Goal: Task Accomplishment & Management: Manage account settings

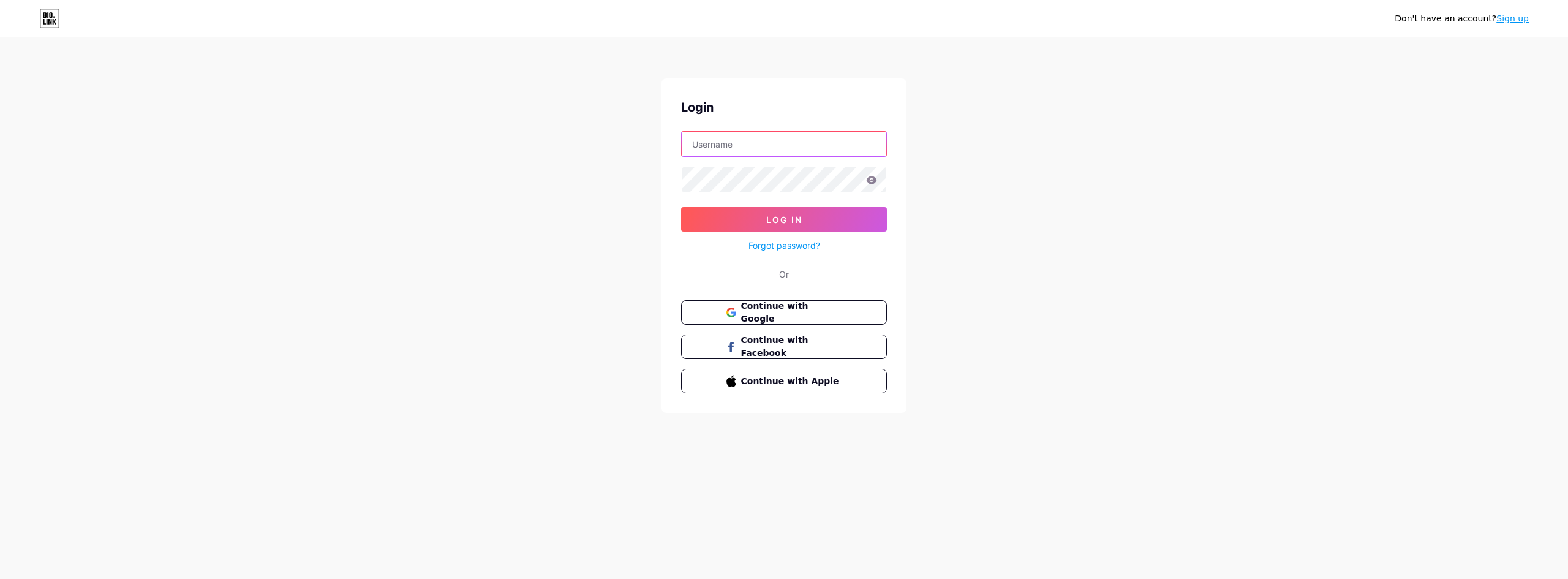
click at [759, 152] on input "text" at bounding box center [784, 143] width 205 height 24
type input "sahilranapersonal@gmail.com"
click at [801, 310] on span "Continue with Google" at bounding box center [791, 313] width 102 height 26
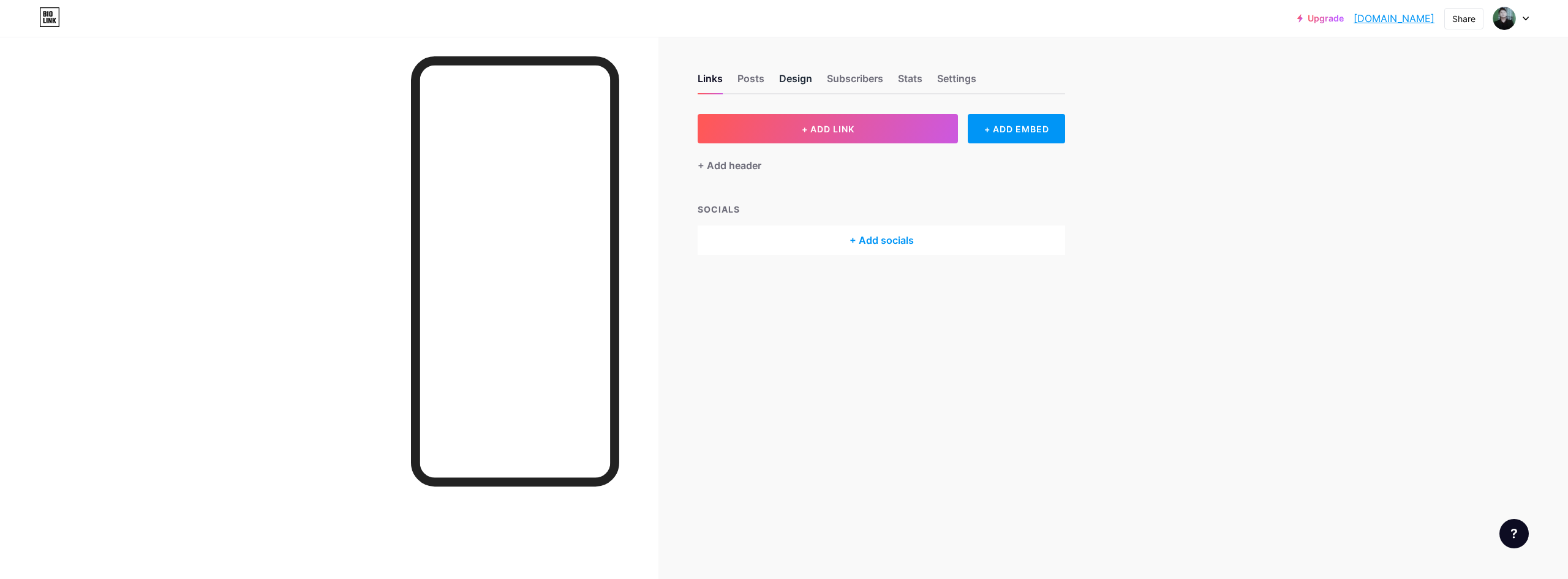
click at [808, 81] on div "Design" at bounding box center [796, 81] width 33 height 22
click at [907, 83] on div "Stats" at bounding box center [910, 81] width 24 height 22
click at [963, 83] on div "Settings" at bounding box center [957, 81] width 39 height 22
click at [747, 79] on div "Posts" at bounding box center [750, 81] width 27 height 22
click at [722, 79] on div "Links" at bounding box center [710, 81] width 25 height 22
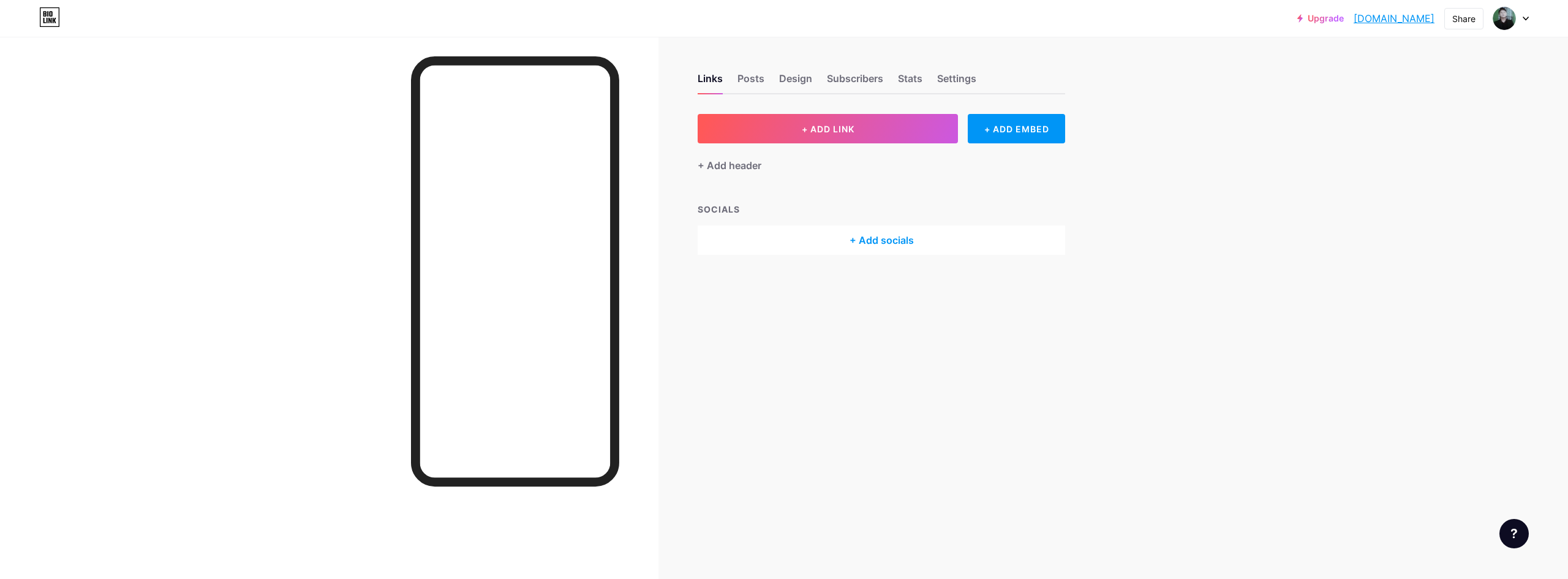
click at [776, 82] on div "Links Posts Design Subscribers Stats Settings" at bounding box center [881, 73] width 368 height 43
click at [790, 82] on div "Design" at bounding box center [796, 81] width 33 height 22
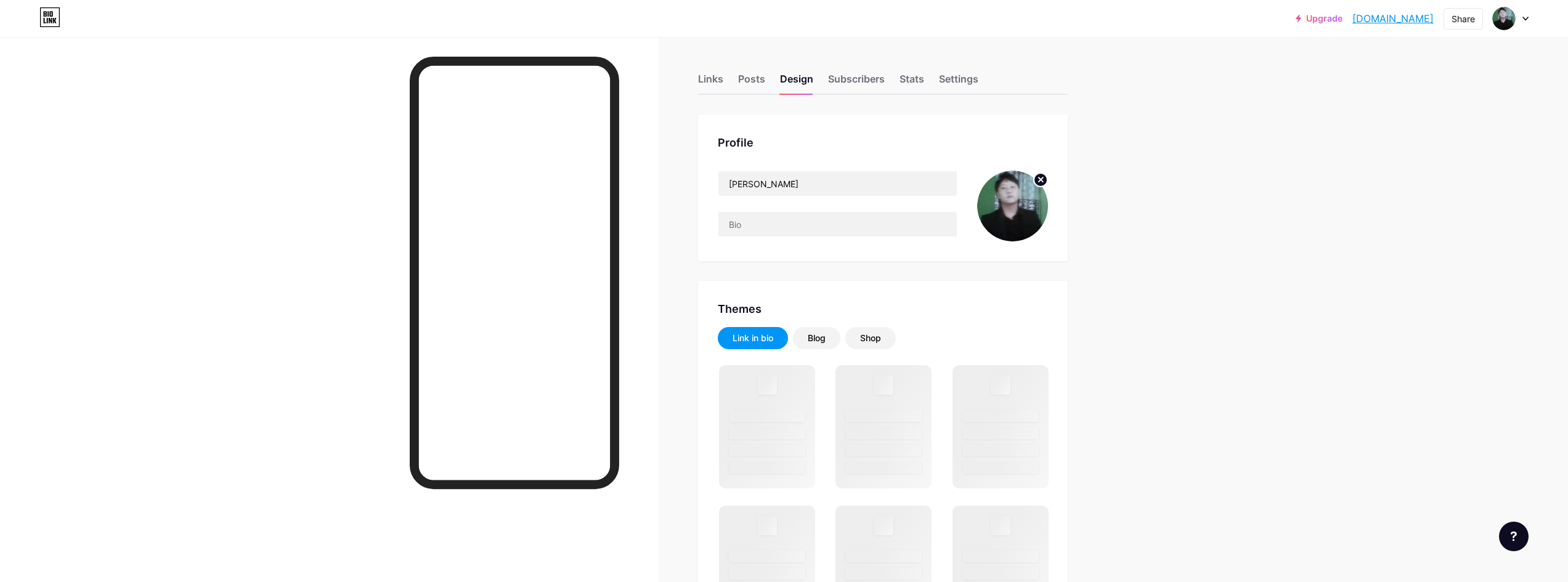
click at [1003, 210] on img at bounding box center [1013, 206] width 71 height 71
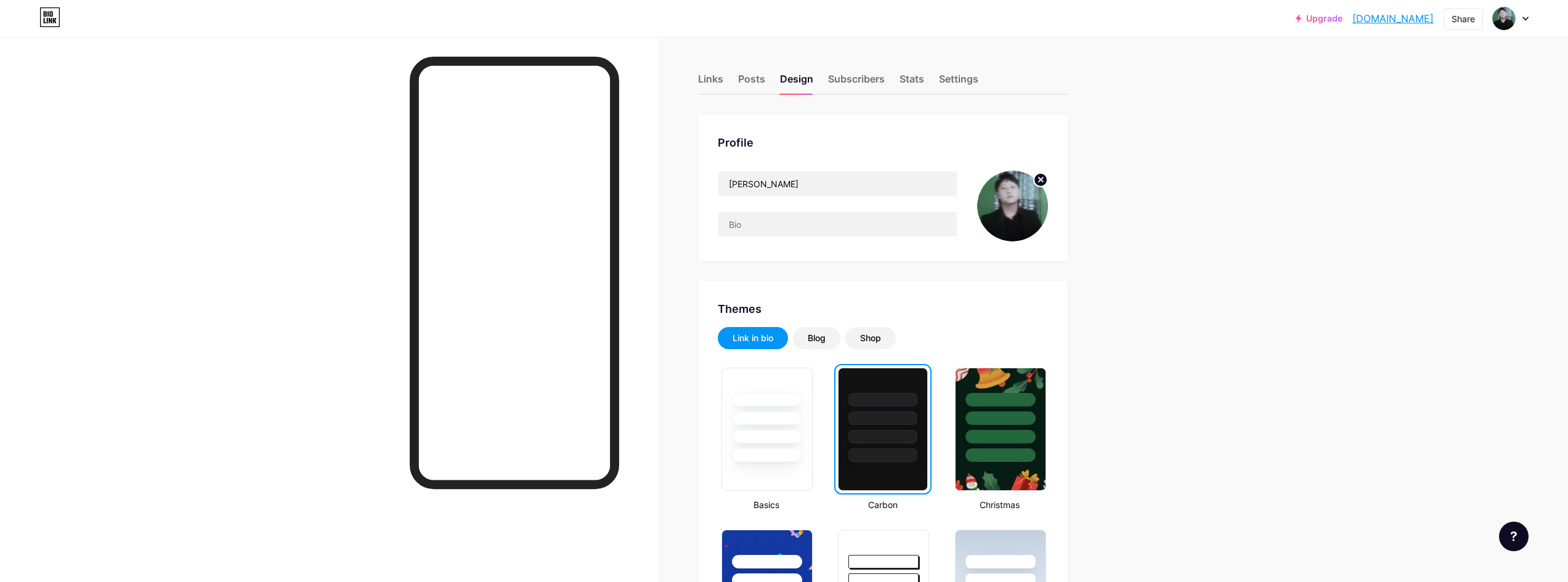
click at [1043, 180] on icon at bounding box center [1041, 180] width 4 height 4
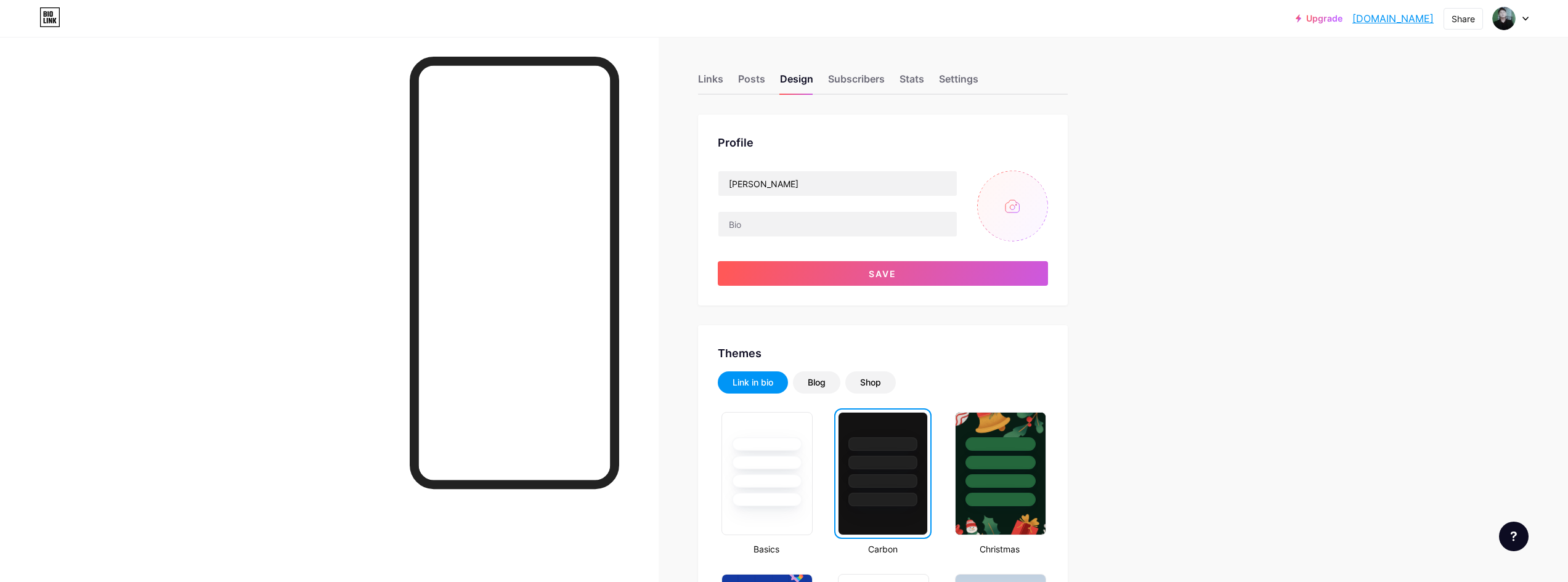
click at [1029, 202] on input "file" at bounding box center [1013, 206] width 71 height 71
type input "C:\fakepath\dp.PNG"
click at [812, 378] on div "Blog" at bounding box center [817, 382] width 18 height 13
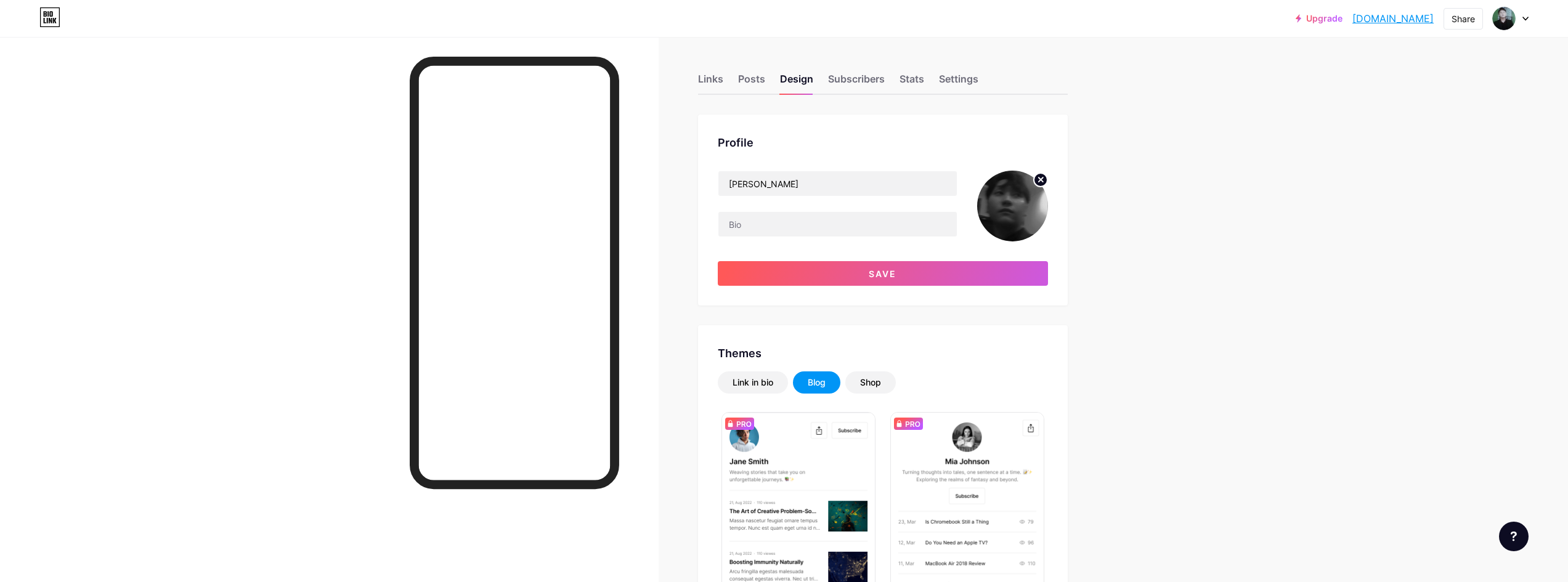
scroll to position [164, 0]
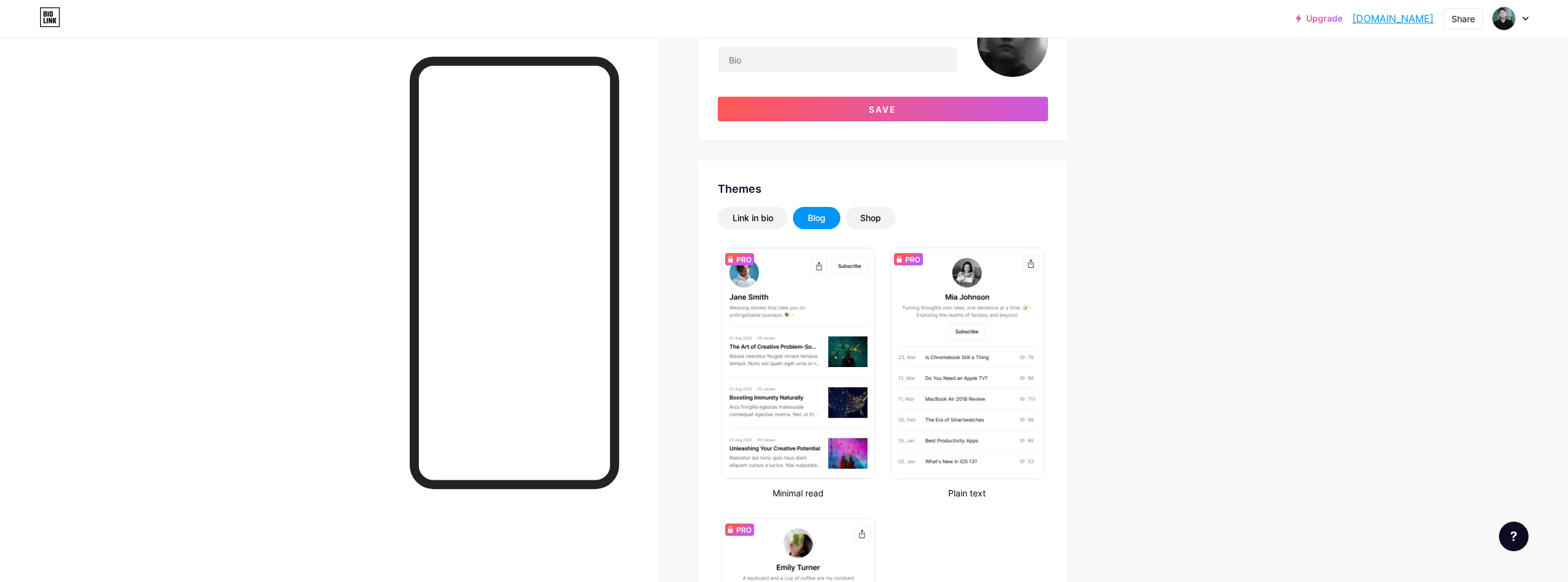
click at [872, 232] on div "Link in bio Blog Shop Minimal read Plain text Newsletter Changes saved" at bounding box center [883, 488] width 330 height 563
click at [874, 231] on div "Link in bio Blog Shop Minimal read Plain text Newsletter Changes saved" at bounding box center [883, 488] width 330 height 563
click at [877, 227] on div "Shop" at bounding box center [870, 217] width 50 height 22
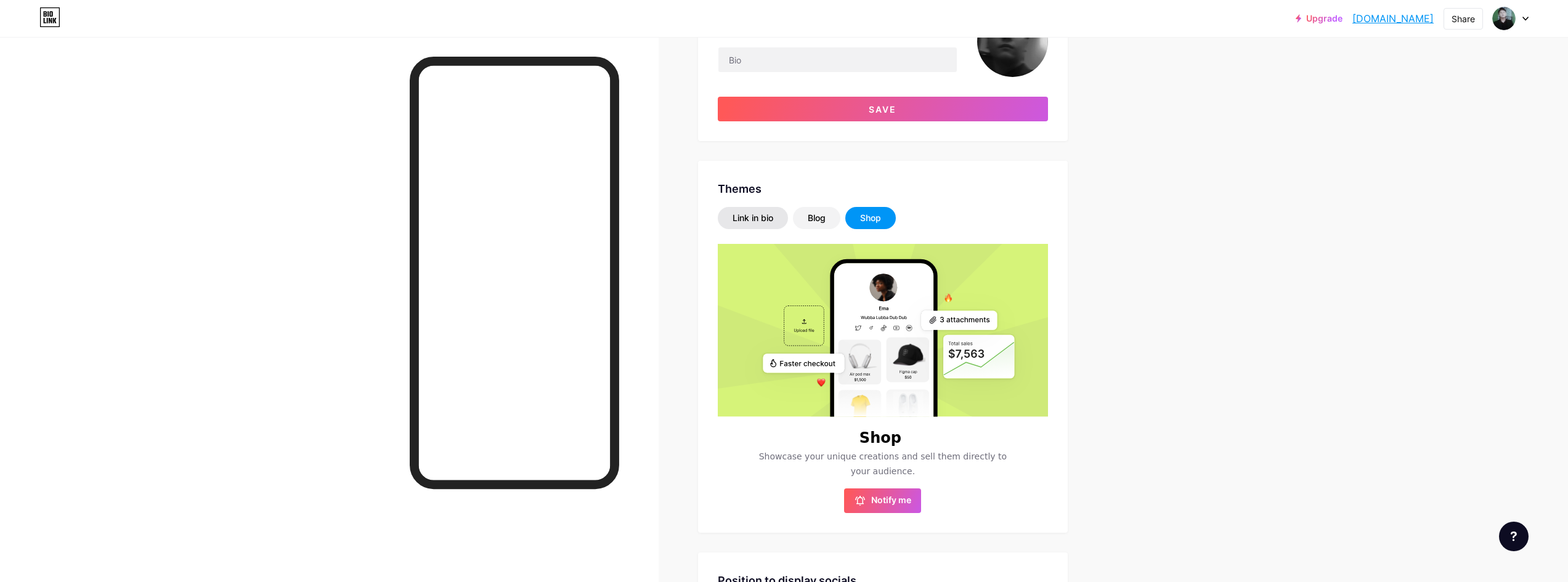
click at [733, 225] on div "Link in bio" at bounding box center [752, 217] width 70 height 22
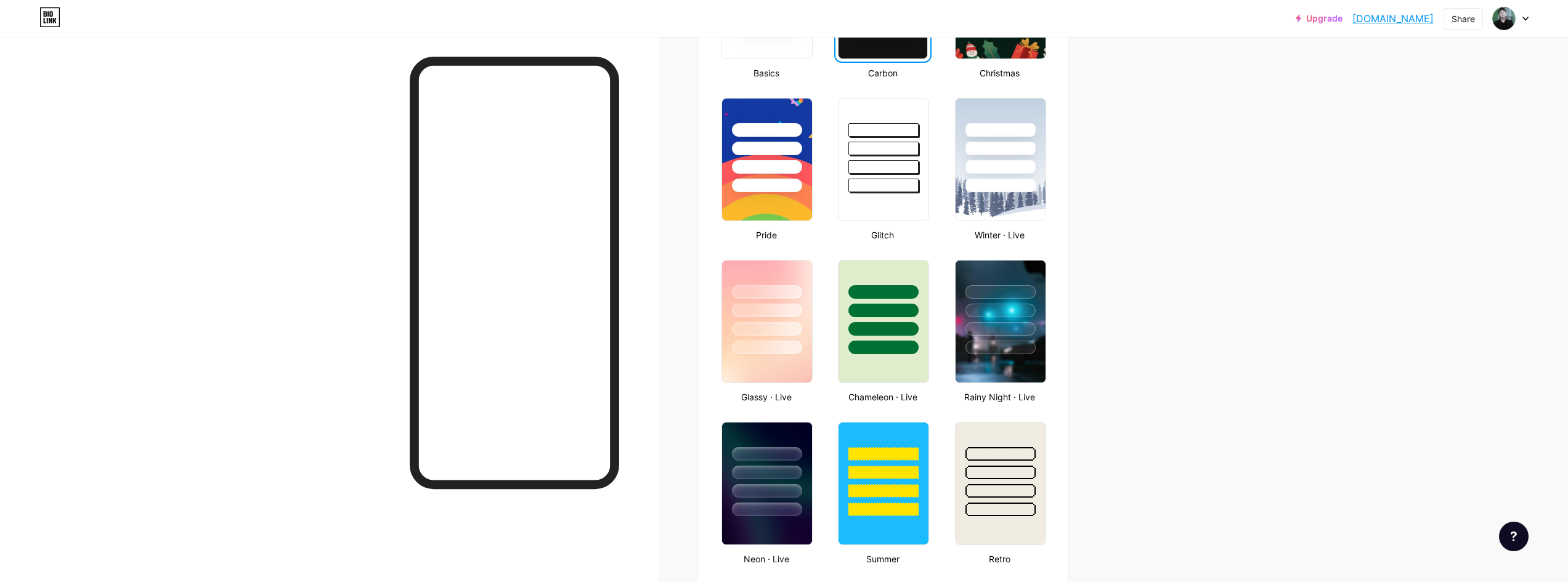
scroll to position [574, 0]
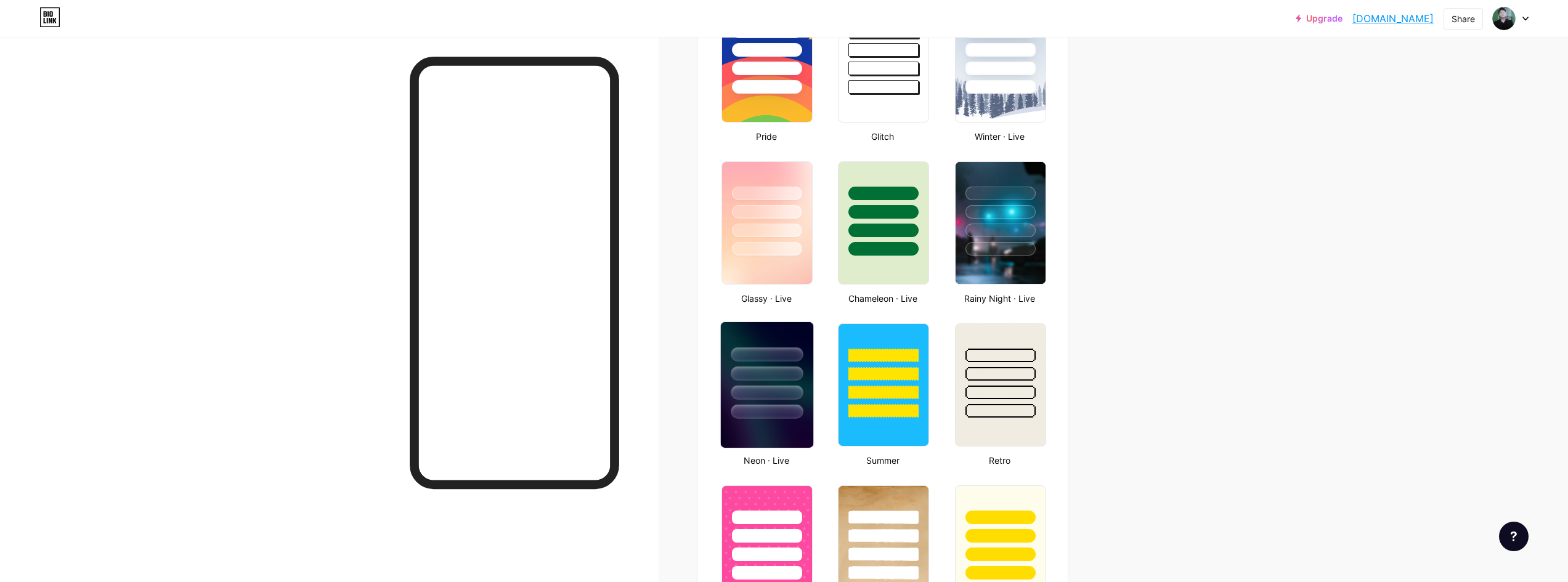
click at [744, 349] on div at bounding box center [766, 354] width 72 height 14
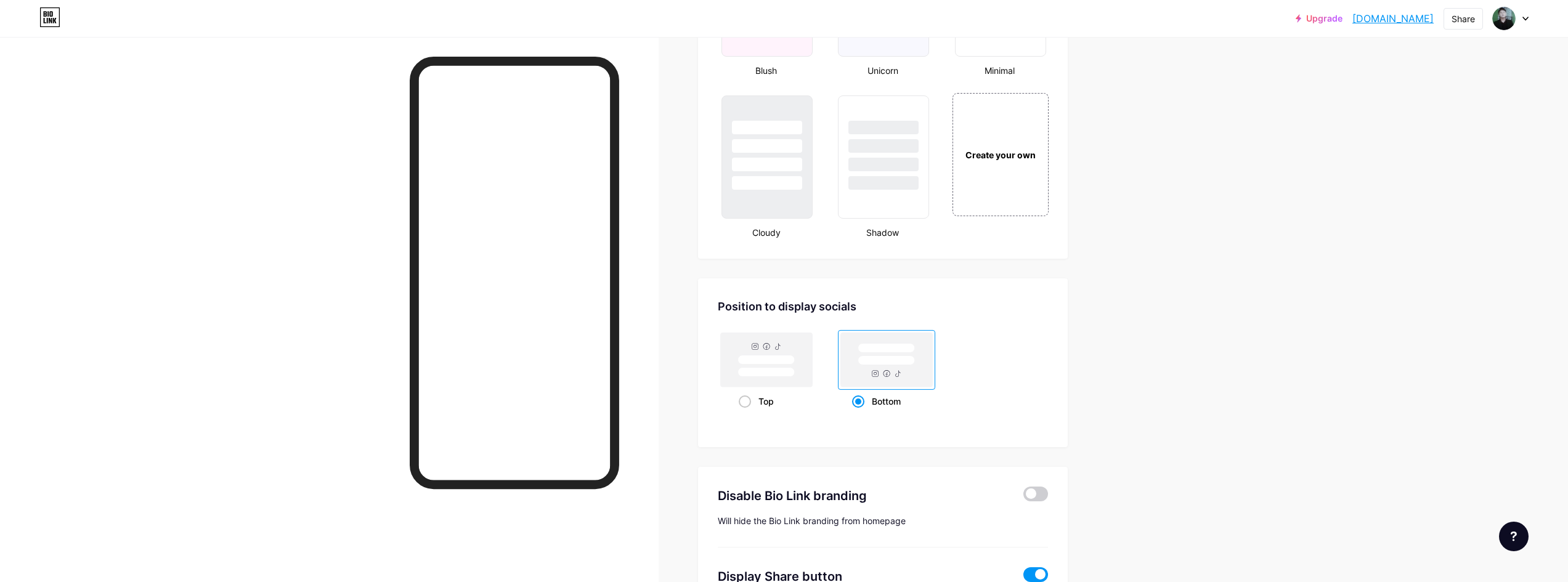
scroll to position [1478, 0]
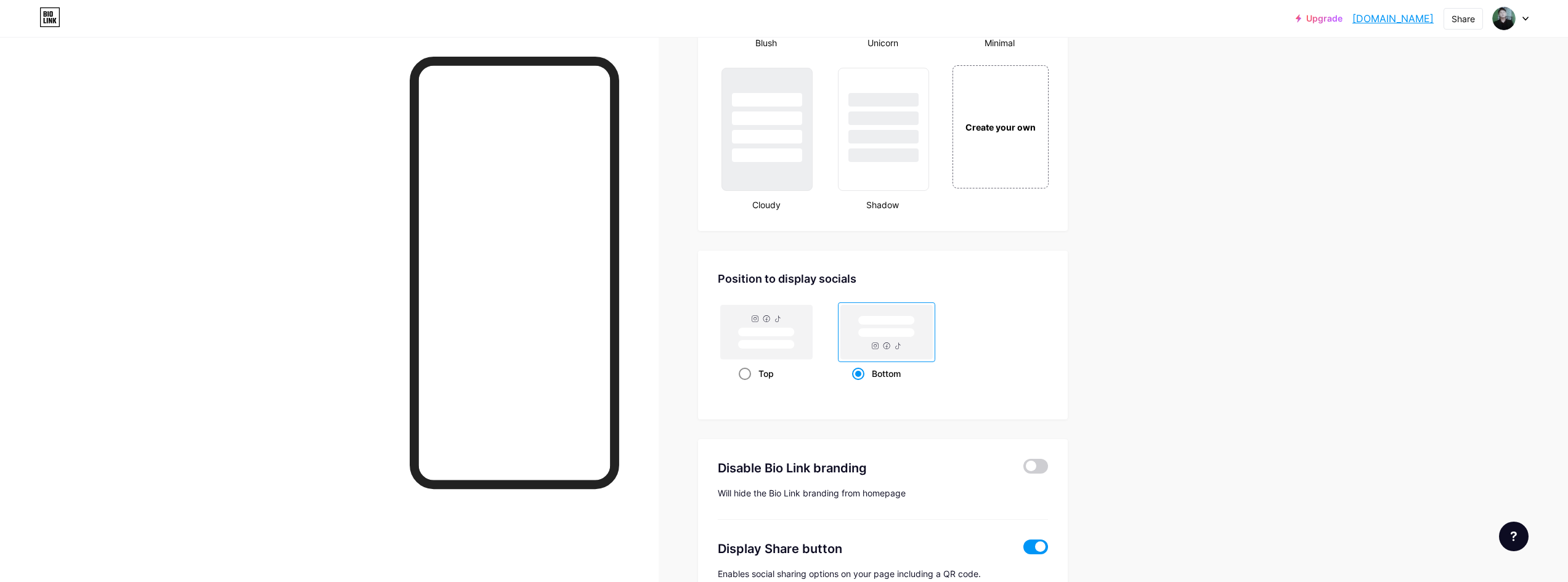
click at [776, 337] on rect at bounding box center [766, 332] width 57 height 9
click at [747, 385] on input "Top" at bounding box center [742, 389] width 8 height 8
radio input "true"
click at [893, 348] on rect at bounding box center [886, 332] width 92 height 54
click at [860, 385] on input "Bottom" at bounding box center [856, 389] width 8 height 8
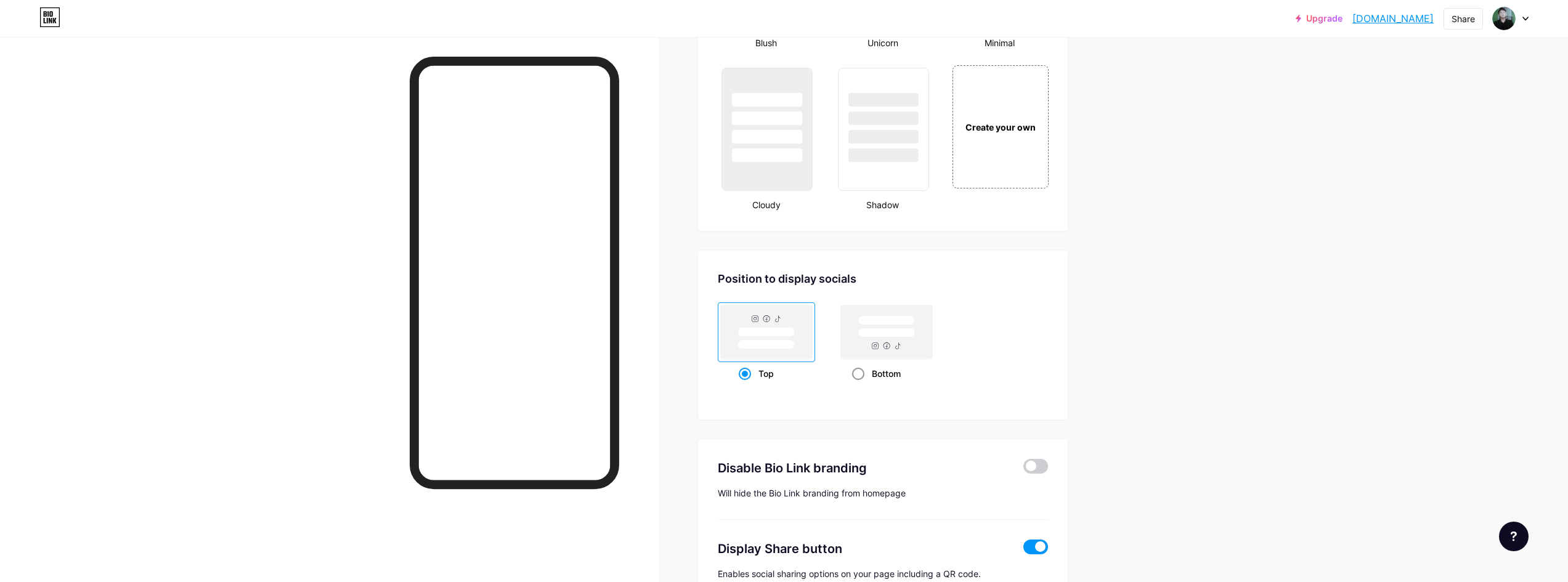
radio input "true"
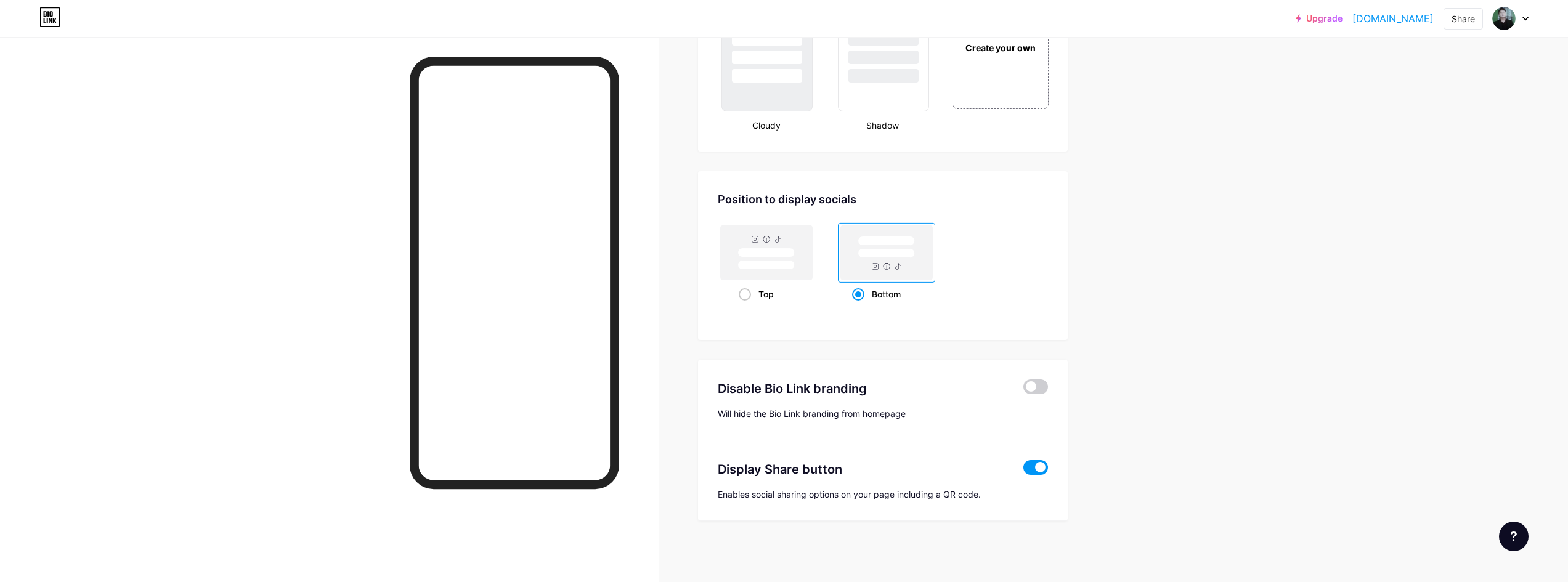
scroll to position [1558, 0]
click at [1037, 388] on span at bounding box center [1035, 385] width 25 height 14
click at [1023, 389] on input "checkbox" at bounding box center [1023, 389] width 0 height 0
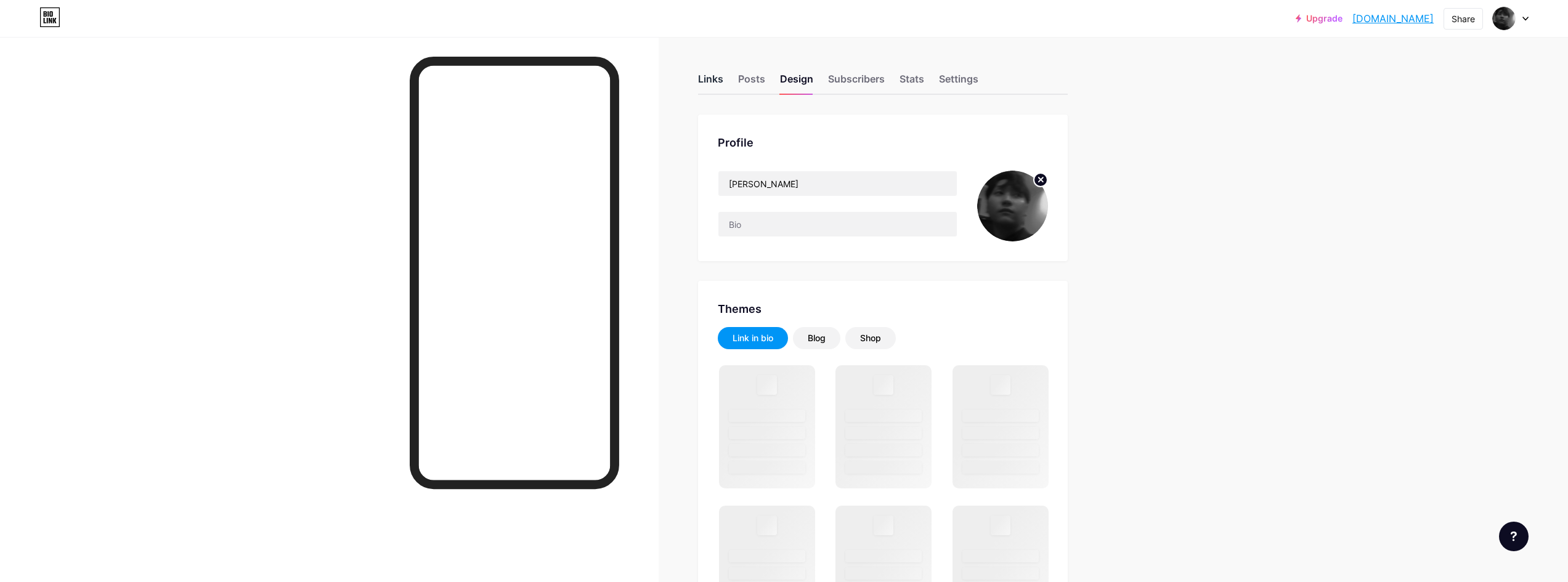
click at [717, 88] on div "Links" at bounding box center [711, 82] width 25 height 22
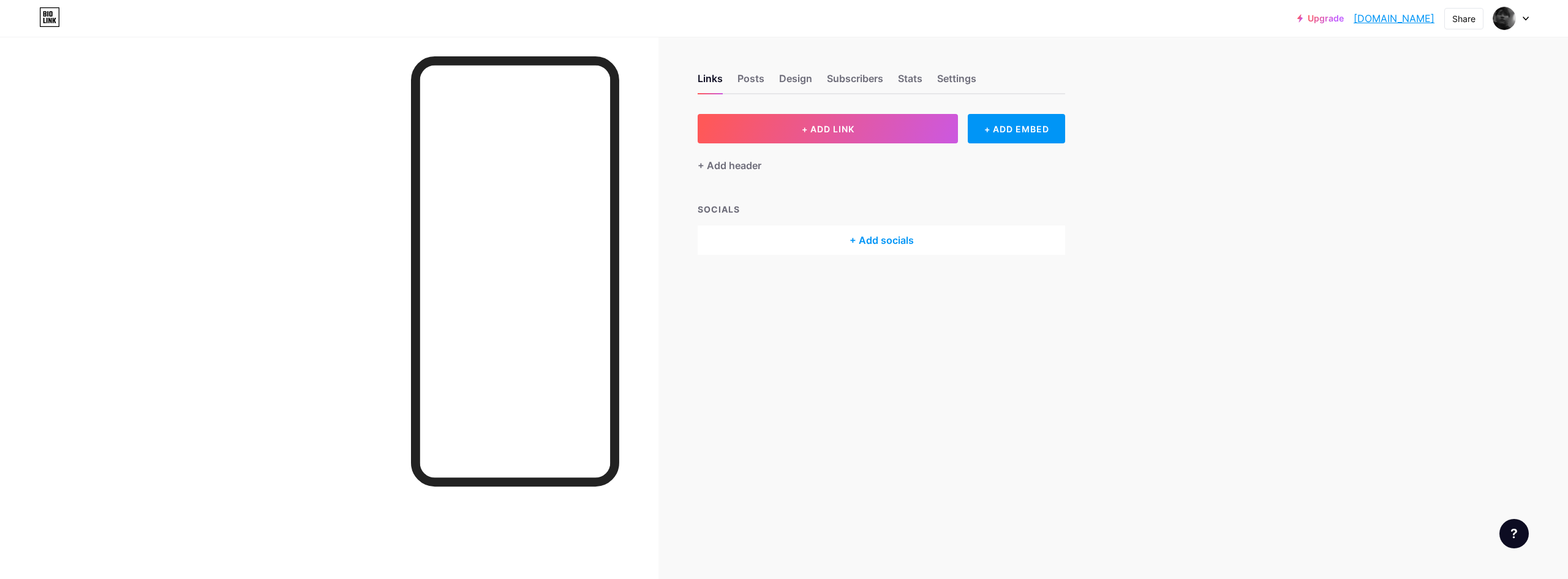
click at [740, 173] on div "+ ADD LINK + ADD EMBED + Add header SOCIALS + Add socials" at bounding box center [881, 184] width 368 height 141
click at [745, 167] on div "+ Add header" at bounding box center [730, 165] width 64 height 14
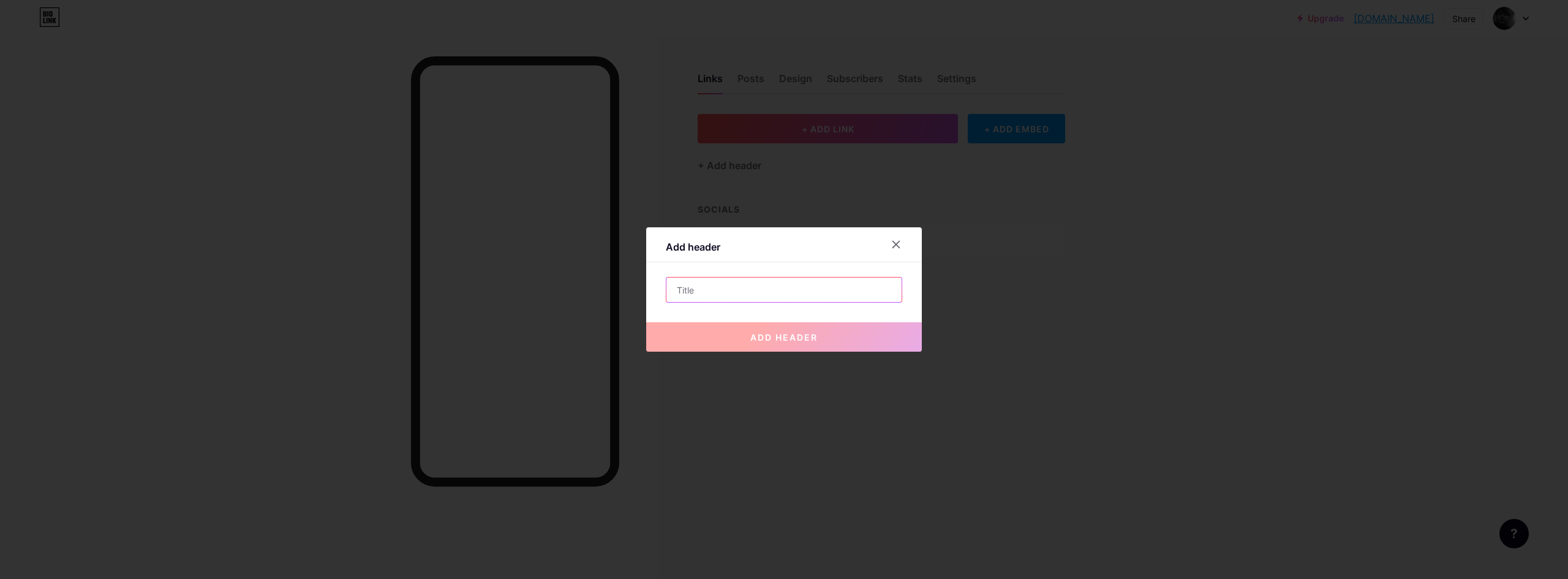
click at [760, 288] on input "text" at bounding box center [784, 290] width 235 height 24
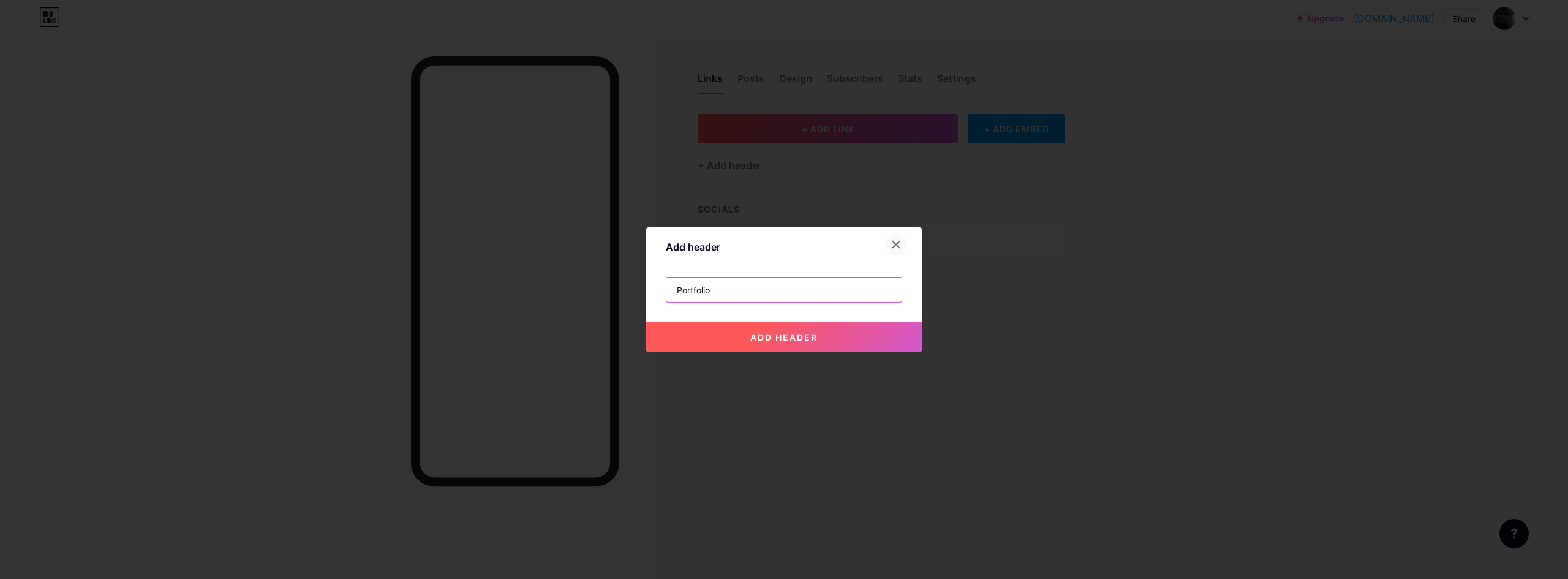
type input "Portfolio"
click at [854, 338] on button "add header" at bounding box center [784, 336] width 276 height 29
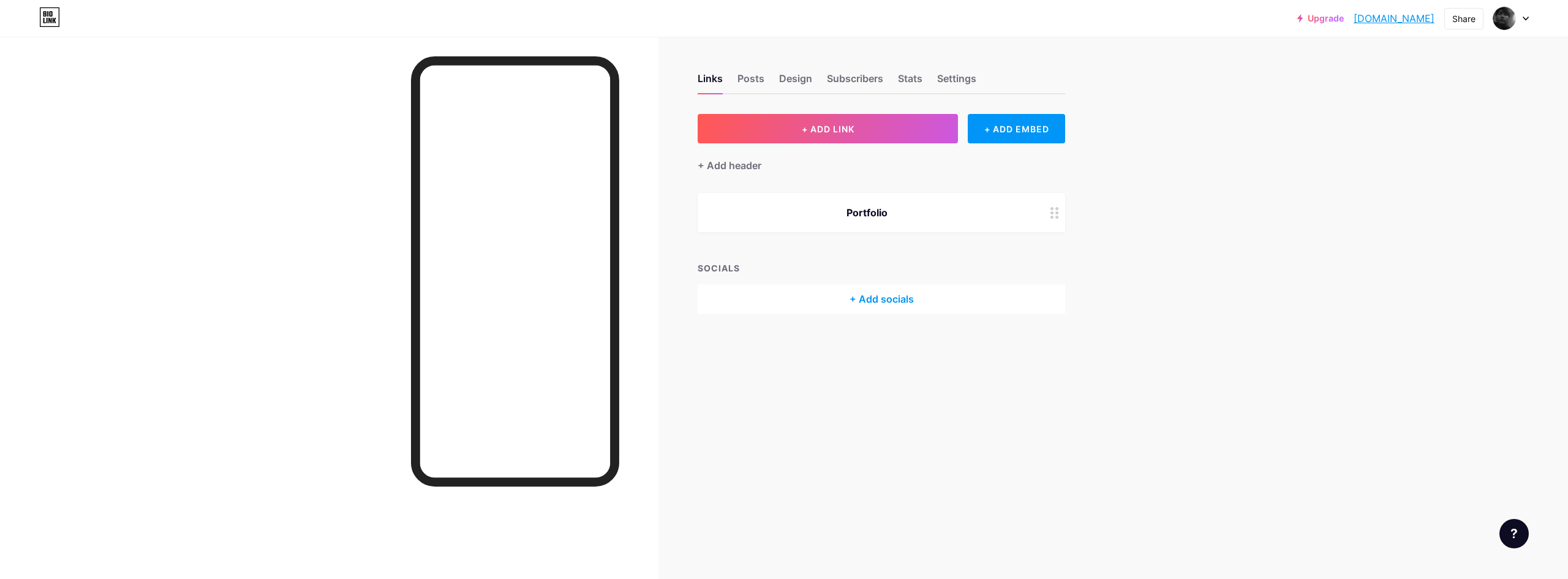
click at [1072, 212] on div "Links Posts Design Subscribers Stats Settings + ADD LINK + ADD EMBED + Add head…" at bounding box center [558, 206] width 1116 height 338
click at [1061, 212] on div at bounding box center [1054, 212] width 21 height 39
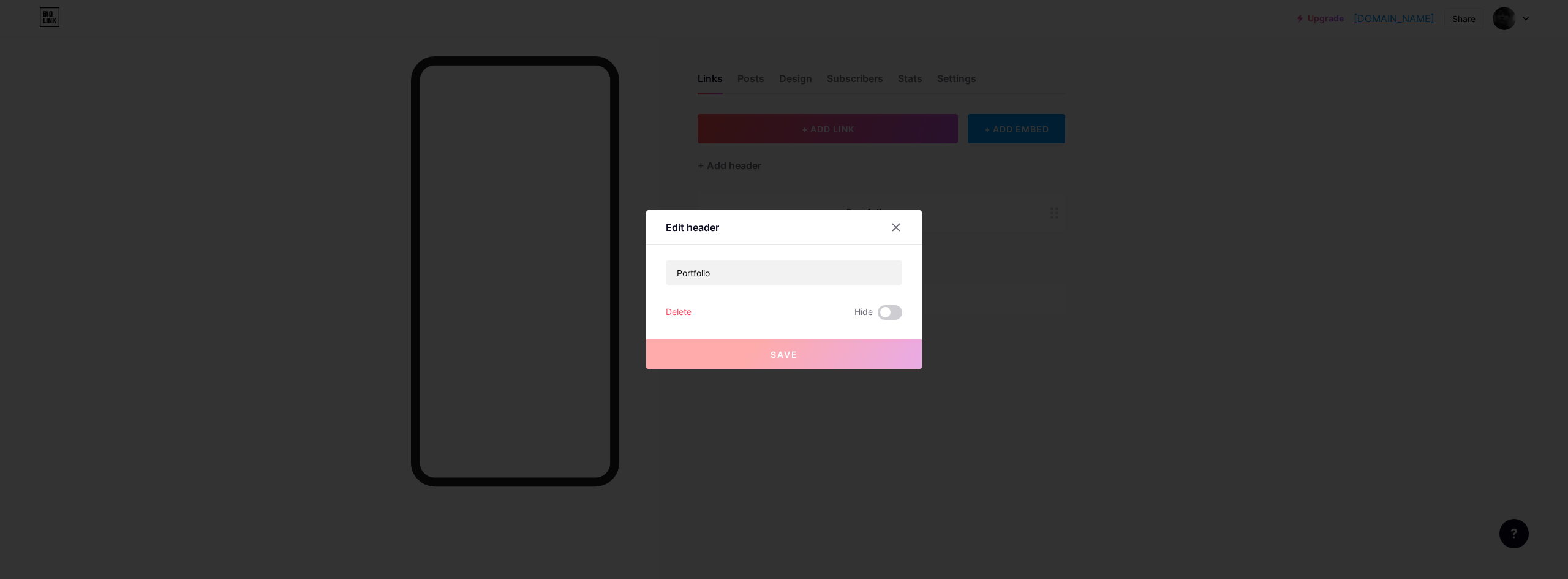
click at [898, 224] on icon at bounding box center [896, 227] width 10 height 10
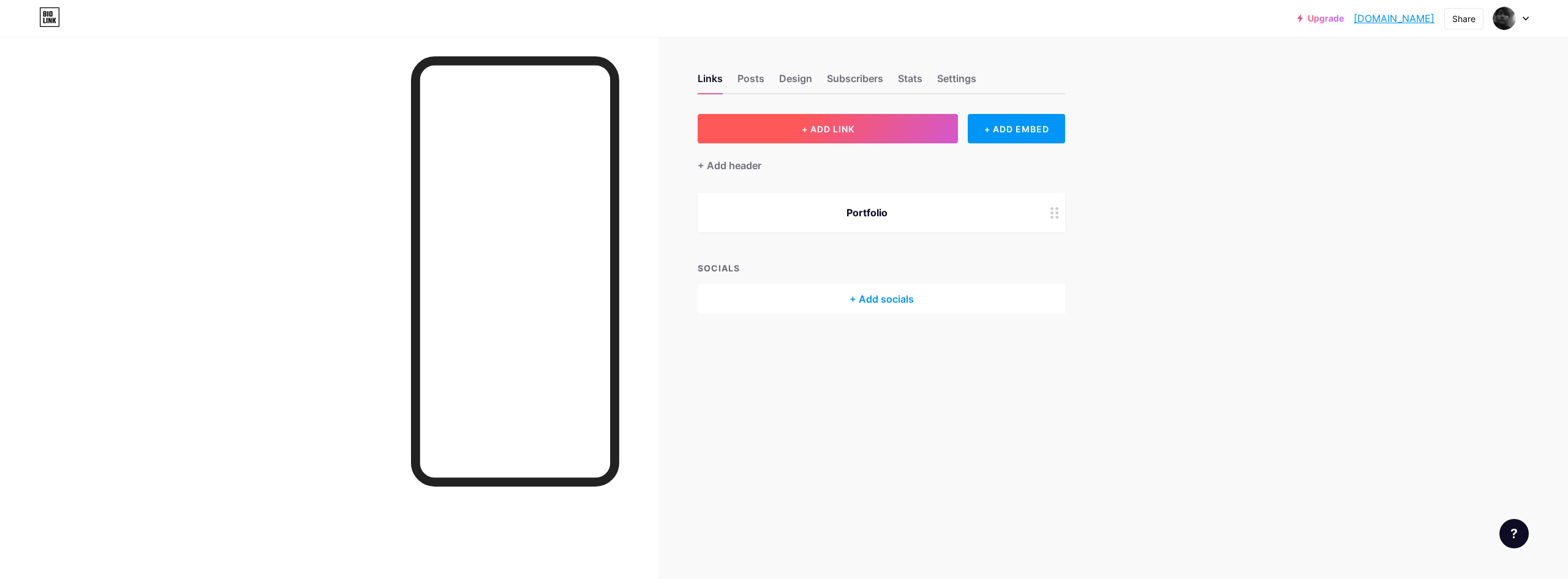
click at [797, 136] on button "+ ADD LINK" at bounding box center [828, 128] width 260 height 29
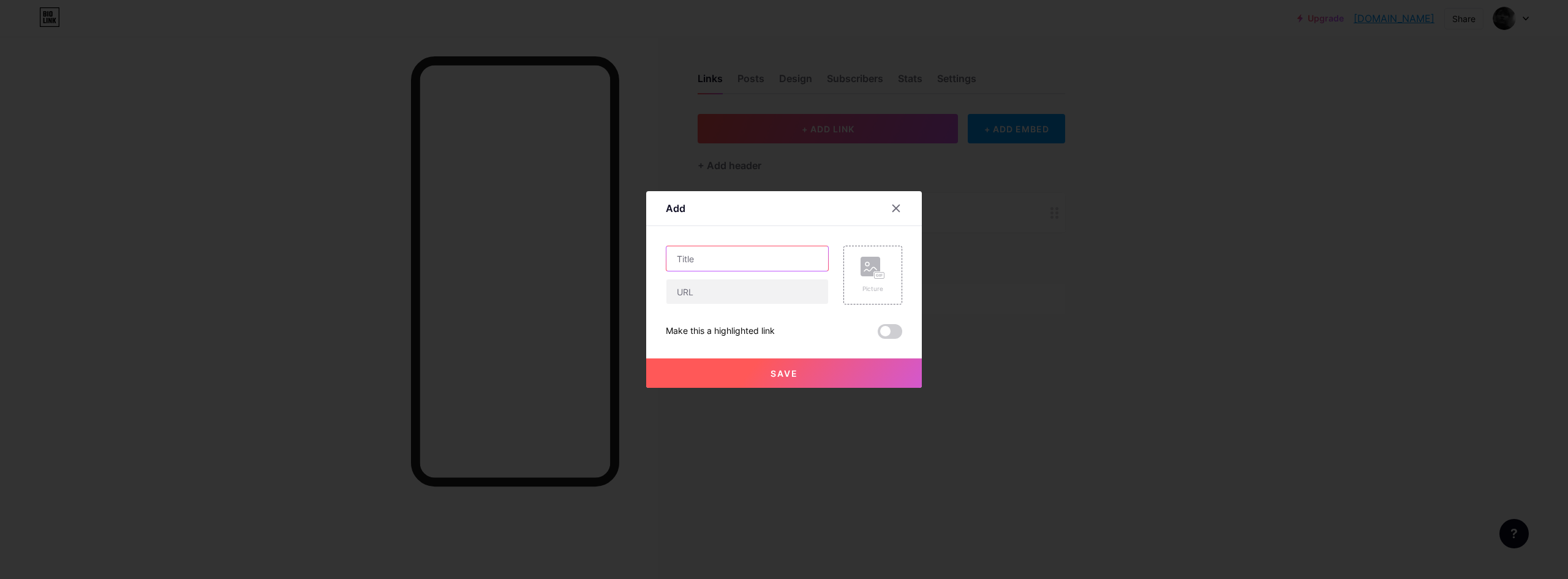
click at [782, 258] on input "text" at bounding box center [747, 258] width 162 height 24
click at [1056, 250] on div at bounding box center [784, 290] width 1568 height 579
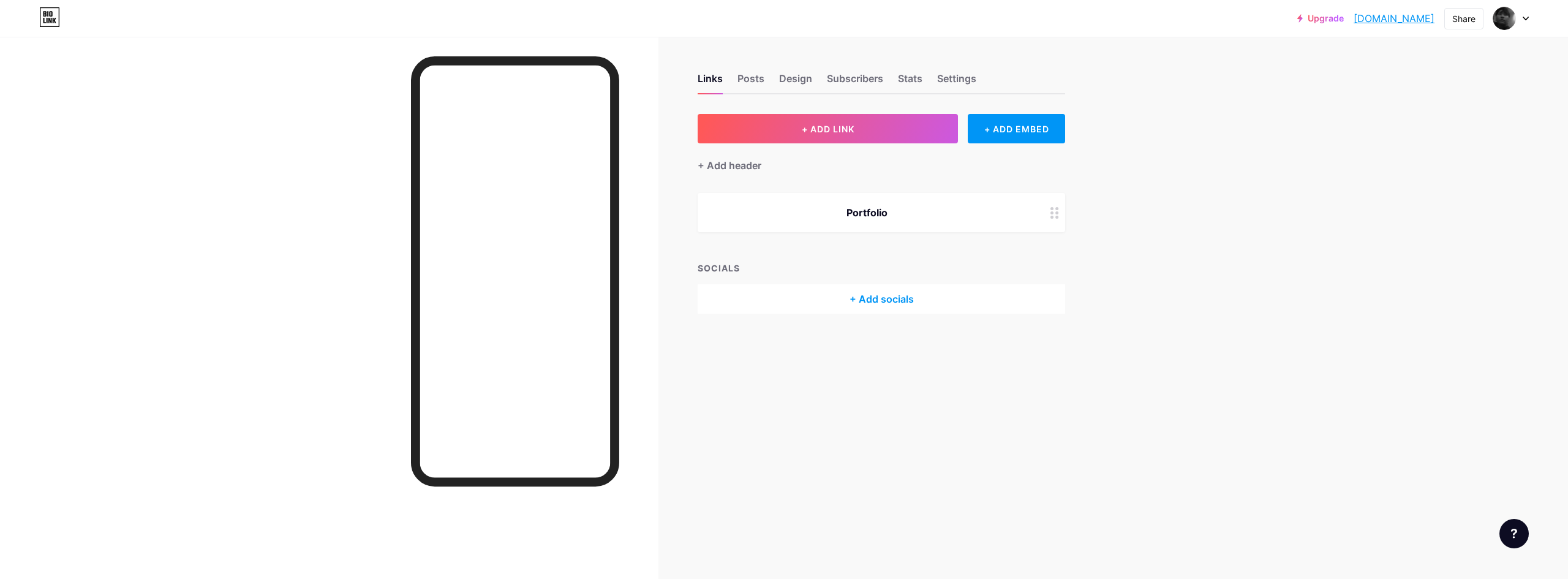
click at [898, 290] on div "+ Add socials" at bounding box center [881, 299] width 368 height 29
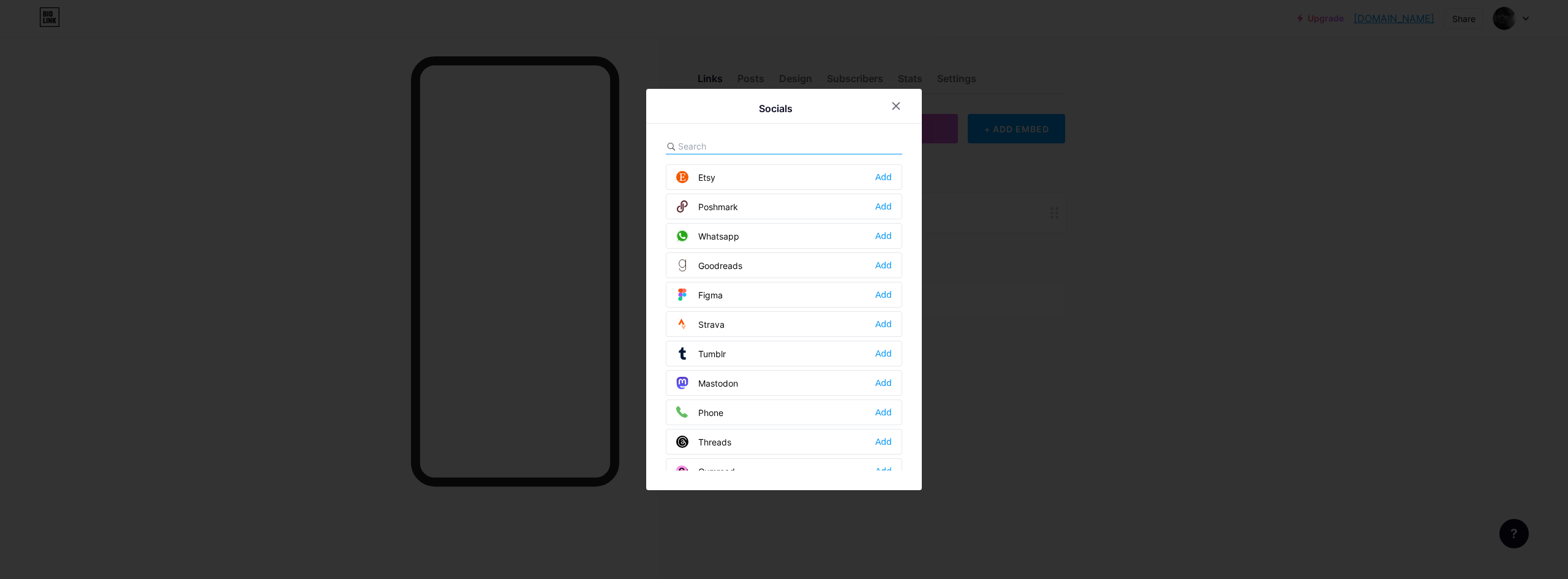
scroll to position [1105, 0]
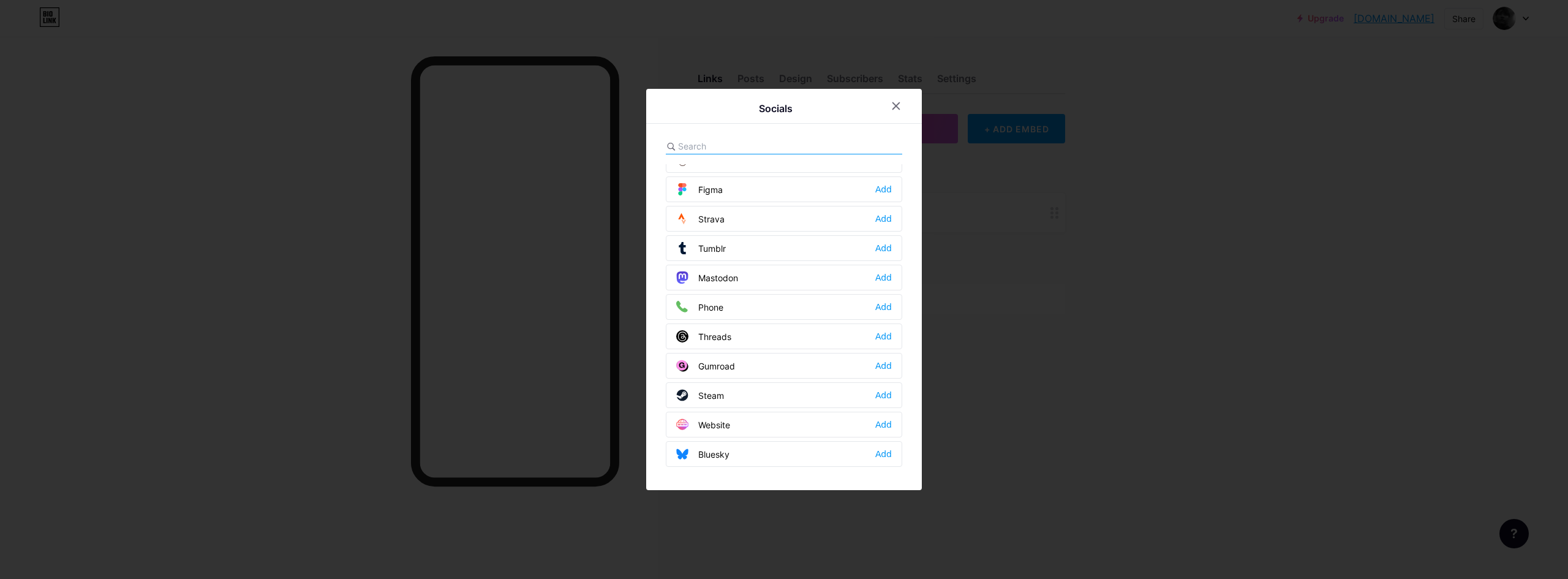
click at [745, 147] on input "text" at bounding box center [745, 146] width 135 height 13
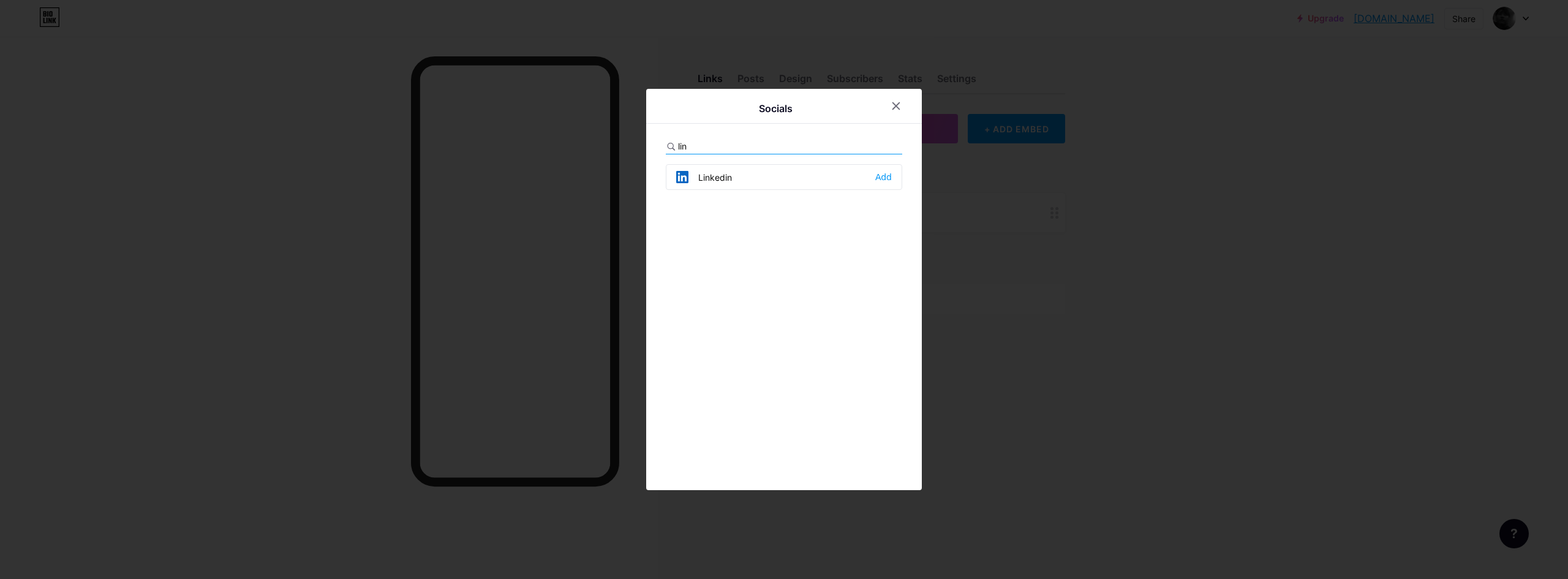
type input "lin"
click at [890, 184] on div "Linkedin Add" at bounding box center [784, 177] width 236 height 26
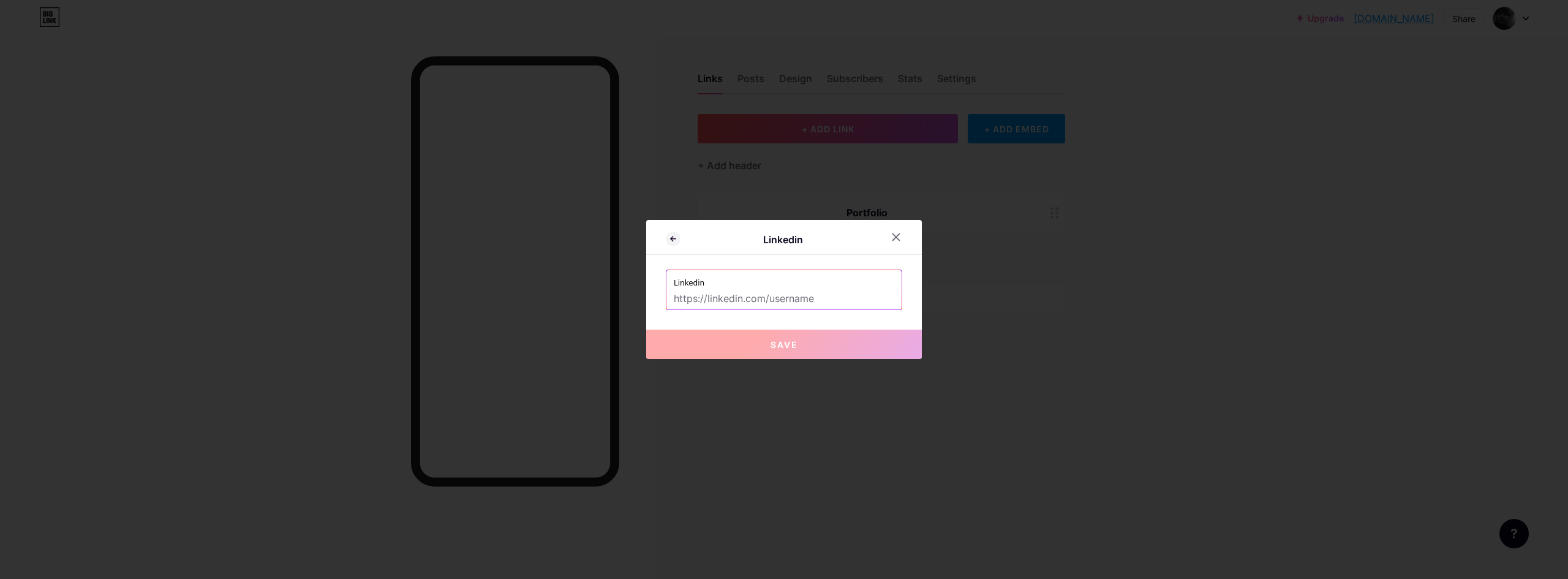
click at [824, 313] on div "Linkedin Linkedin Save" at bounding box center [784, 290] width 276 height 139
click at [835, 299] on input "text" at bounding box center [784, 298] width 221 height 21
paste input "[DOMAIN_NAME][URL][PERSON_NAME]"
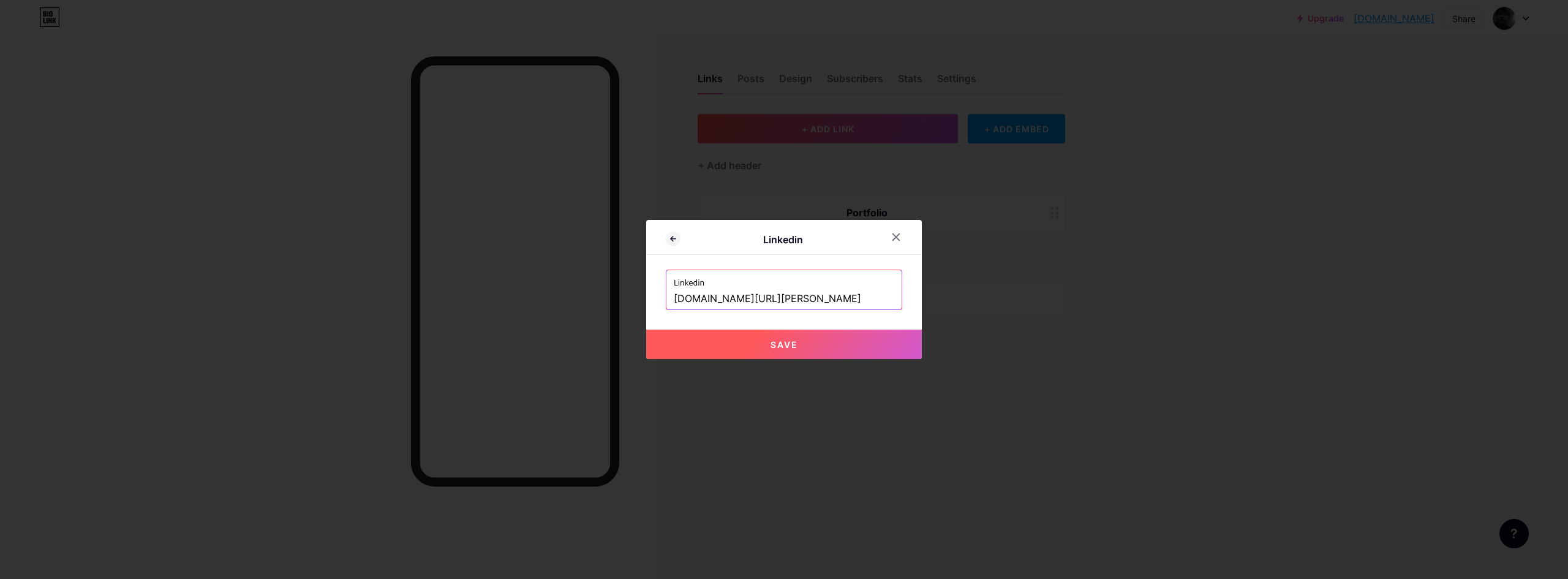
click at [809, 348] on button "Save" at bounding box center [784, 344] width 276 height 29
type input "[URL][DOMAIN_NAME][PERSON_NAME]"
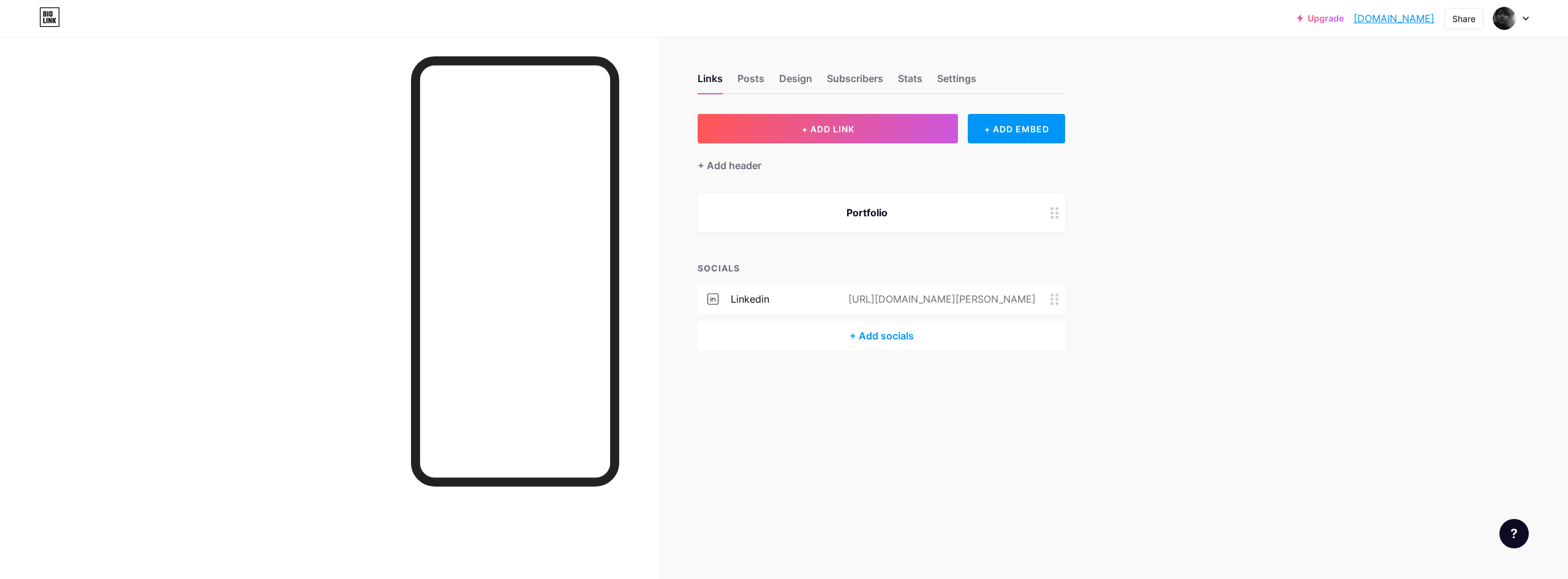
click at [867, 349] on div "+ Add socials" at bounding box center [881, 335] width 368 height 29
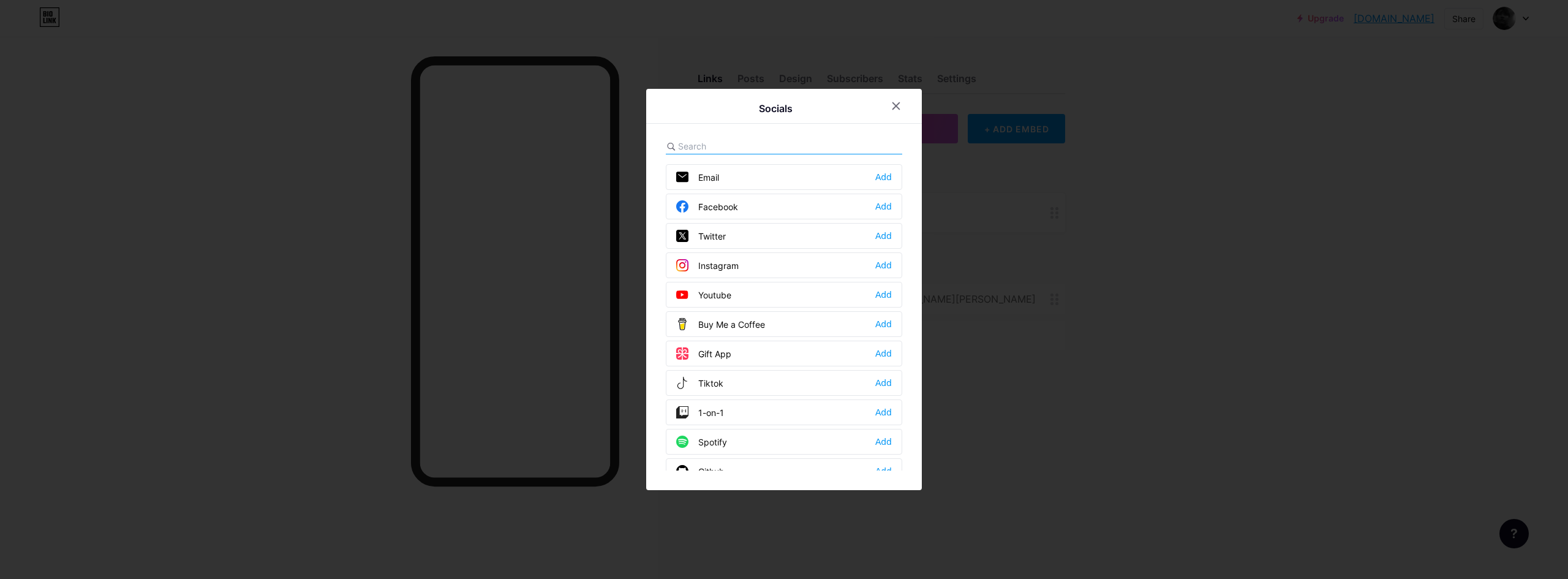
click at [784, 298] on div "Youtube Add" at bounding box center [784, 295] width 236 height 26
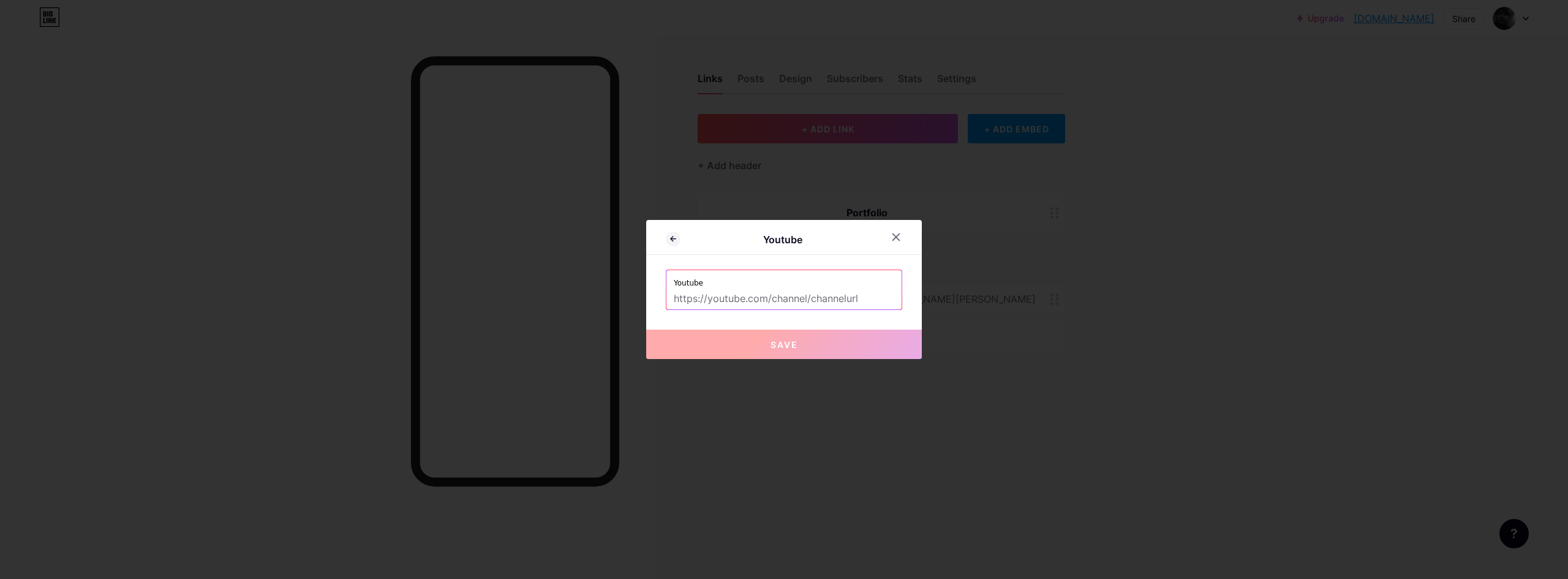
click at [807, 303] on input "text" at bounding box center [784, 298] width 221 height 21
paste input "[URL][DOMAIN_NAME]"
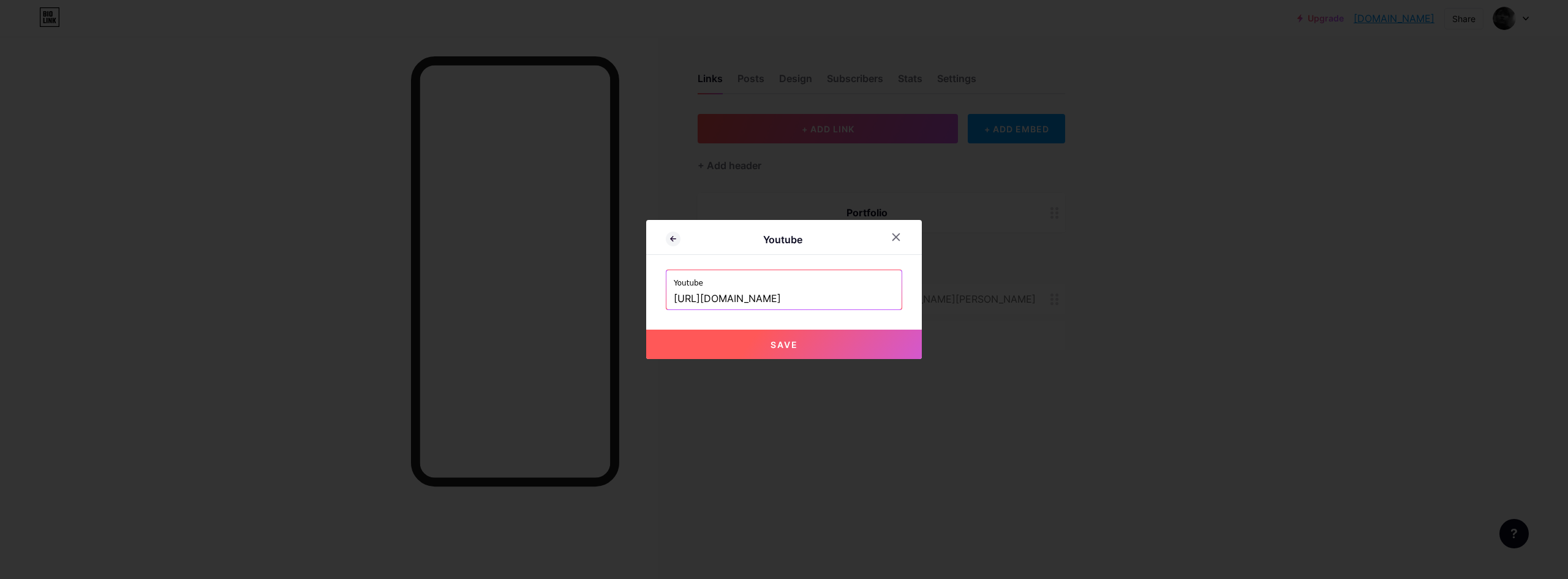
type input "[URL][DOMAIN_NAME]"
click at [806, 339] on button "Save" at bounding box center [784, 344] width 276 height 29
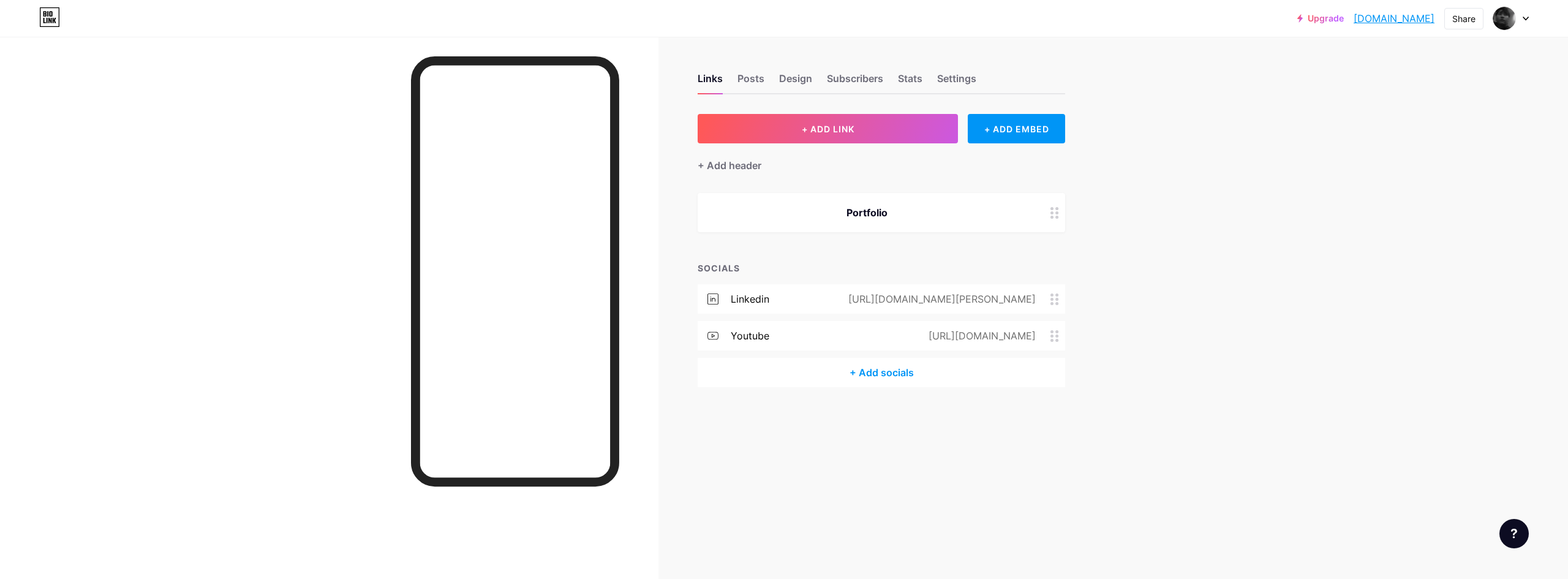
click at [787, 366] on div "+ Add socials" at bounding box center [881, 372] width 368 height 29
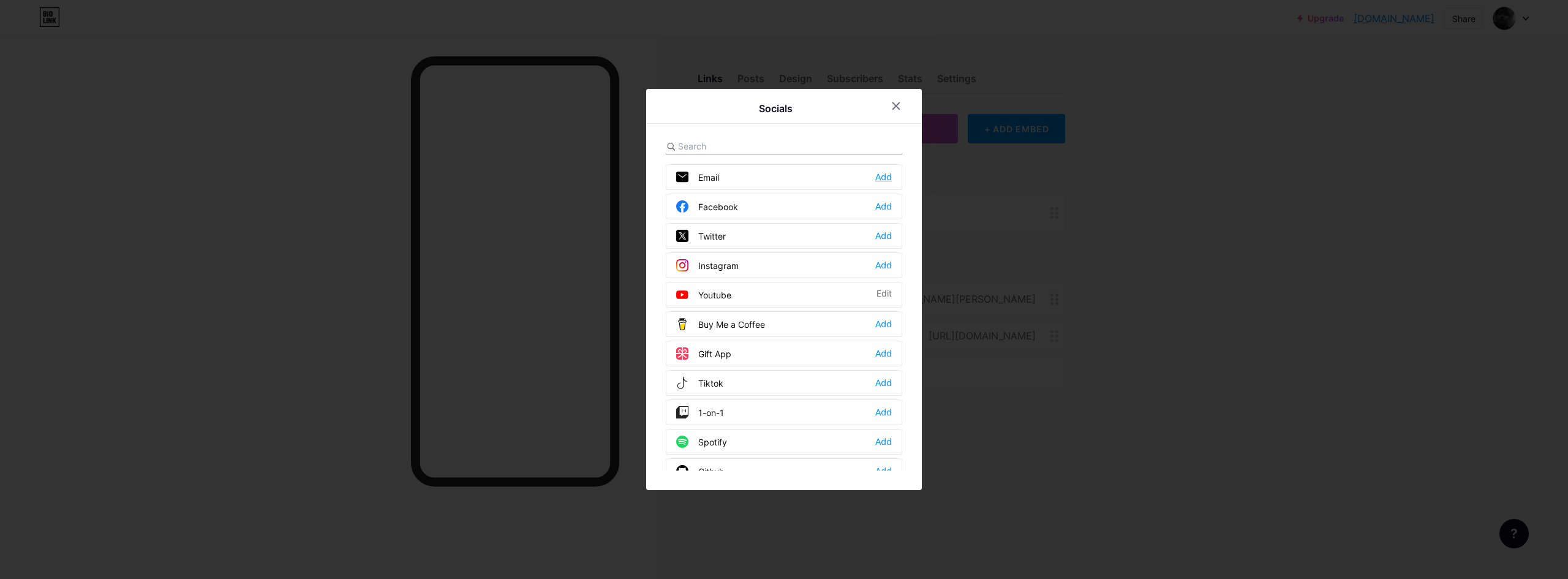
click at [889, 180] on div "Add" at bounding box center [883, 177] width 16 height 13
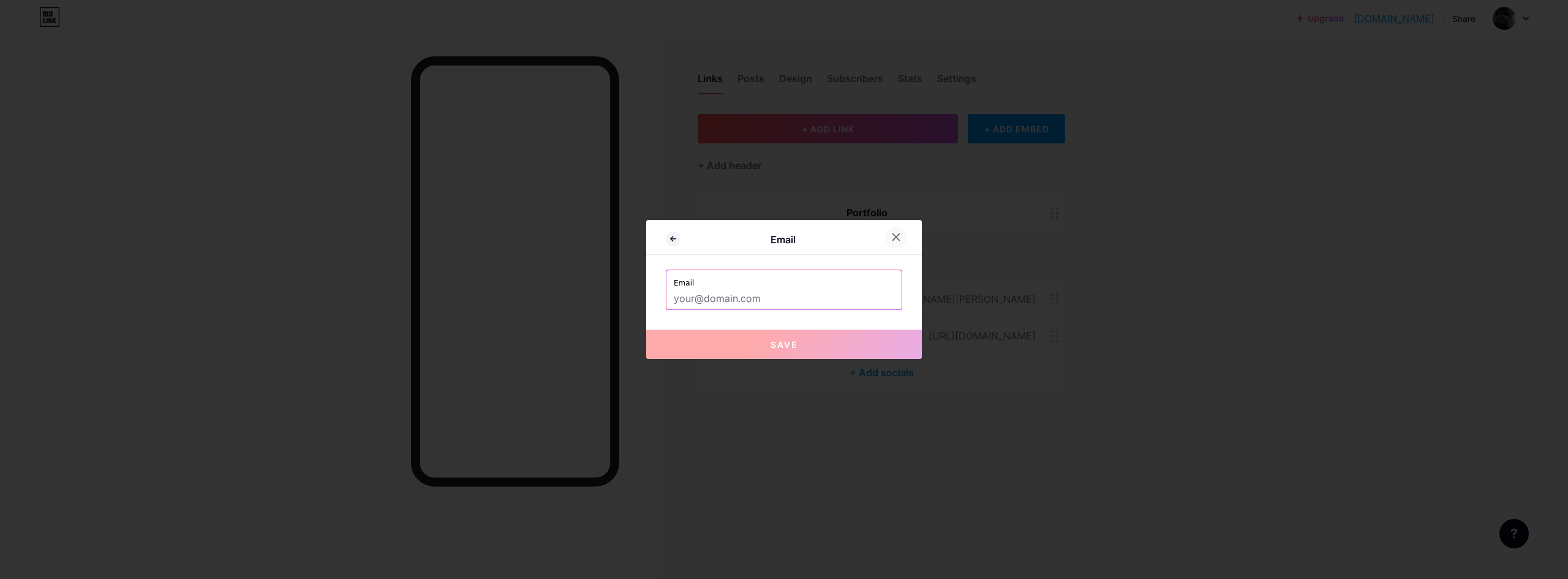
click at [892, 241] on icon at bounding box center [896, 237] width 10 height 10
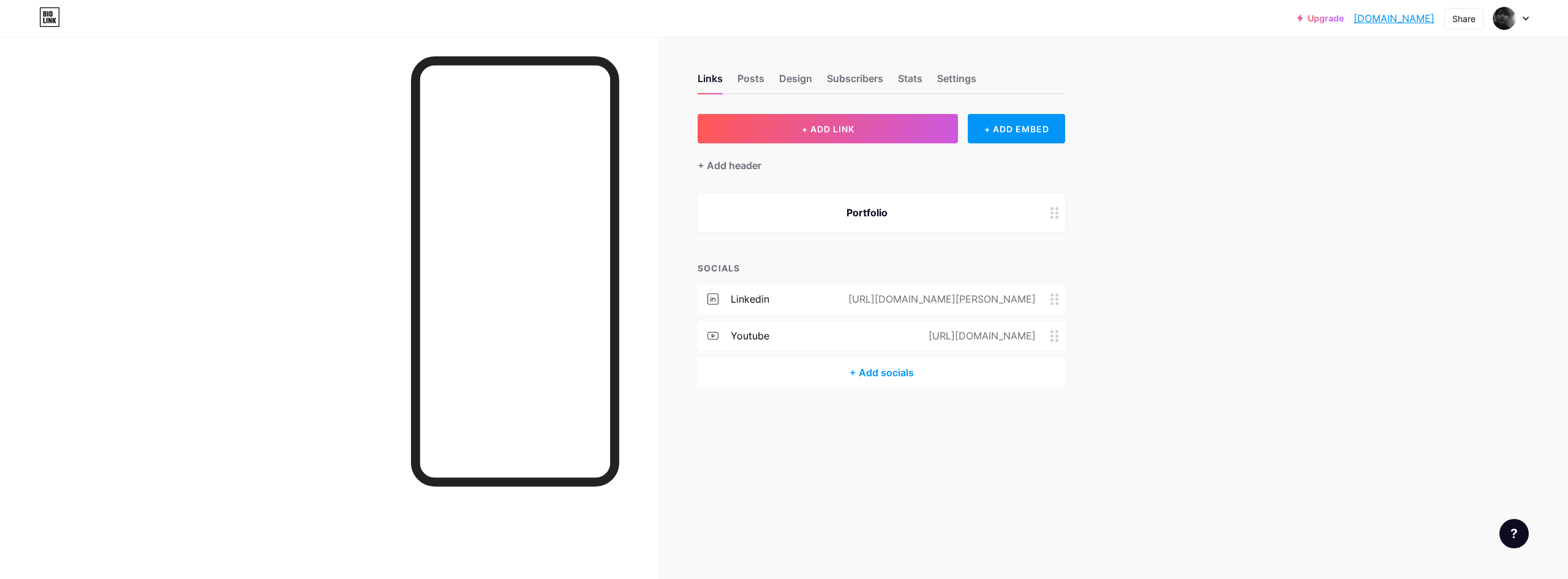
click at [881, 369] on div "+ Add socials" at bounding box center [881, 372] width 368 height 29
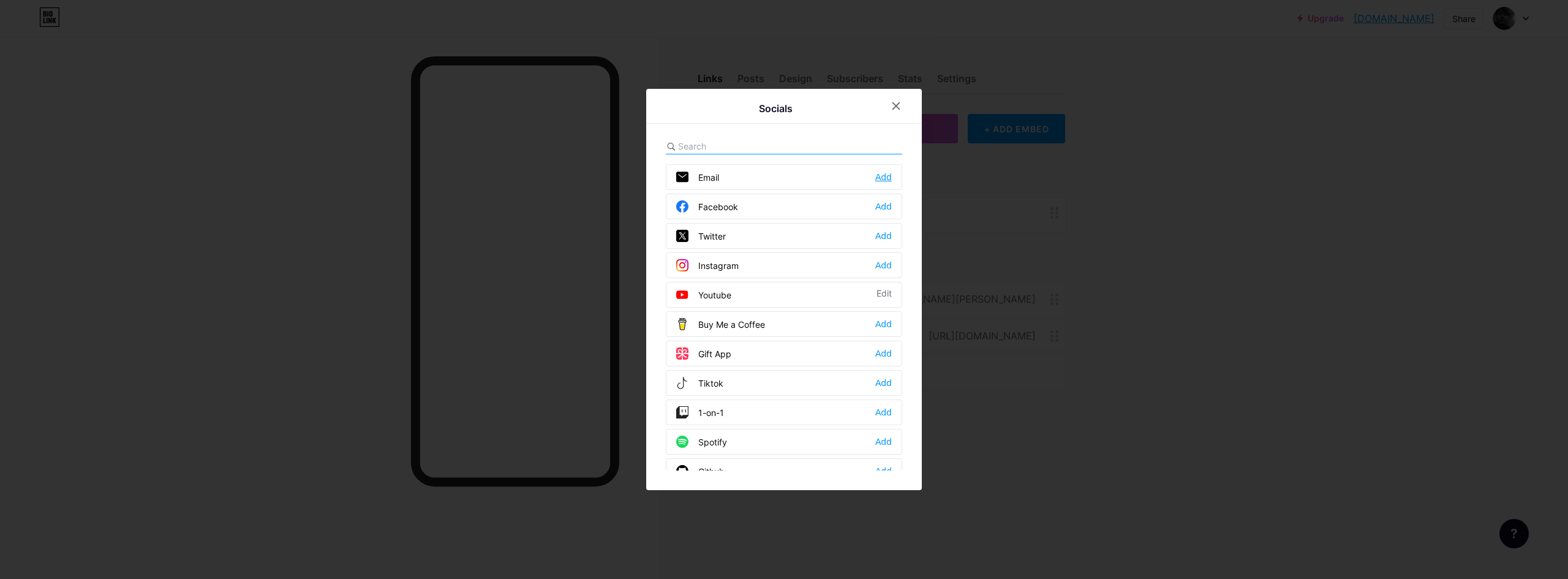
click at [877, 177] on div "Add" at bounding box center [883, 177] width 16 height 13
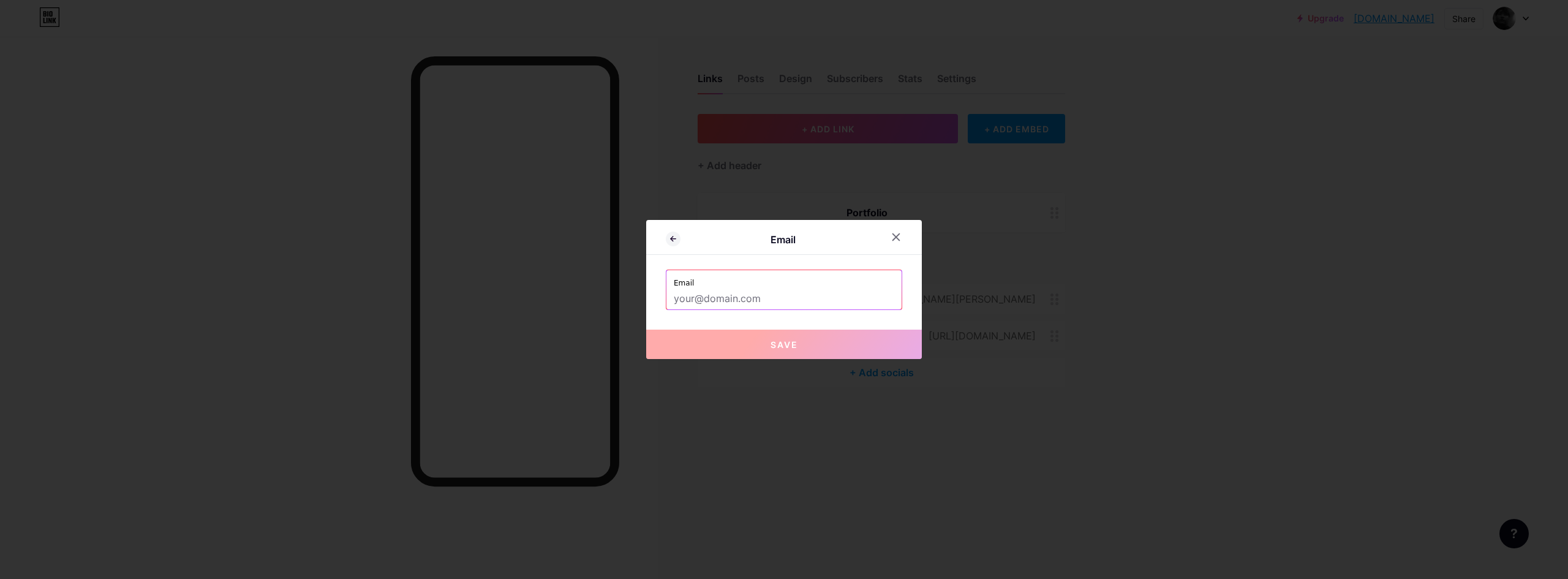
click at [846, 283] on label "Email" at bounding box center [784, 279] width 221 height 18
click at [848, 313] on div "Email Email Save" at bounding box center [784, 290] width 276 height 139
click at [854, 298] on input "text" at bounding box center [784, 298] width 221 height 21
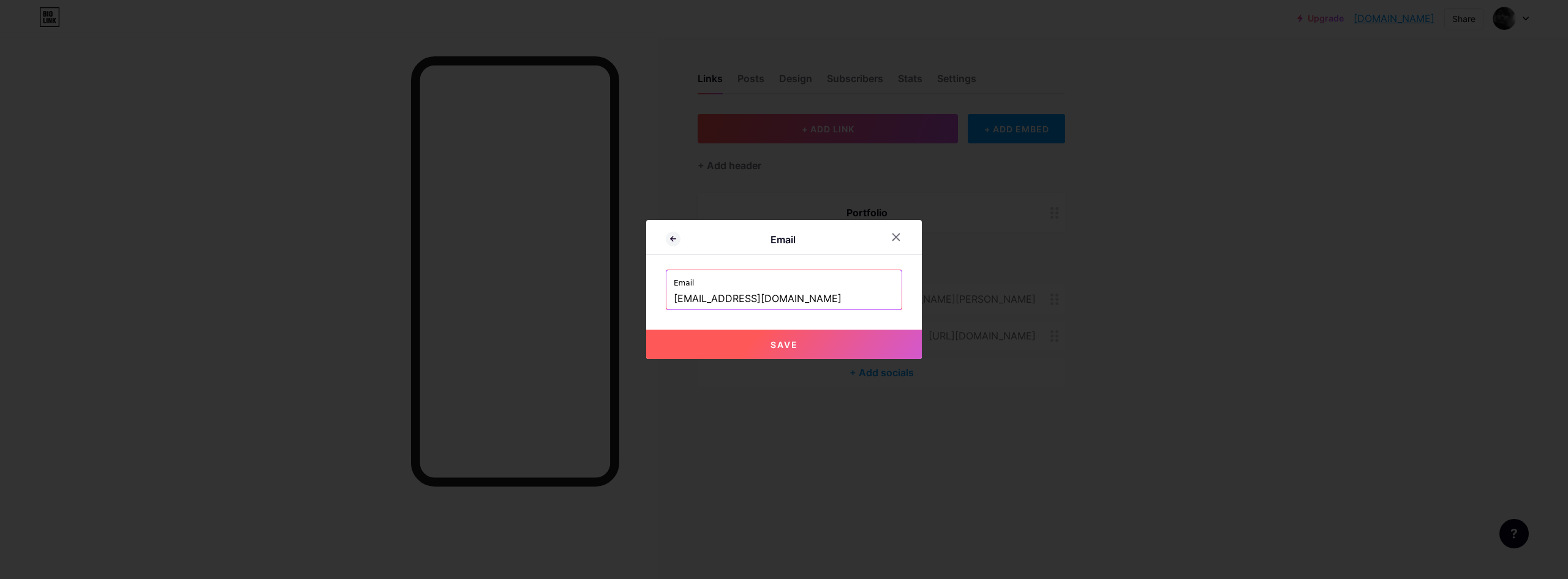
click at [843, 334] on button "Save" at bounding box center [784, 344] width 276 height 29
type input "mailto:[EMAIL_ADDRESS][DOMAIN_NAME]"
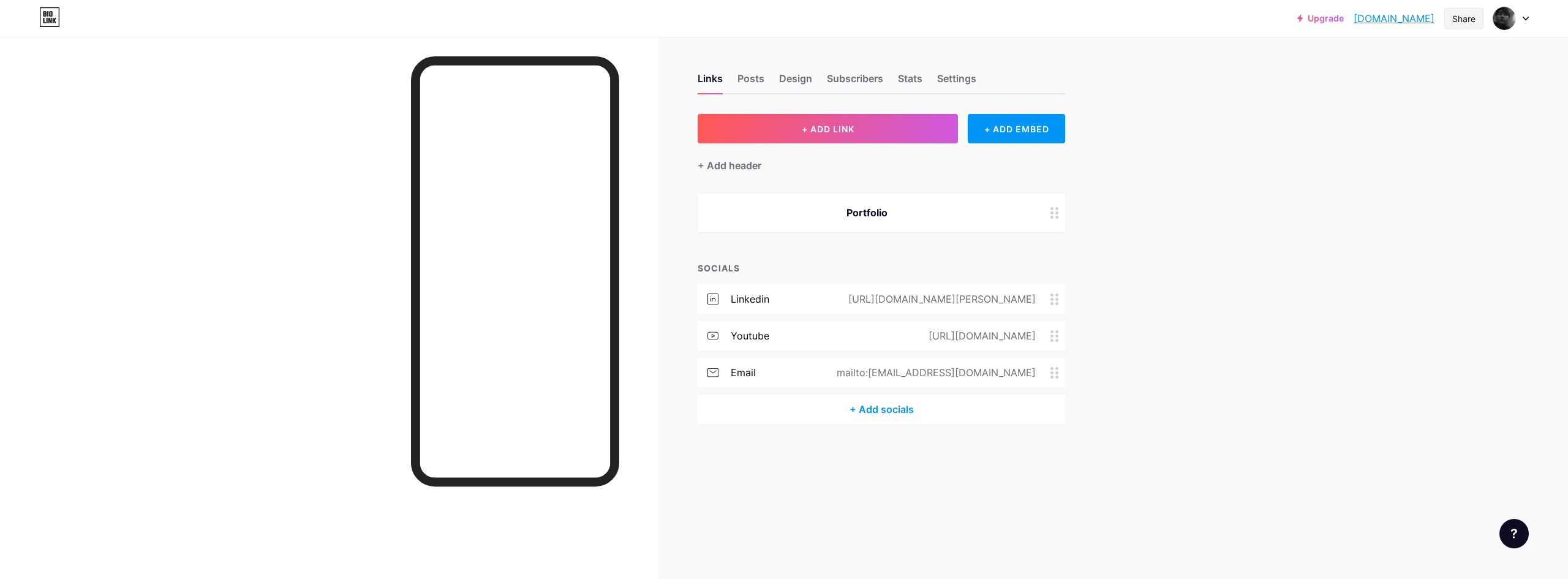
click at [1467, 21] on div "Share" at bounding box center [1463, 19] width 23 height 13
click at [1421, 59] on div "Copy link" at bounding box center [1391, 63] width 182 height 29
click at [789, 81] on div "Design" at bounding box center [796, 81] width 33 height 22
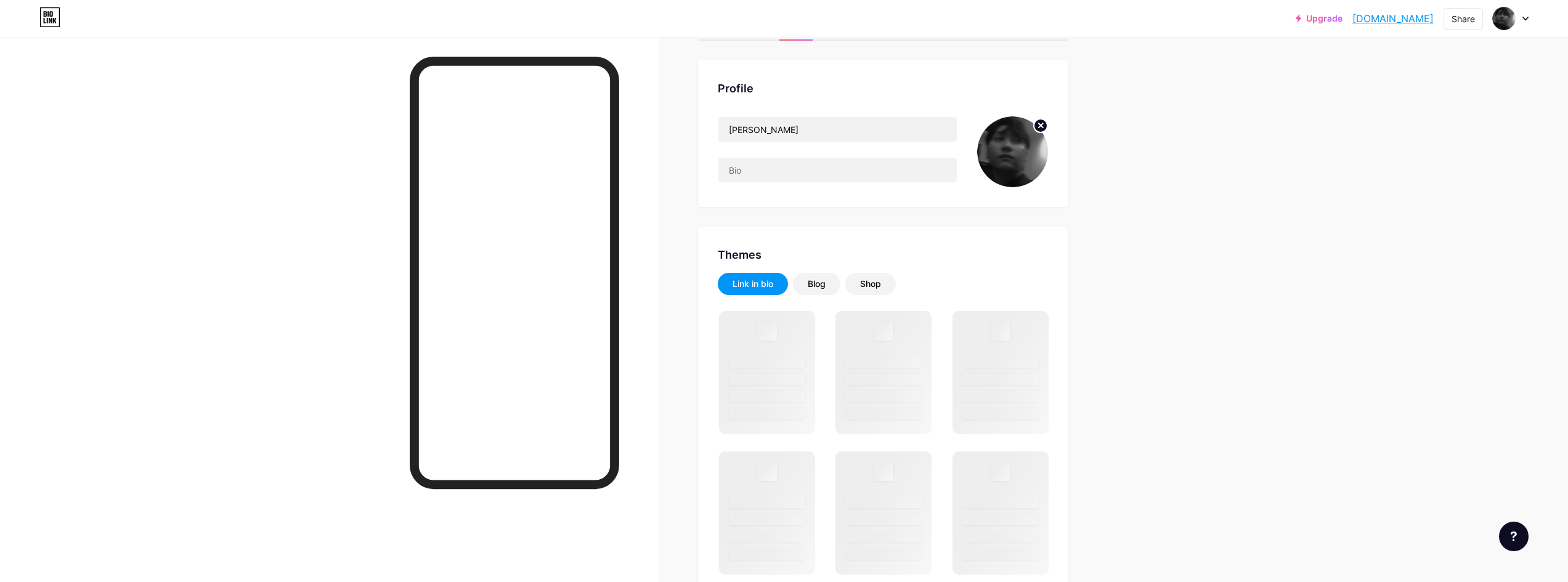
scroll to position [82, 0]
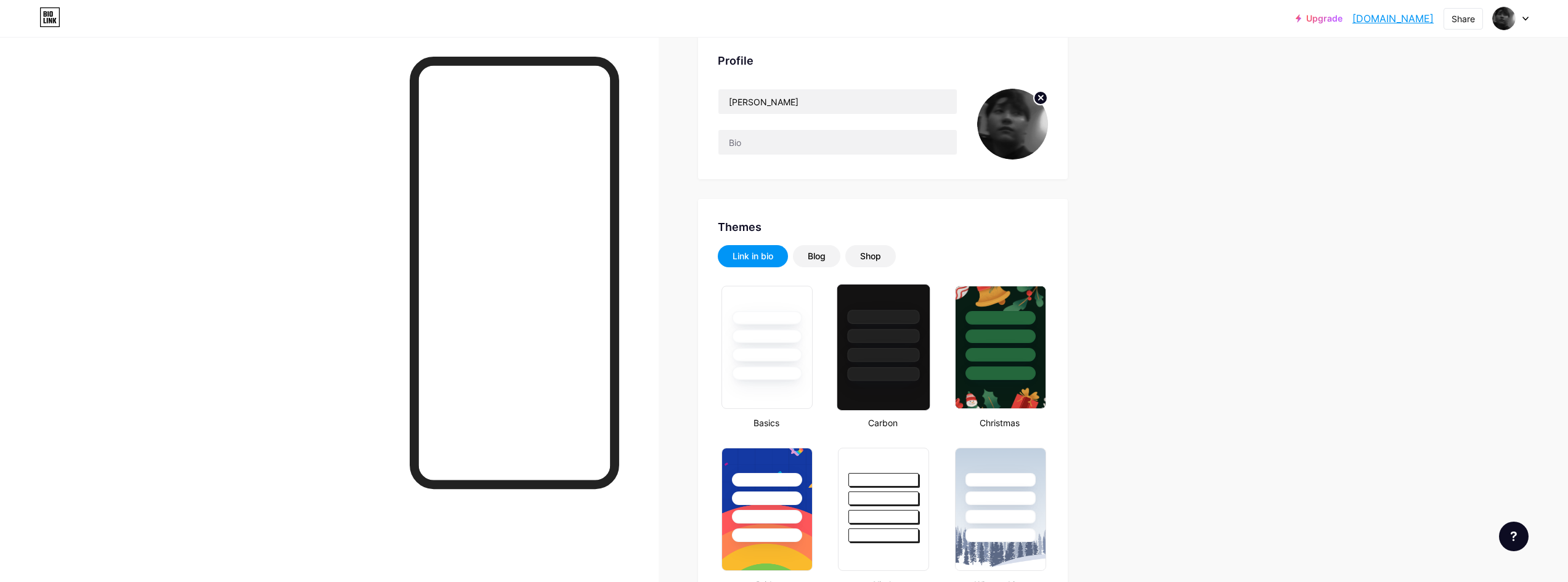
click at [870, 341] on div at bounding box center [884, 336] width 72 height 14
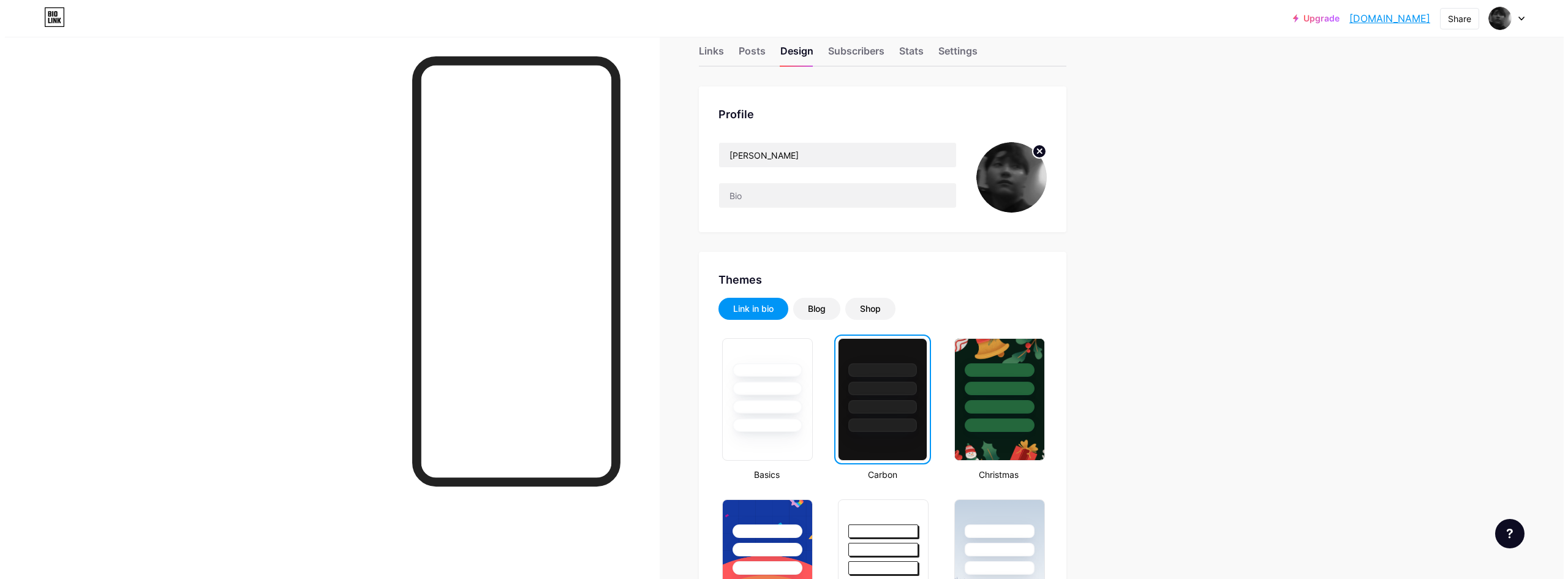
scroll to position [0, 0]
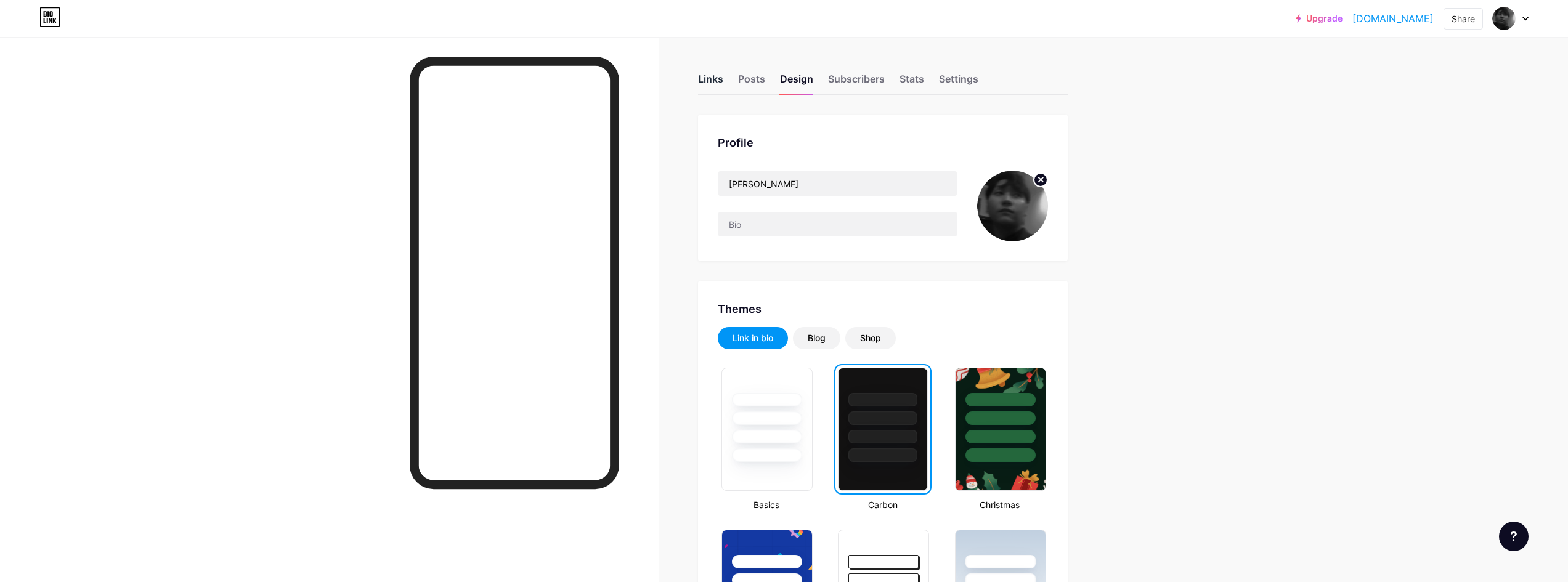
click at [715, 88] on div "Links" at bounding box center [711, 82] width 25 height 22
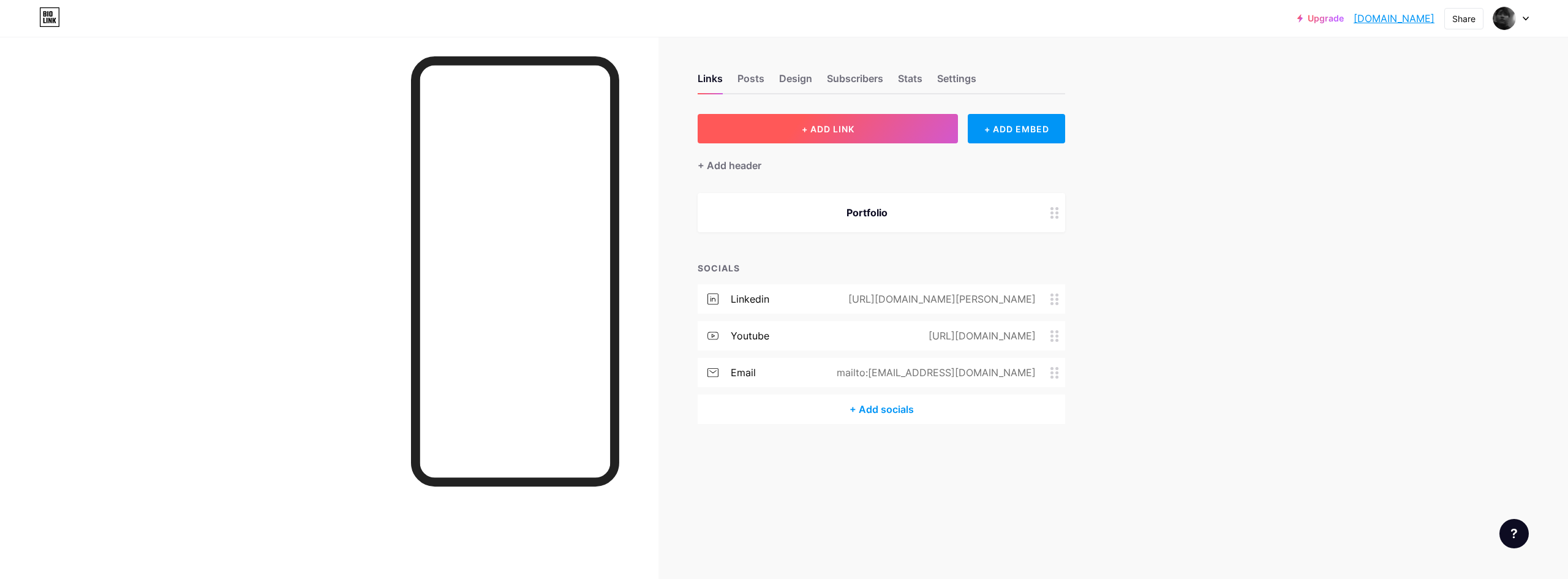
click at [868, 132] on button "+ ADD LINK" at bounding box center [828, 128] width 260 height 29
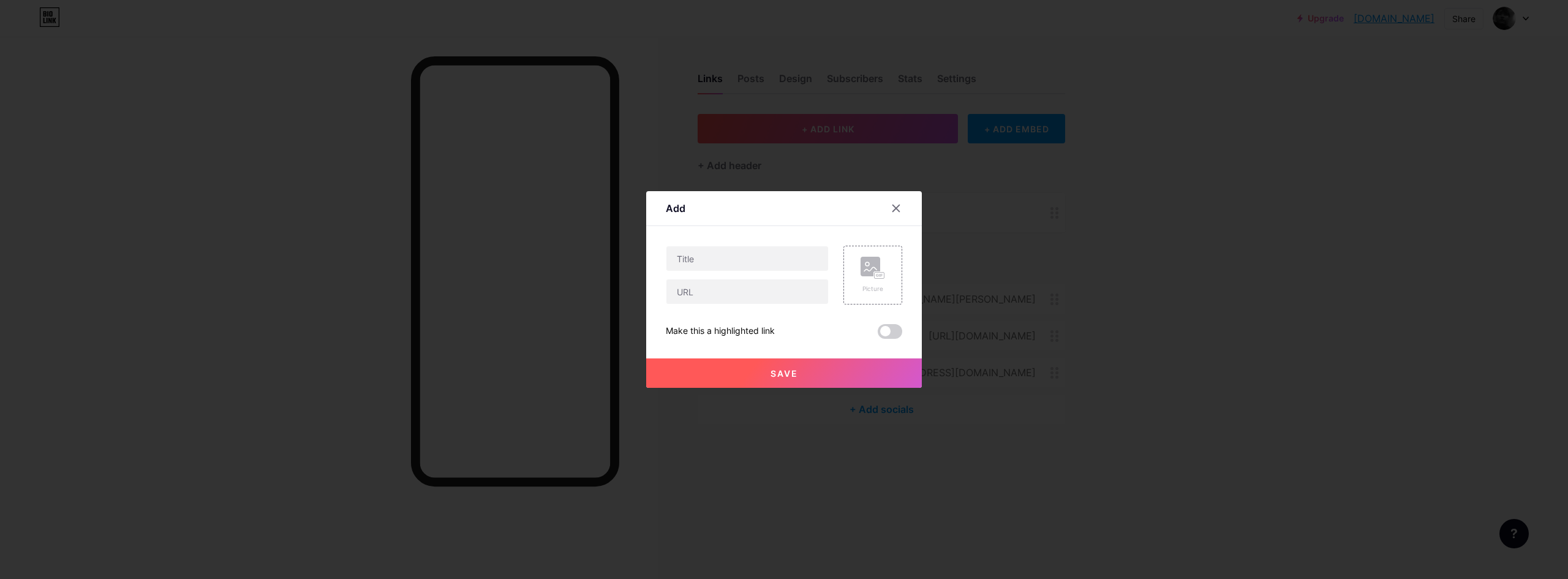
click at [1143, 214] on div at bounding box center [784, 290] width 1568 height 579
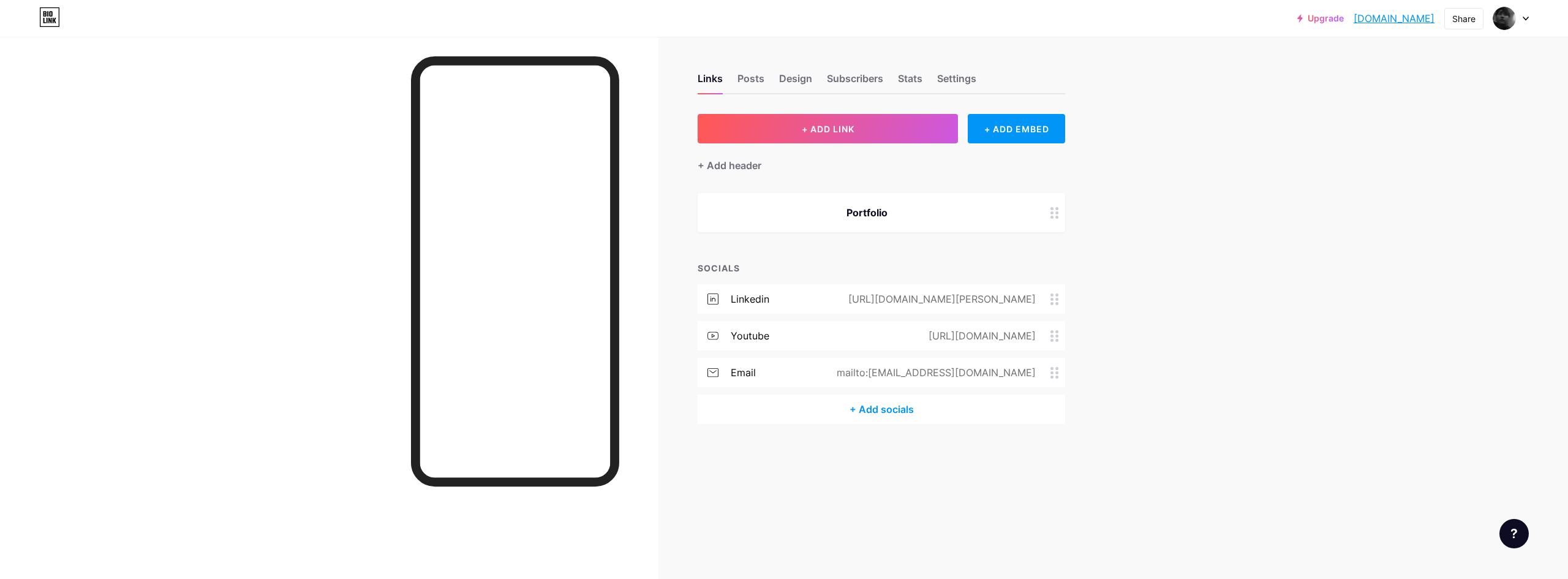
click at [947, 409] on div "+ Add socials" at bounding box center [881, 409] width 368 height 29
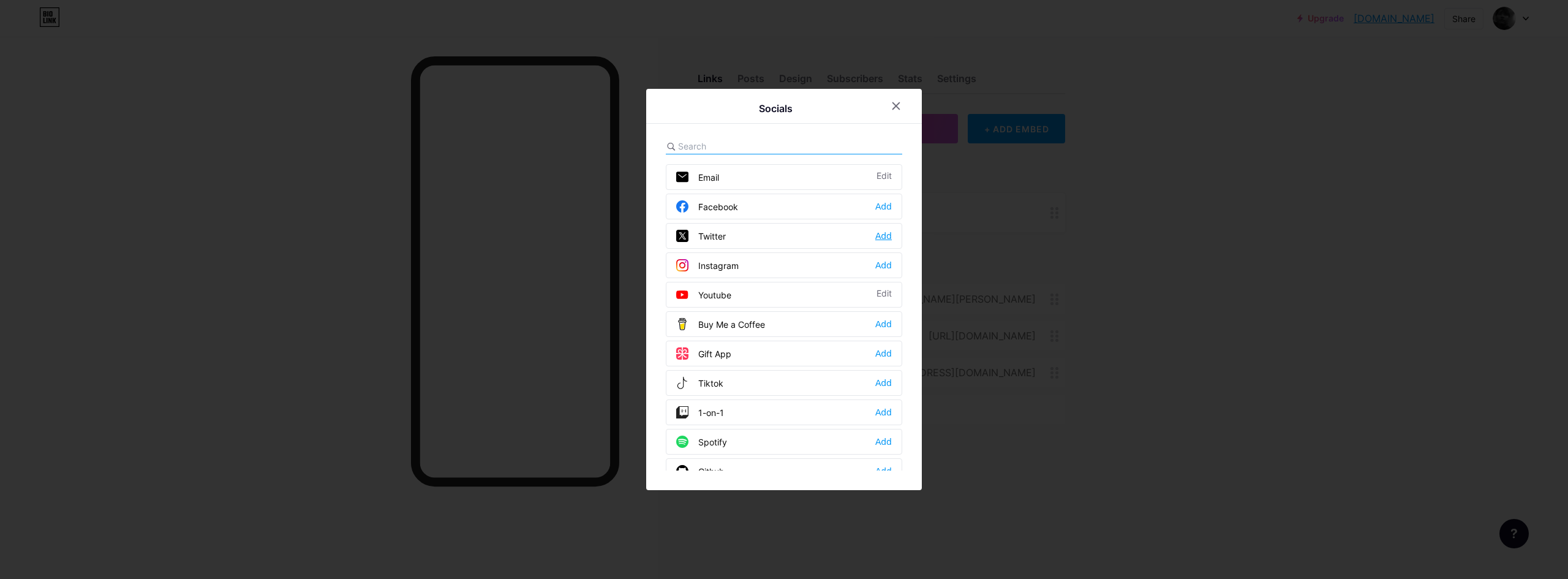
click at [883, 240] on div "Add" at bounding box center [883, 236] width 16 height 13
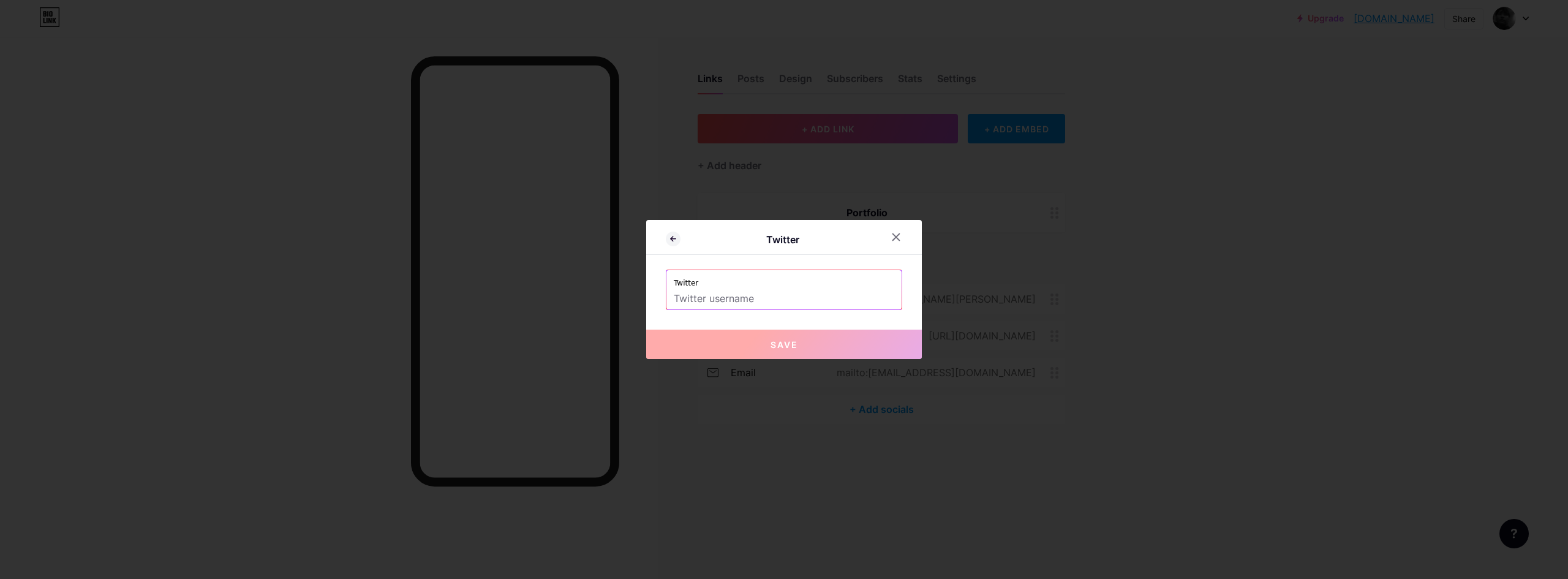
click at [780, 313] on div "Twitter Twitter Save" at bounding box center [784, 290] width 276 height 139
click at [781, 302] on input "text" at bounding box center [784, 298] width 221 height 21
paste input "[URL][DOMAIN_NAME]"
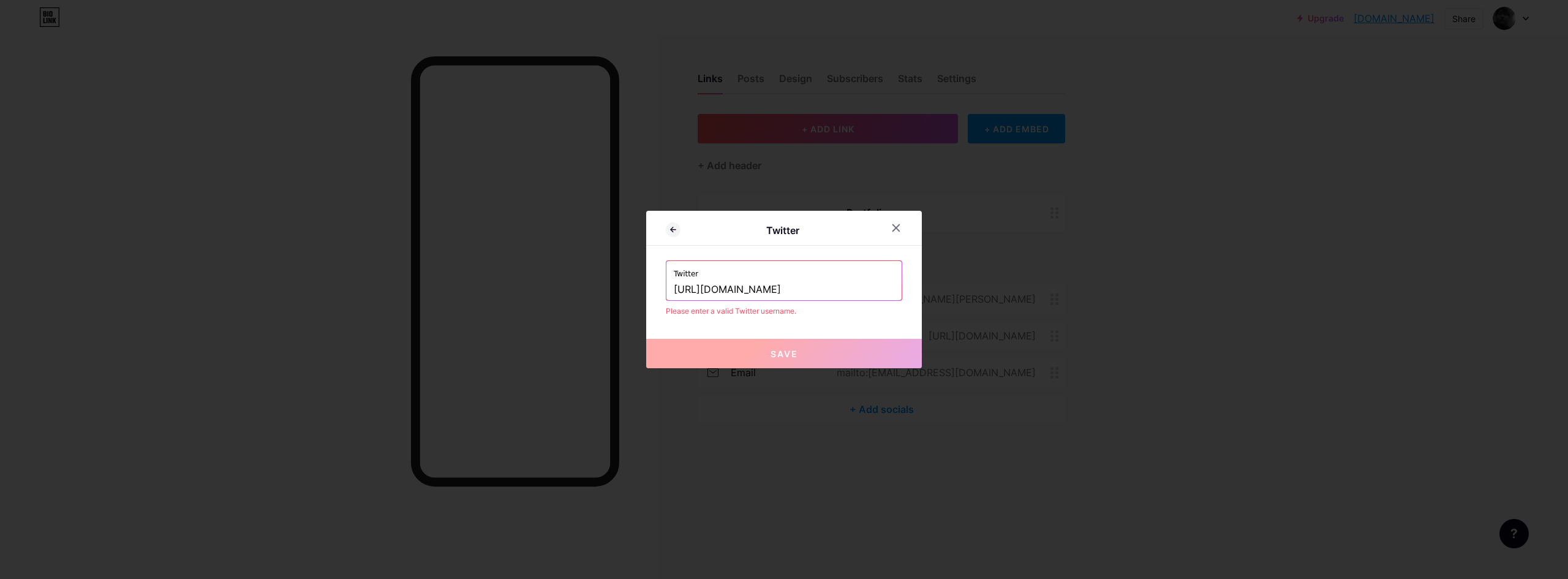
type input "[URL][DOMAIN_NAME]"
click at [817, 355] on button "Save" at bounding box center [784, 353] width 276 height 29
click at [893, 226] on icon at bounding box center [896, 228] width 10 height 10
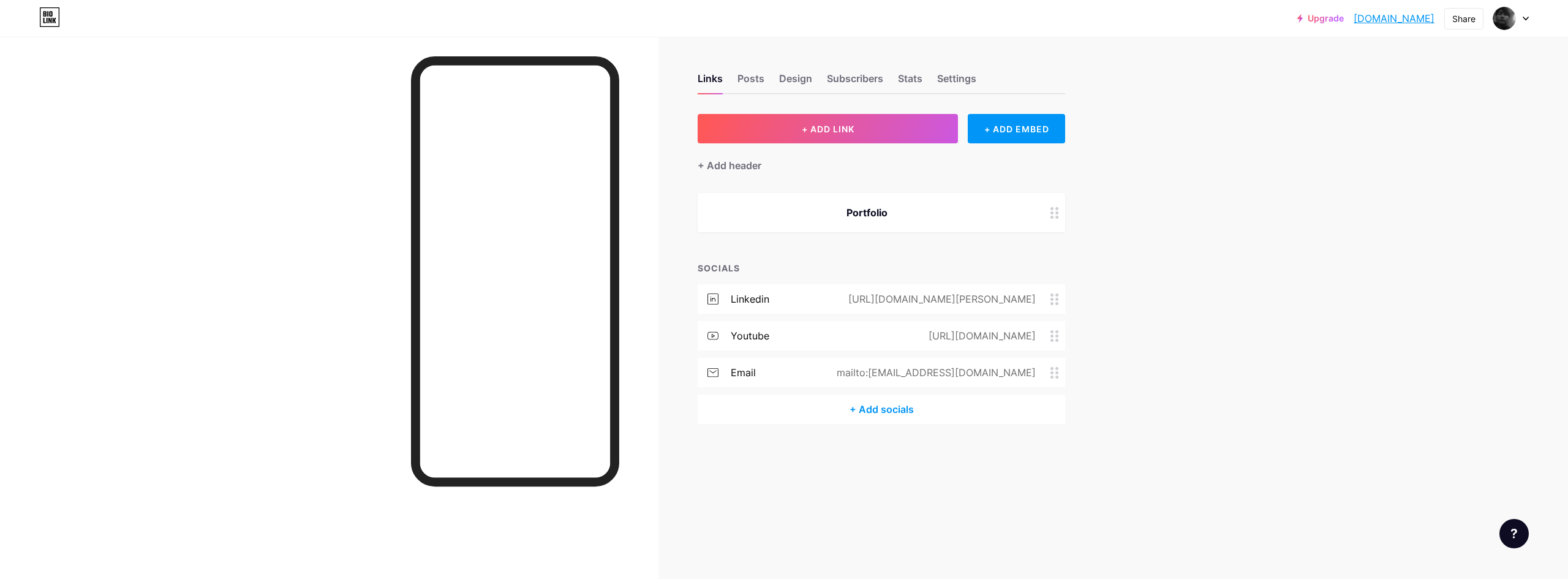
click at [858, 404] on div "+ Add socials" at bounding box center [881, 409] width 368 height 29
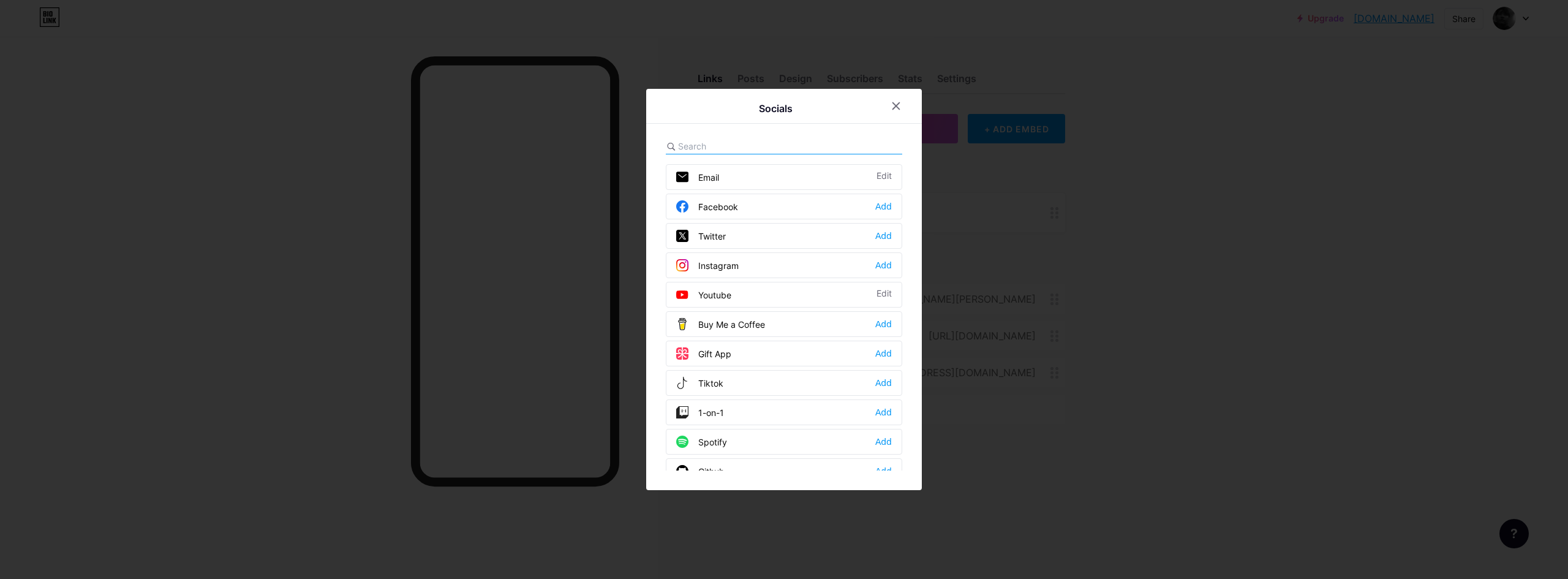
click at [777, 145] on input "text" at bounding box center [745, 146] width 135 height 13
type input "x"
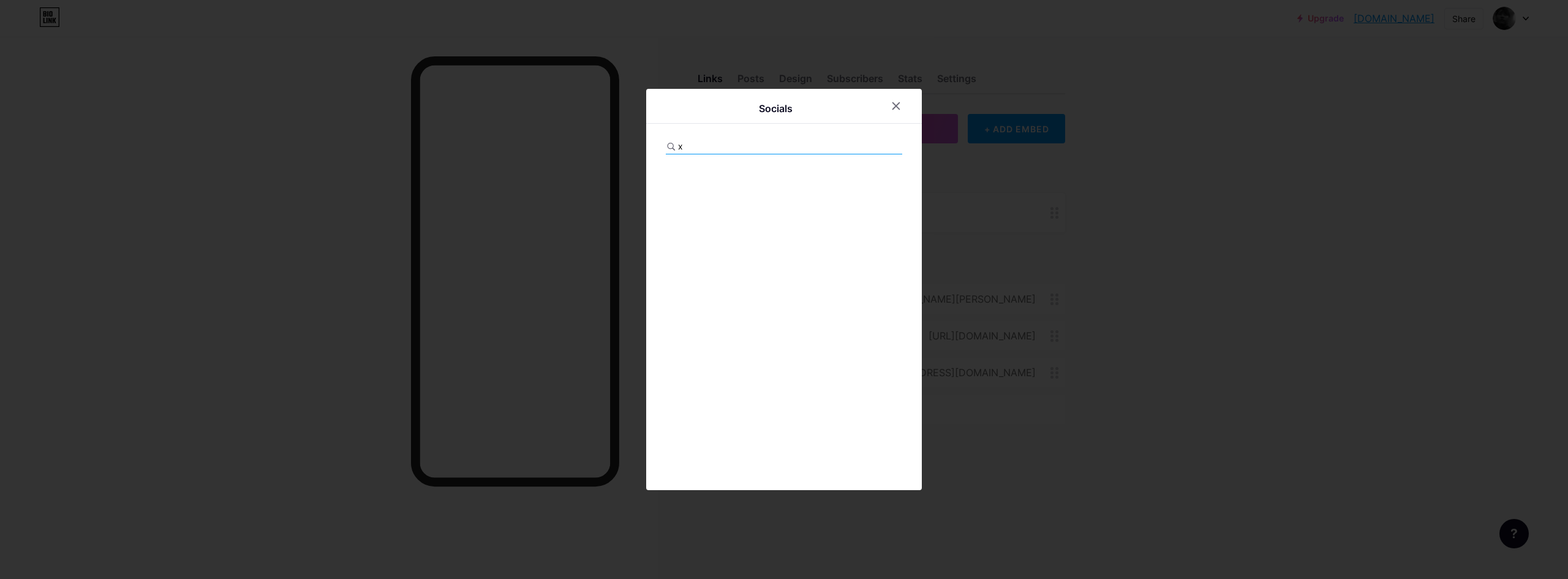
drag, startPoint x: 748, startPoint y: 150, endPoint x: 657, endPoint y: 153, distance: 91.0
click at [657, 153] on div "Socials x" at bounding box center [784, 290] width 276 height 401
type input "te"
click at [759, 177] on div "Twitter Add" at bounding box center [784, 177] width 236 height 26
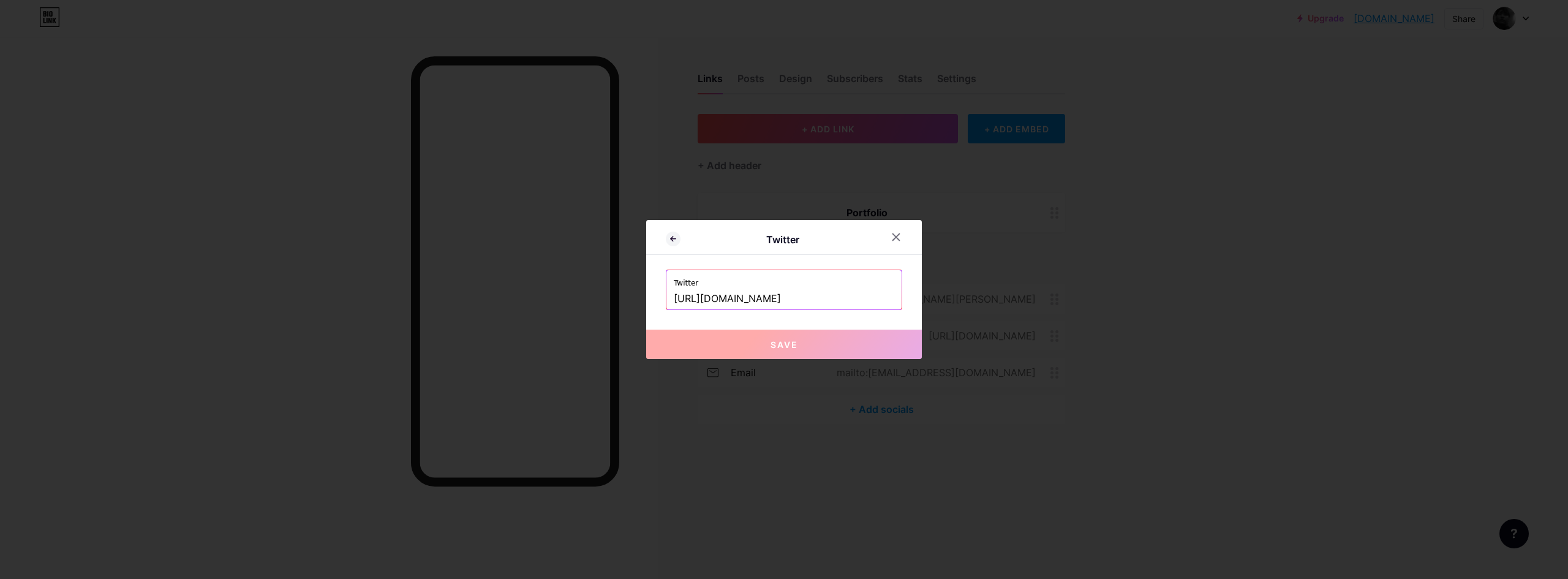
click at [817, 343] on button "Save" at bounding box center [784, 344] width 276 height 29
click at [813, 300] on input "[URL][DOMAIN_NAME]" at bounding box center [784, 298] width 221 height 21
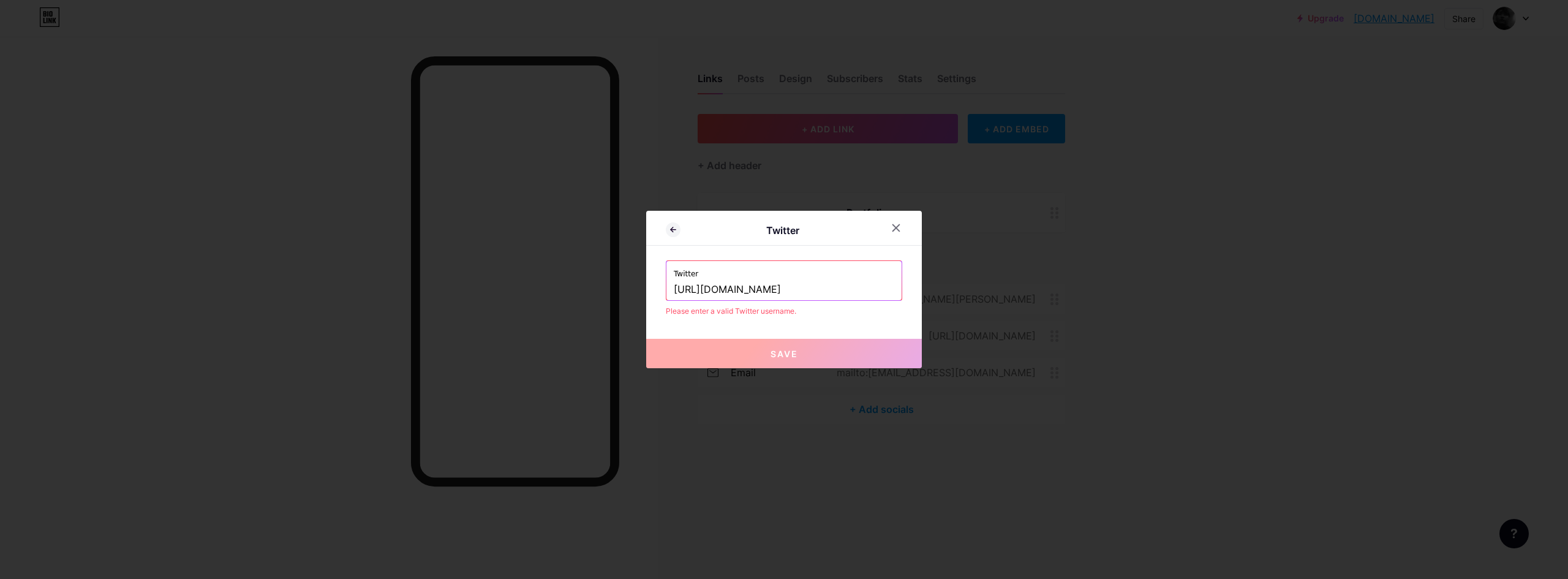
click at [743, 291] on input "[URL][DOMAIN_NAME]" at bounding box center [784, 290] width 221 height 21
type input "[URL][DOMAIN_NAME]"
click at [791, 373] on div at bounding box center [784, 290] width 1568 height 579
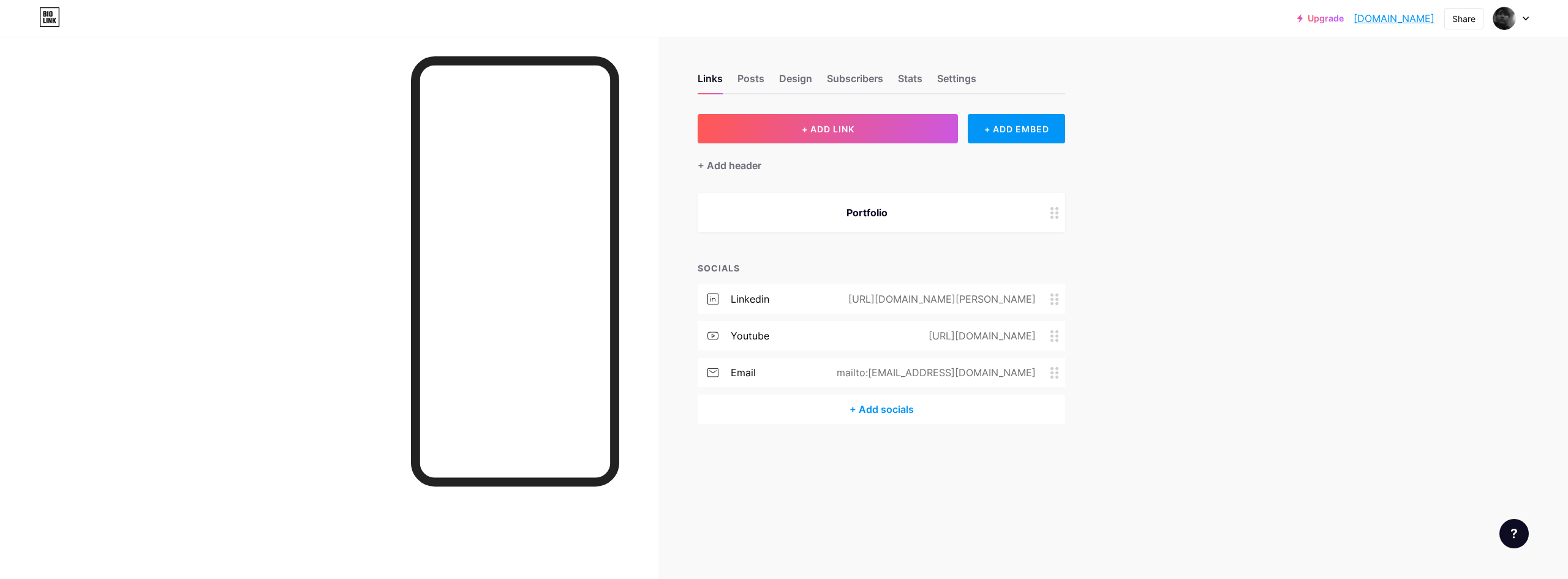
click at [807, 350] on div "linkedin [URL][DOMAIN_NAME][PERSON_NAME] youtube [URL][DOMAIN_NAME] email mailt…" at bounding box center [881, 340] width 368 height 110
click at [789, 407] on div "+ Add socials" at bounding box center [881, 409] width 368 height 29
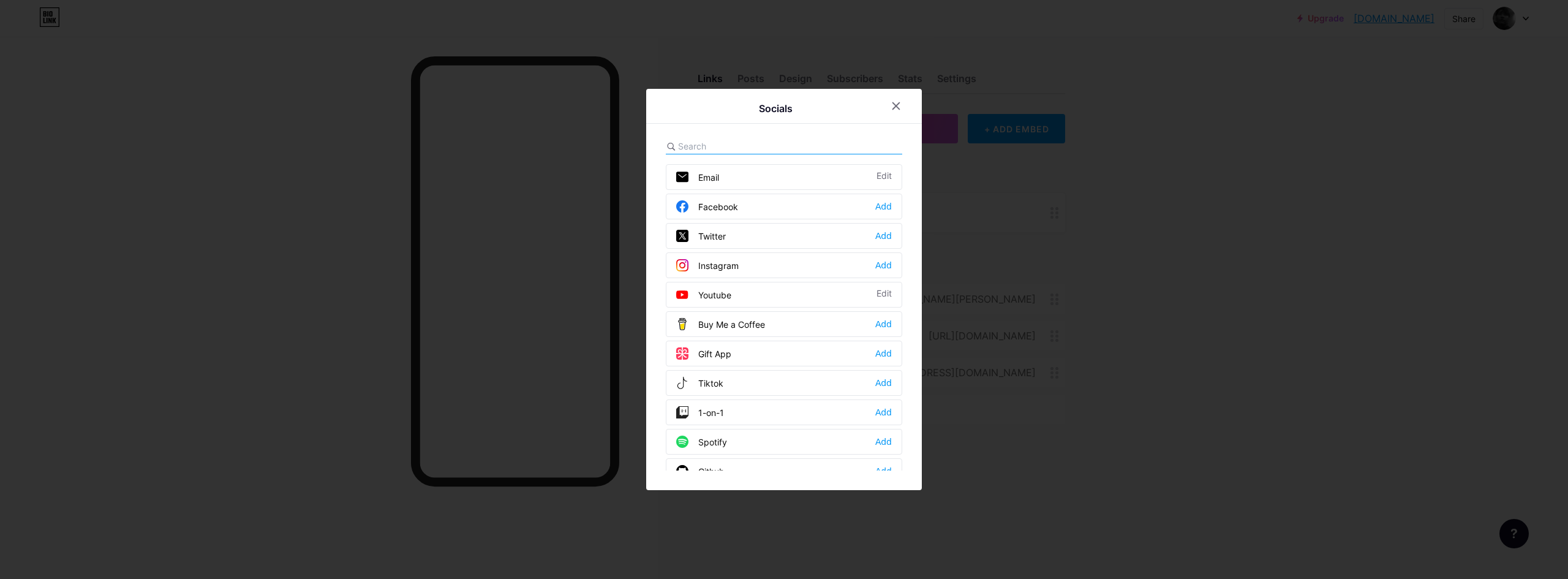
click at [862, 235] on div "Twitter Add" at bounding box center [784, 236] width 236 height 26
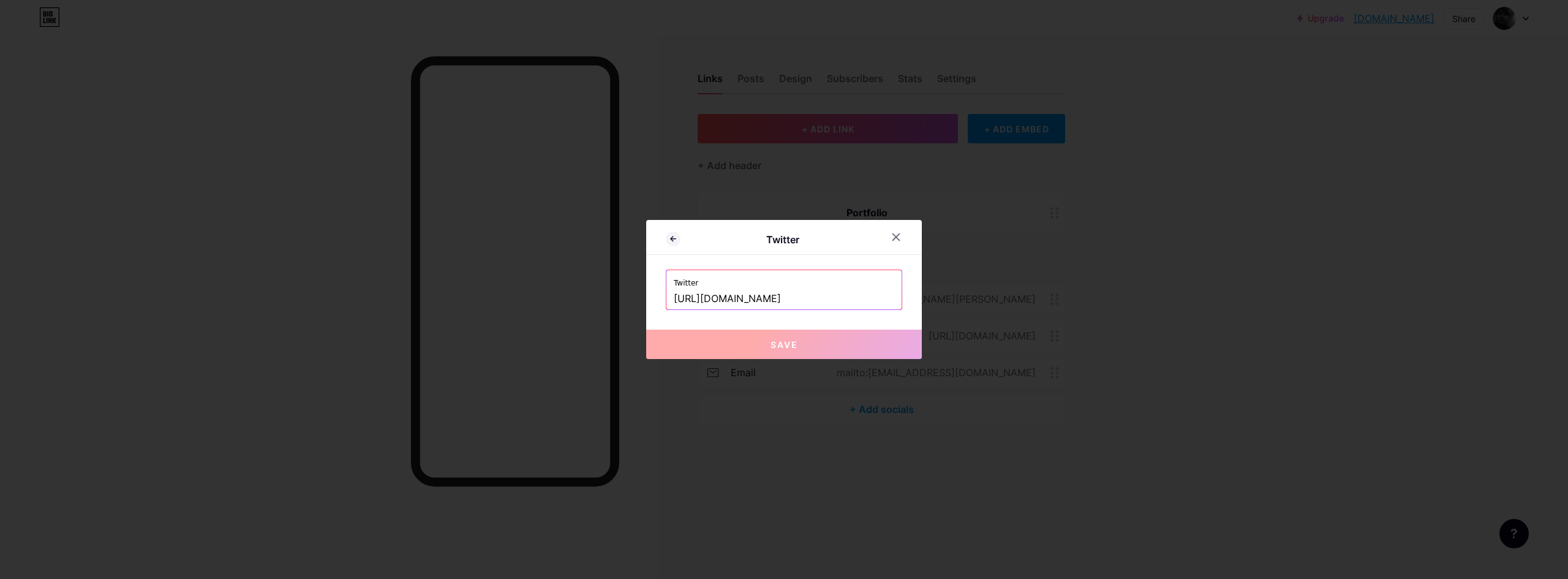
click at [789, 338] on button "Save" at bounding box center [784, 344] width 276 height 29
click at [789, 344] on span "Save" at bounding box center [784, 345] width 28 height 11
click at [819, 294] on input "[URL][DOMAIN_NAME]" at bounding box center [784, 298] width 221 height 21
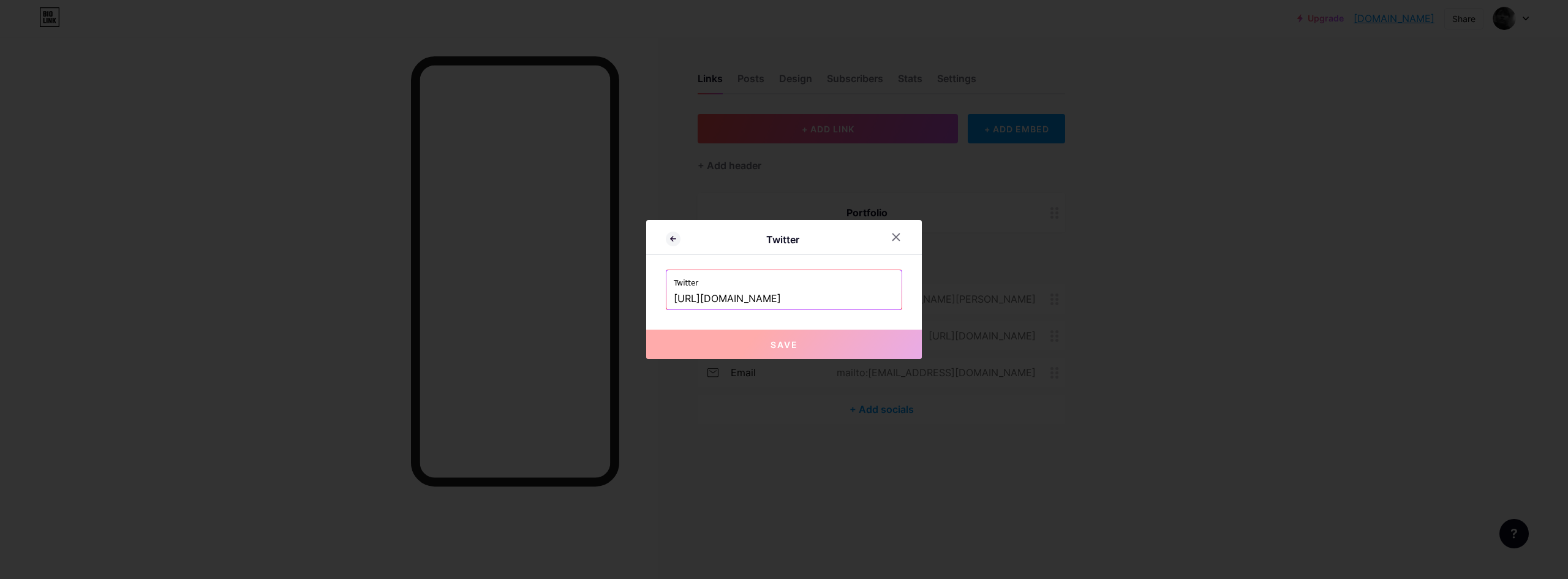
click at [749, 298] on input "[URL][DOMAIN_NAME]" at bounding box center [784, 298] width 221 height 21
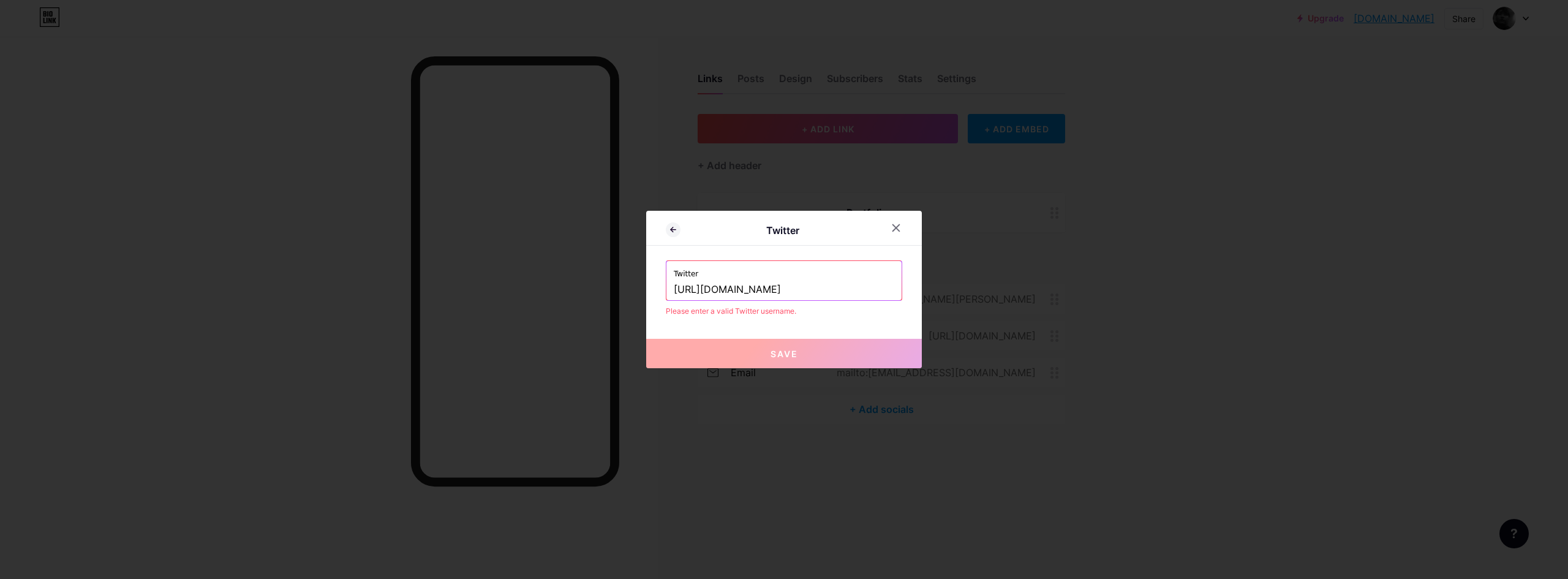
type input "[URL][DOMAIN_NAME]"
click at [894, 234] on div at bounding box center [896, 227] width 22 height 22
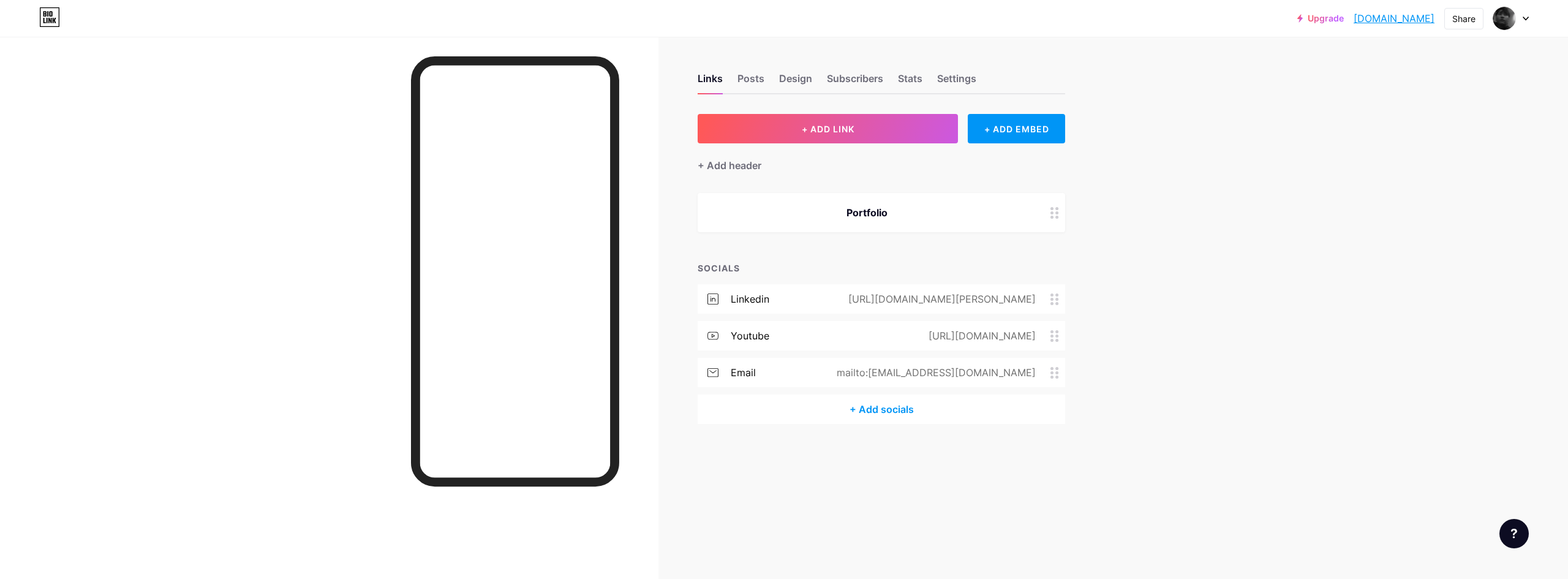
click at [930, 420] on div "+ Add socials" at bounding box center [881, 409] width 368 height 29
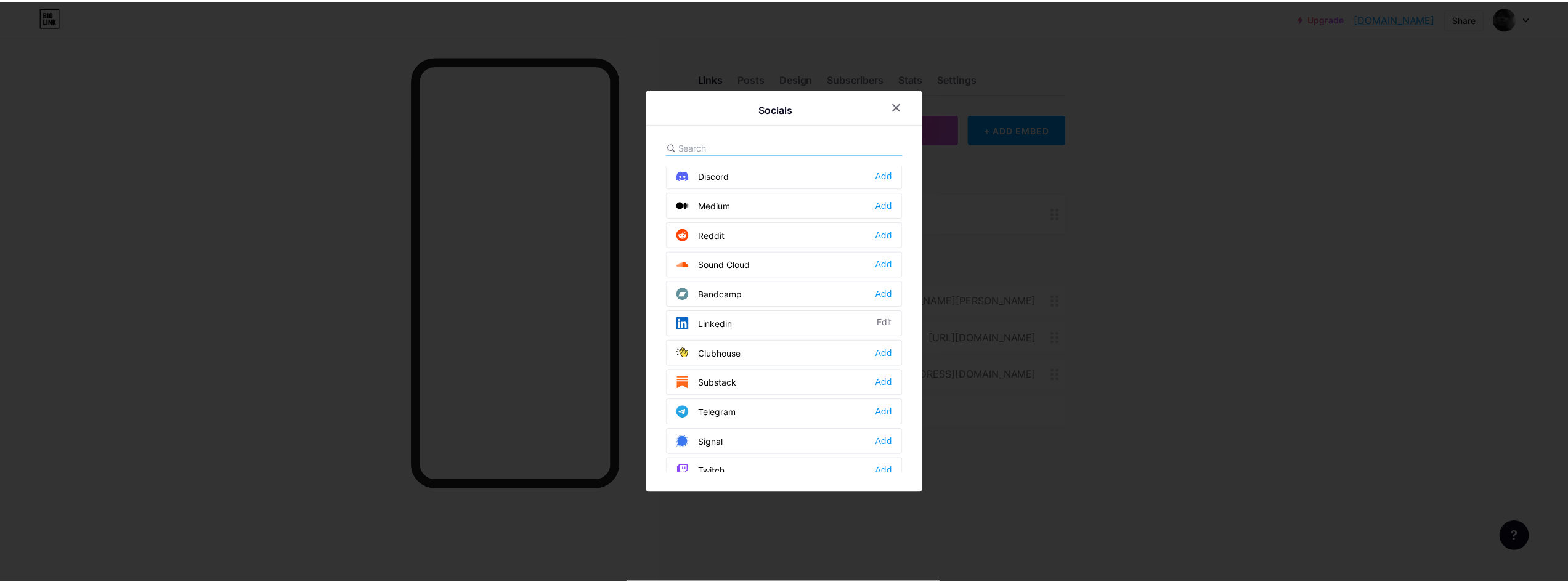
scroll to position [411, 0]
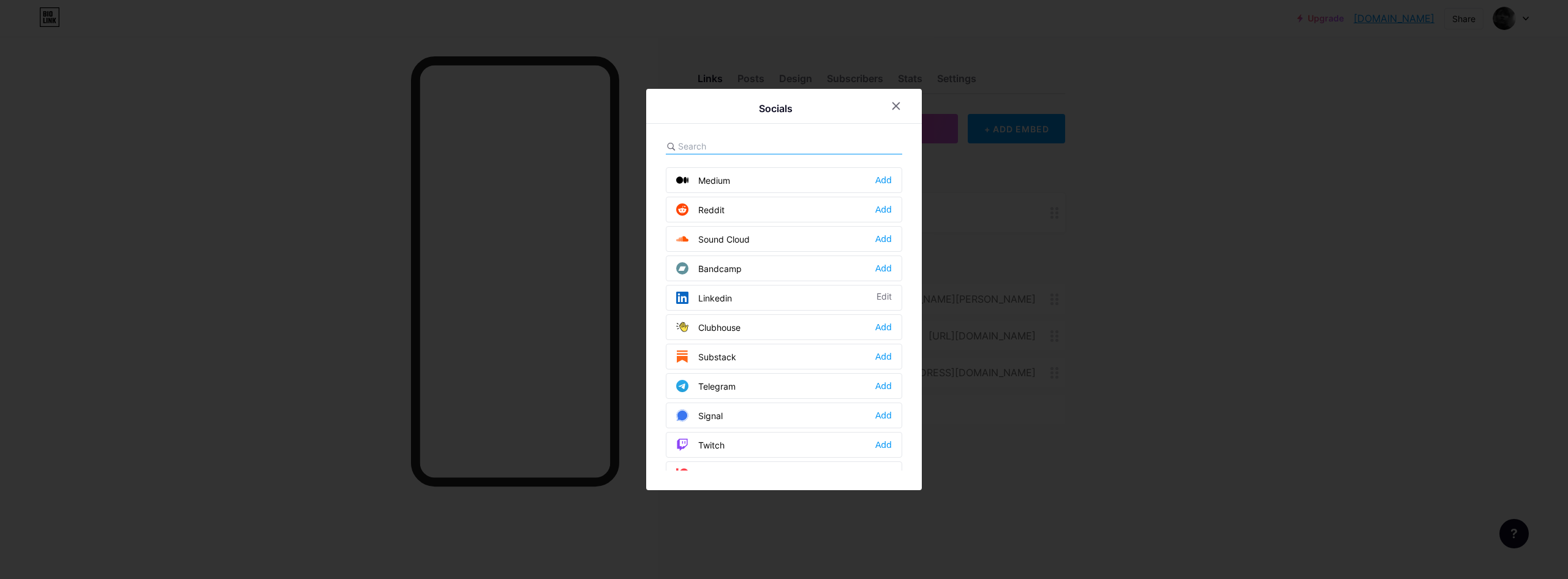
click at [1126, 282] on div at bounding box center [784, 290] width 1568 height 579
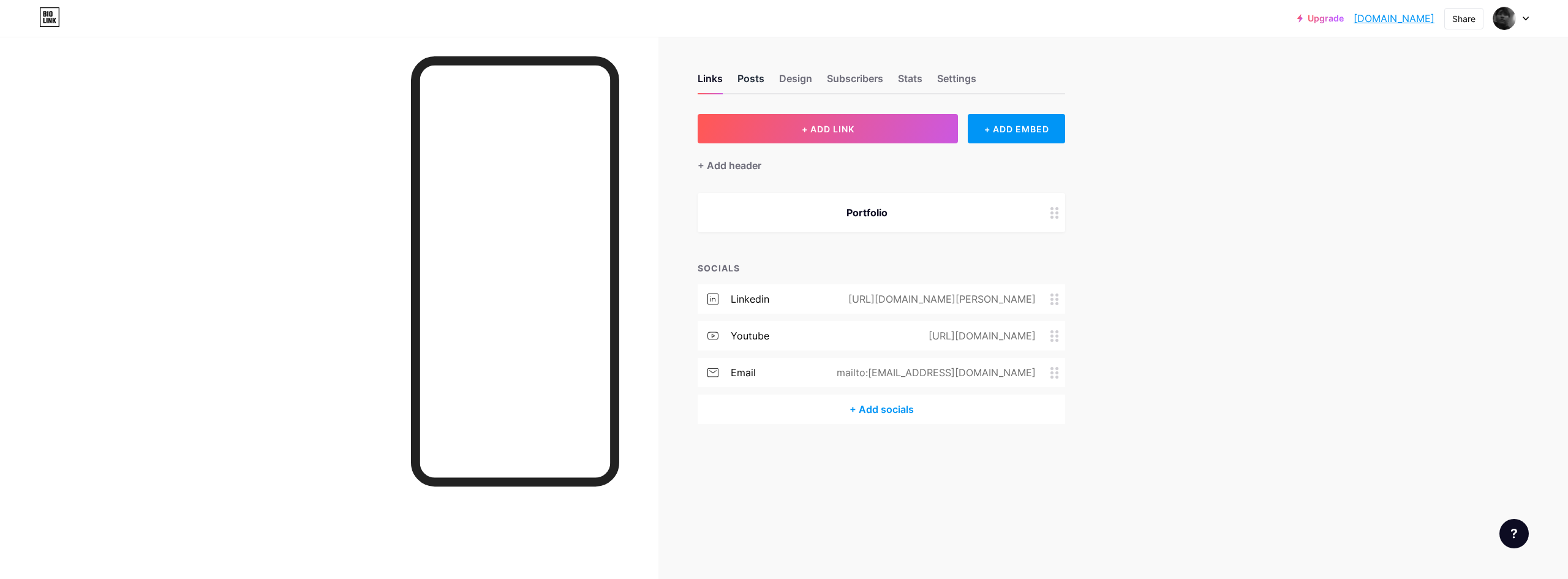
click at [756, 90] on div "Posts" at bounding box center [750, 81] width 27 height 22
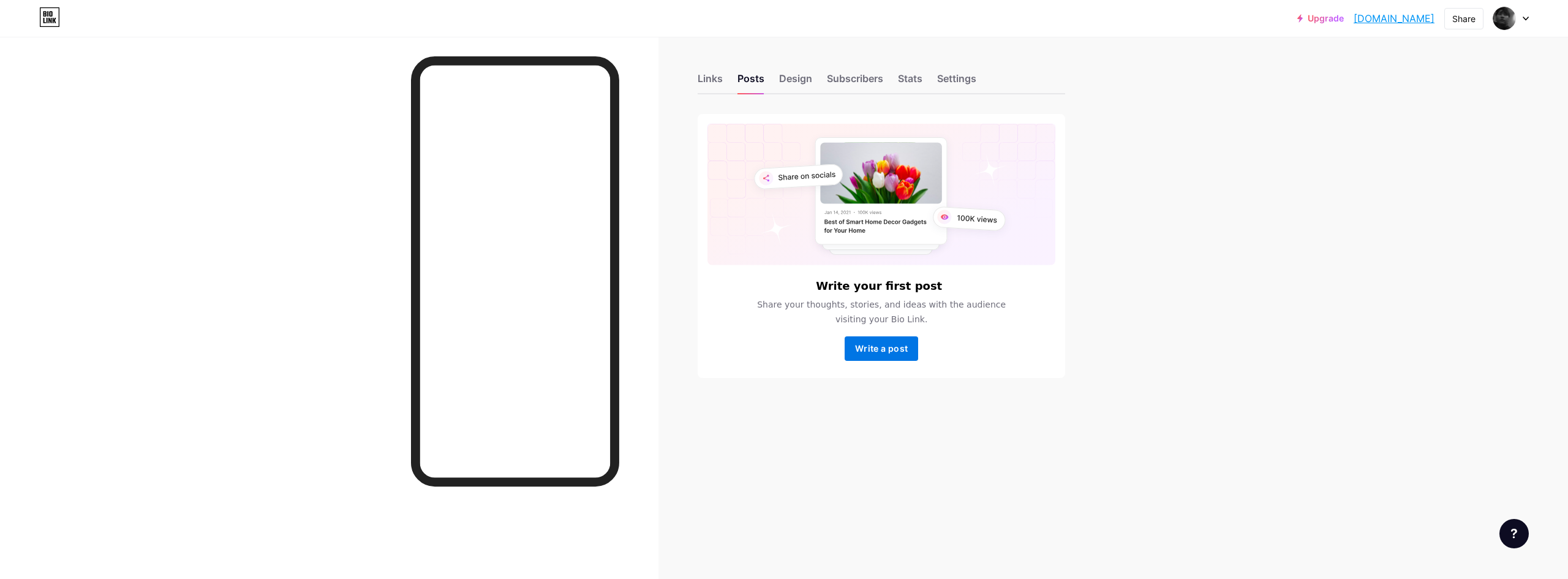
click at [873, 347] on span "Write a post" at bounding box center [881, 348] width 53 height 11
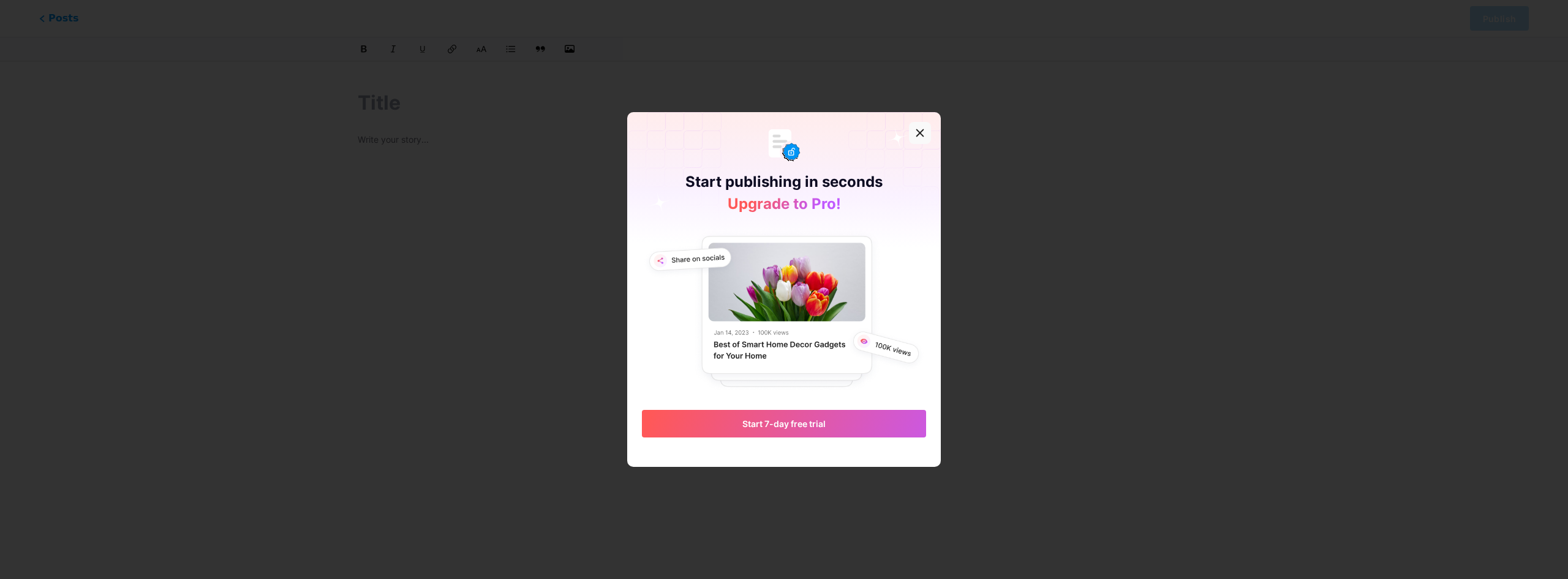
click at [913, 130] on div at bounding box center [920, 133] width 22 height 22
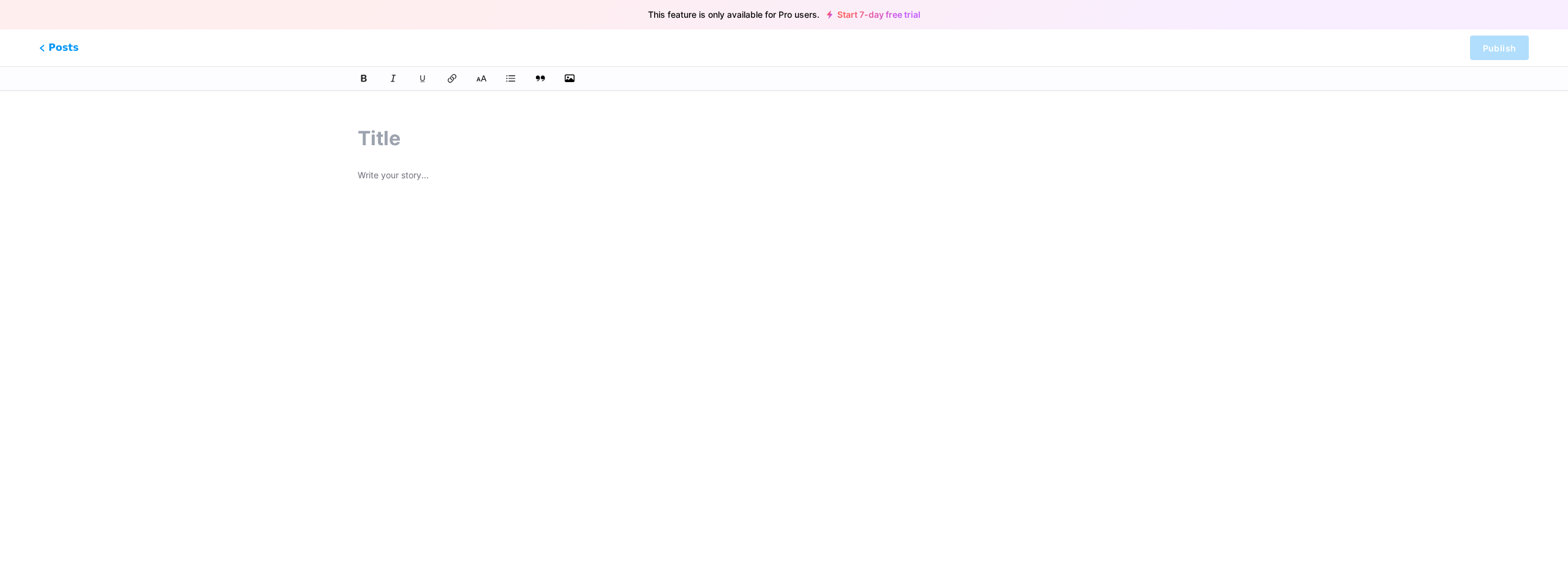
click at [38, 44] on div "Posts Publish" at bounding box center [784, 48] width 1568 height 37
click at [51, 50] on span "Posts" at bounding box center [59, 48] width 43 height 16
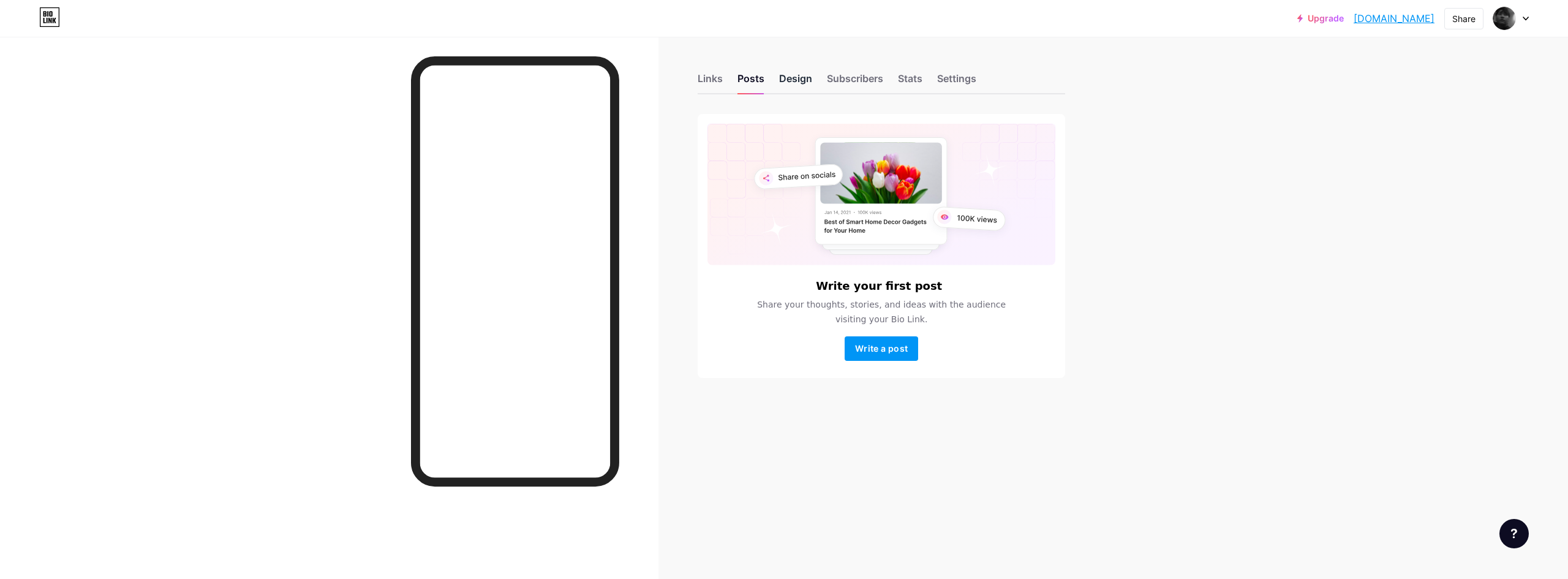
click at [804, 80] on div "Design" at bounding box center [796, 81] width 33 height 22
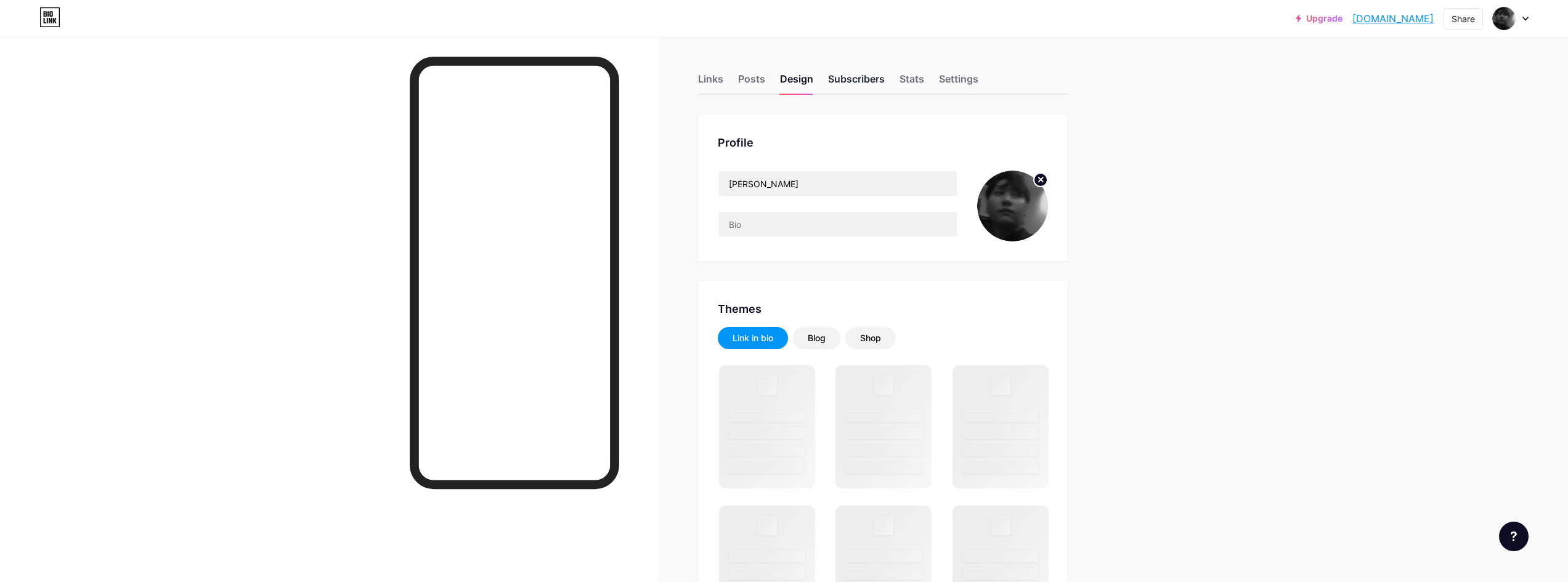
click at [860, 83] on div "Subscribers" at bounding box center [856, 82] width 57 height 22
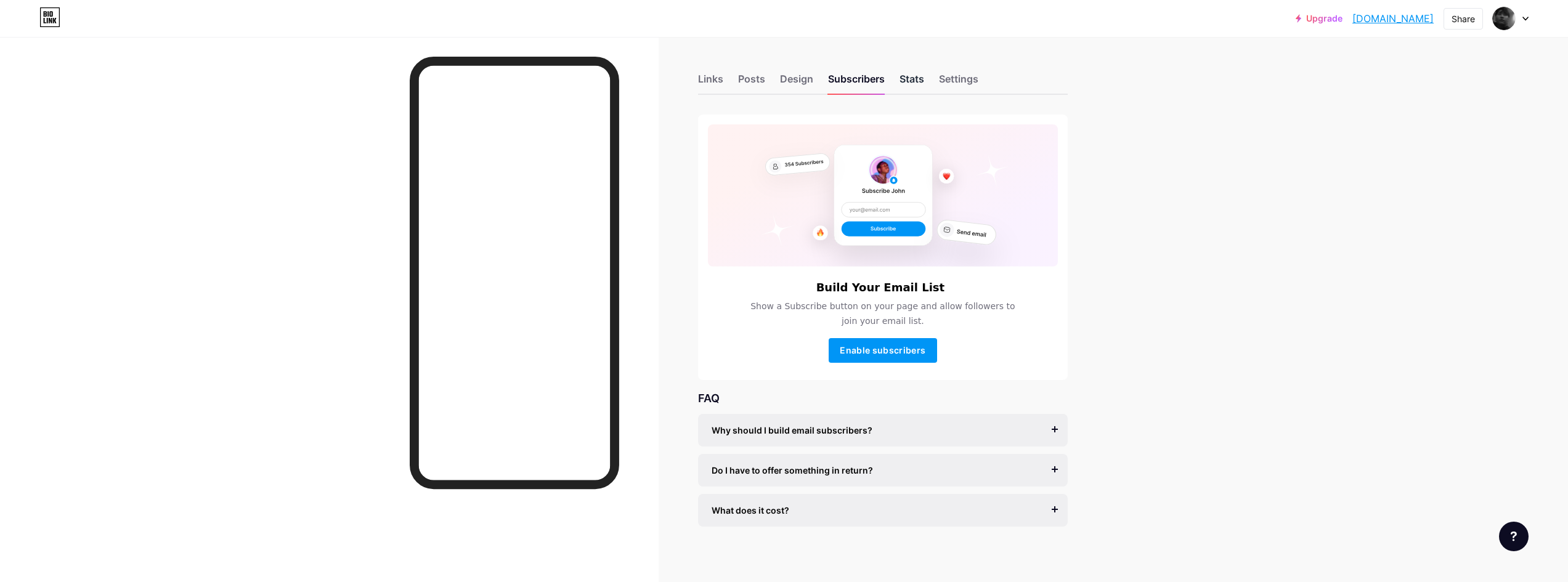
click at [905, 77] on div "Stats" at bounding box center [911, 82] width 25 height 22
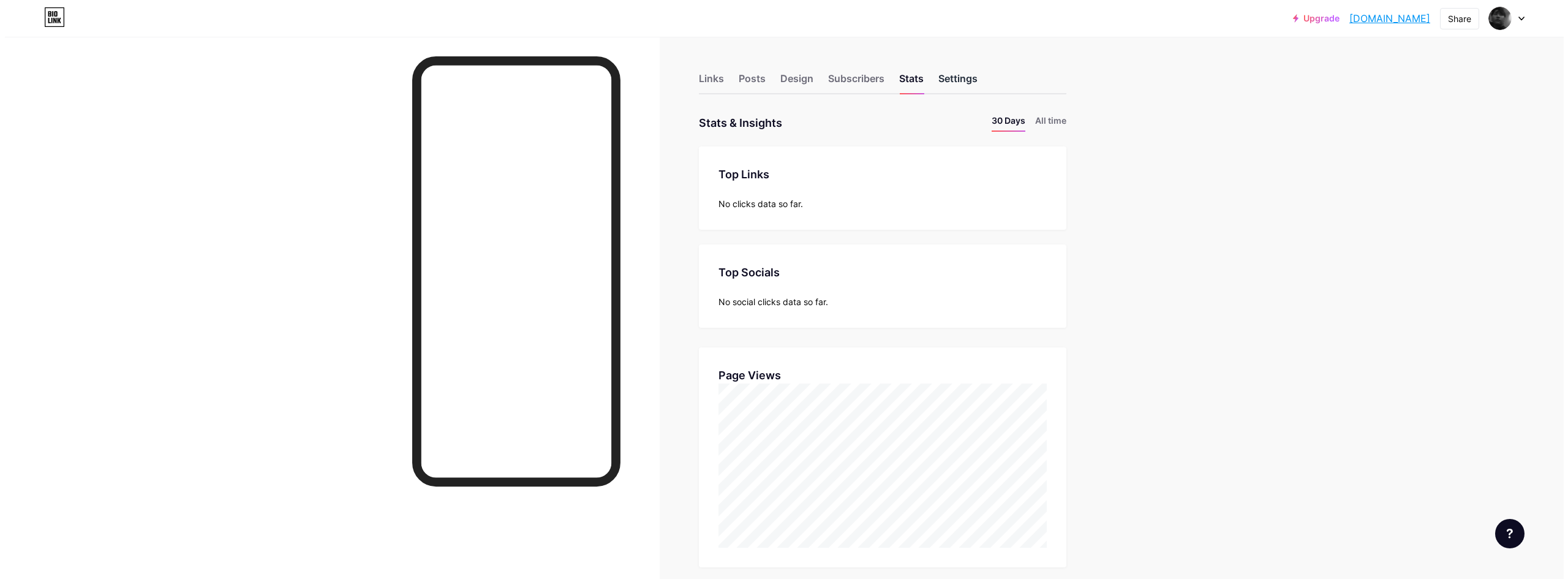
scroll to position [579, 1559]
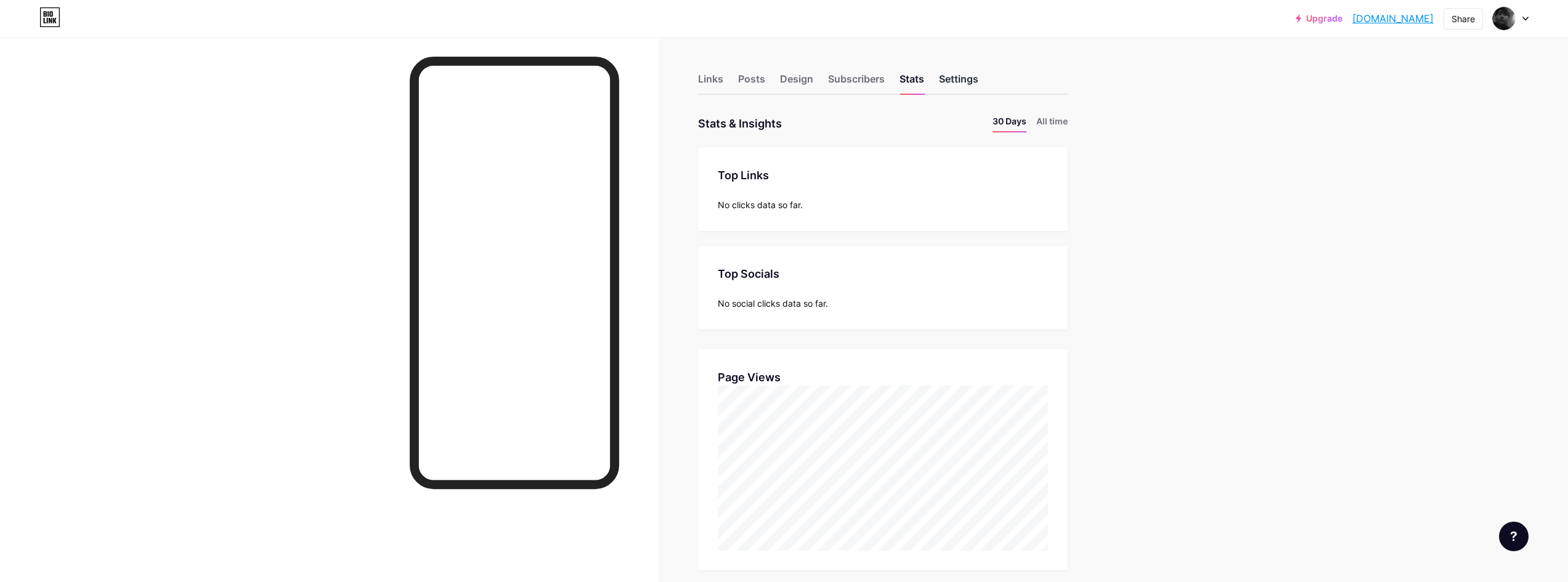
click at [960, 80] on div "Settings" at bounding box center [959, 82] width 40 height 22
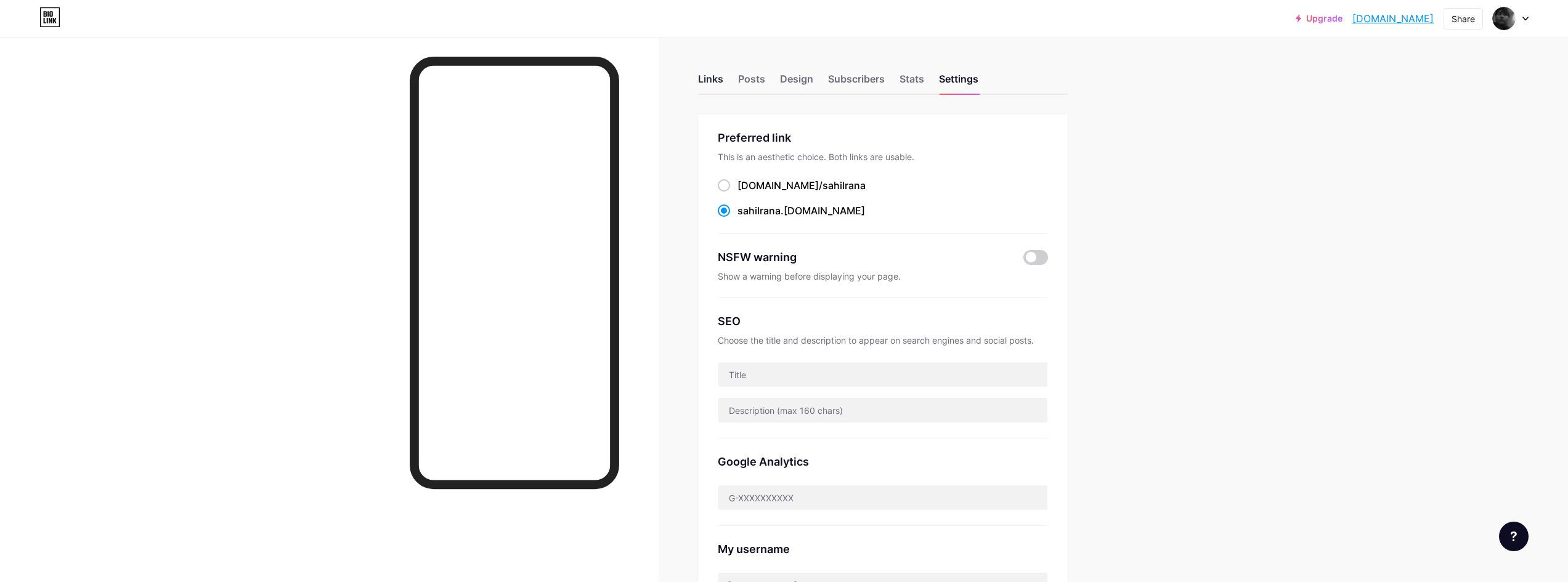
click at [723, 88] on div "Links" at bounding box center [711, 82] width 25 height 22
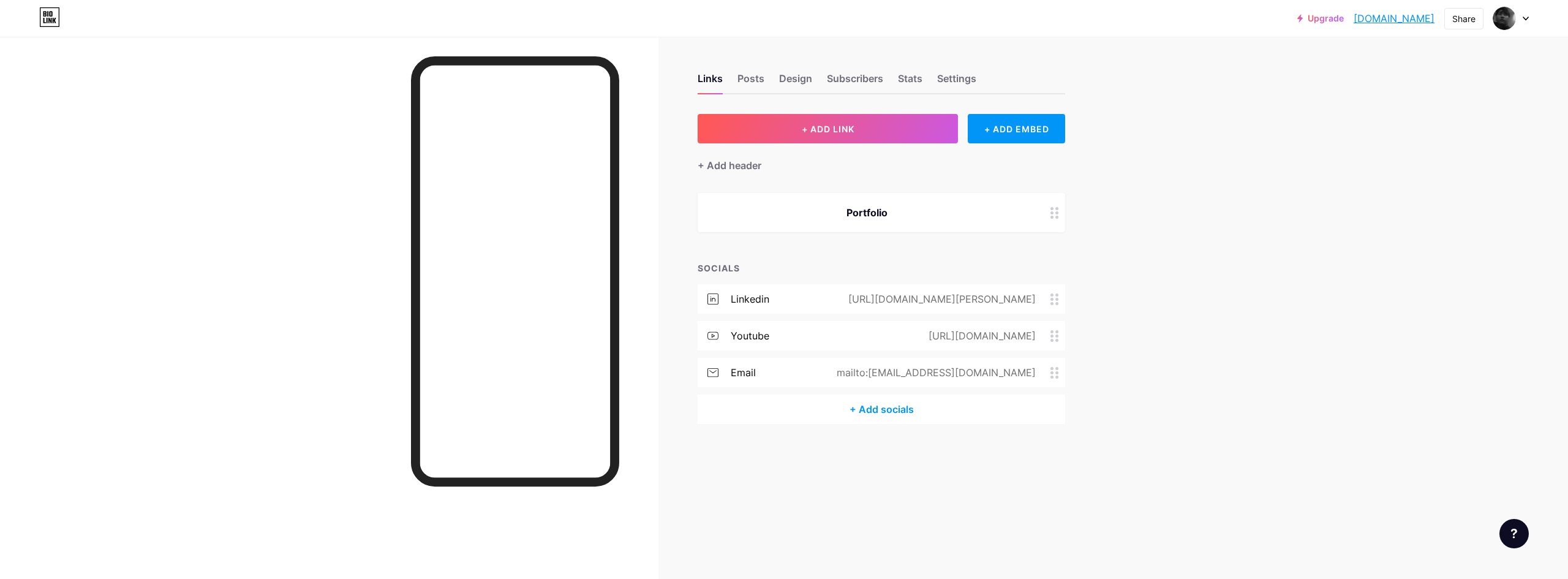
click at [843, 214] on div "Portfolio" at bounding box center [866, 212] width 309 height 14
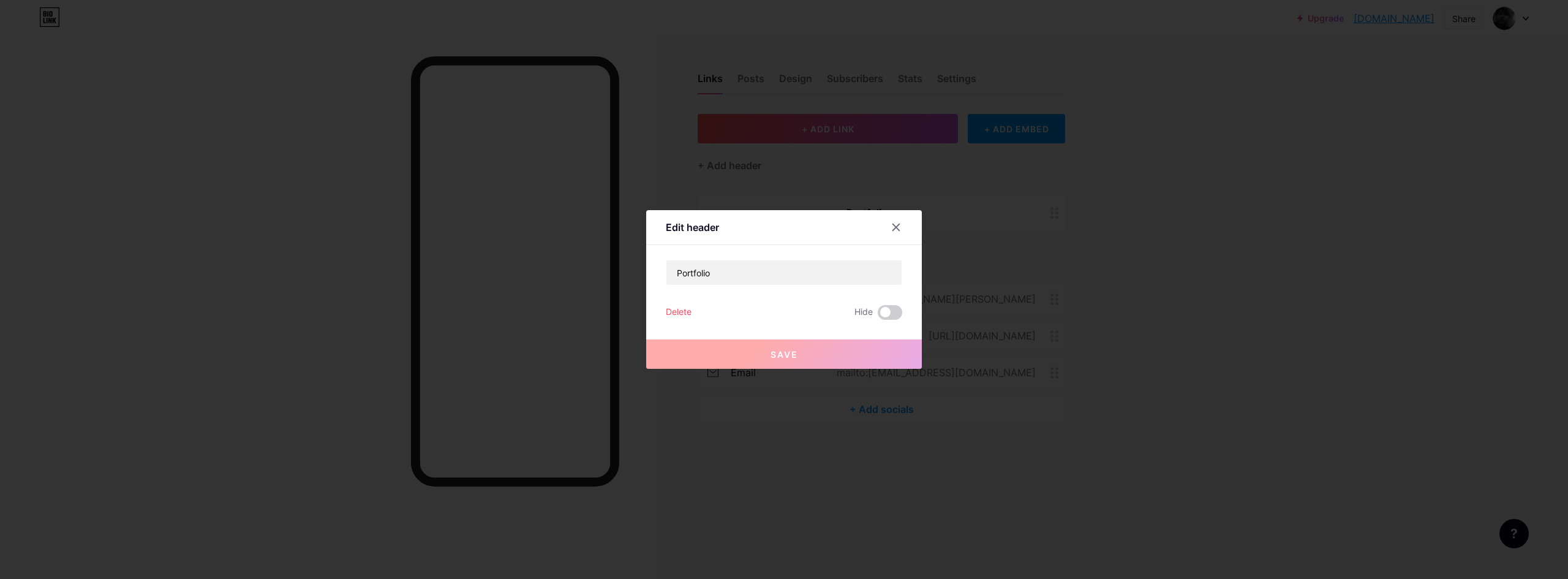
click at [916, 228] on div at bounding box center [903, 227] width 37 height 22
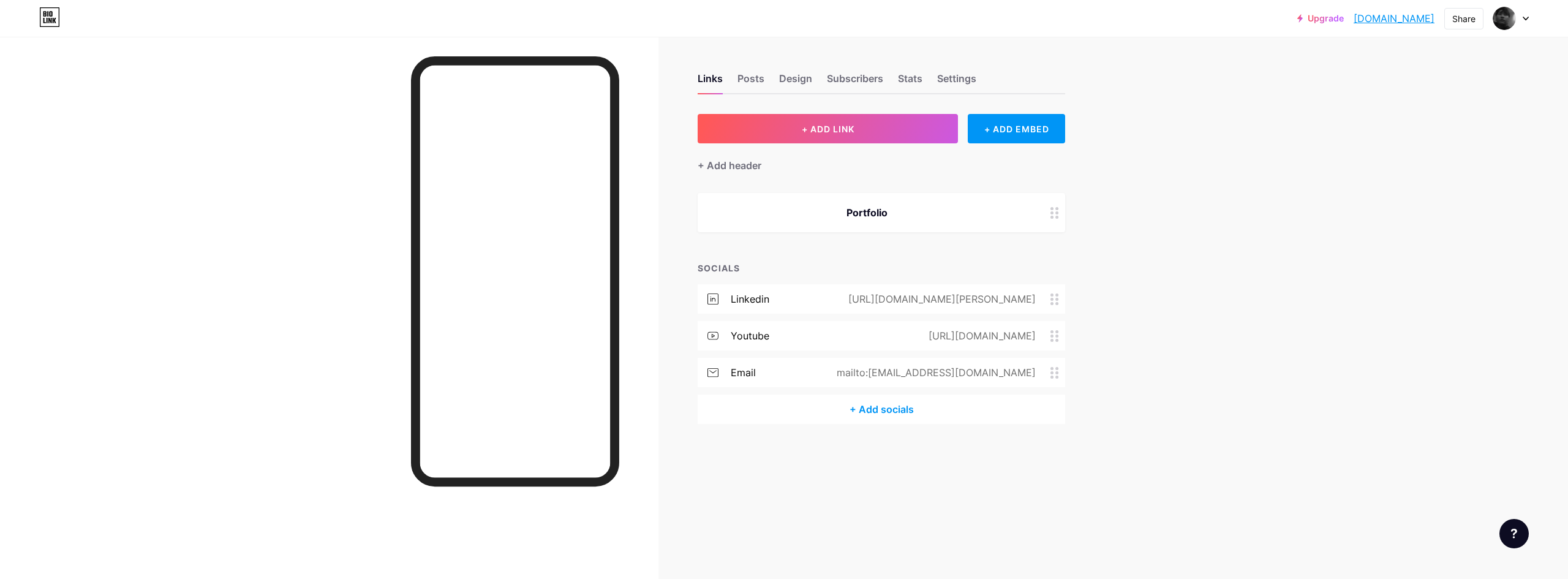
click at [903, 228] on div "Portfolio" at bounding box center [881, 212] width 368 height 39
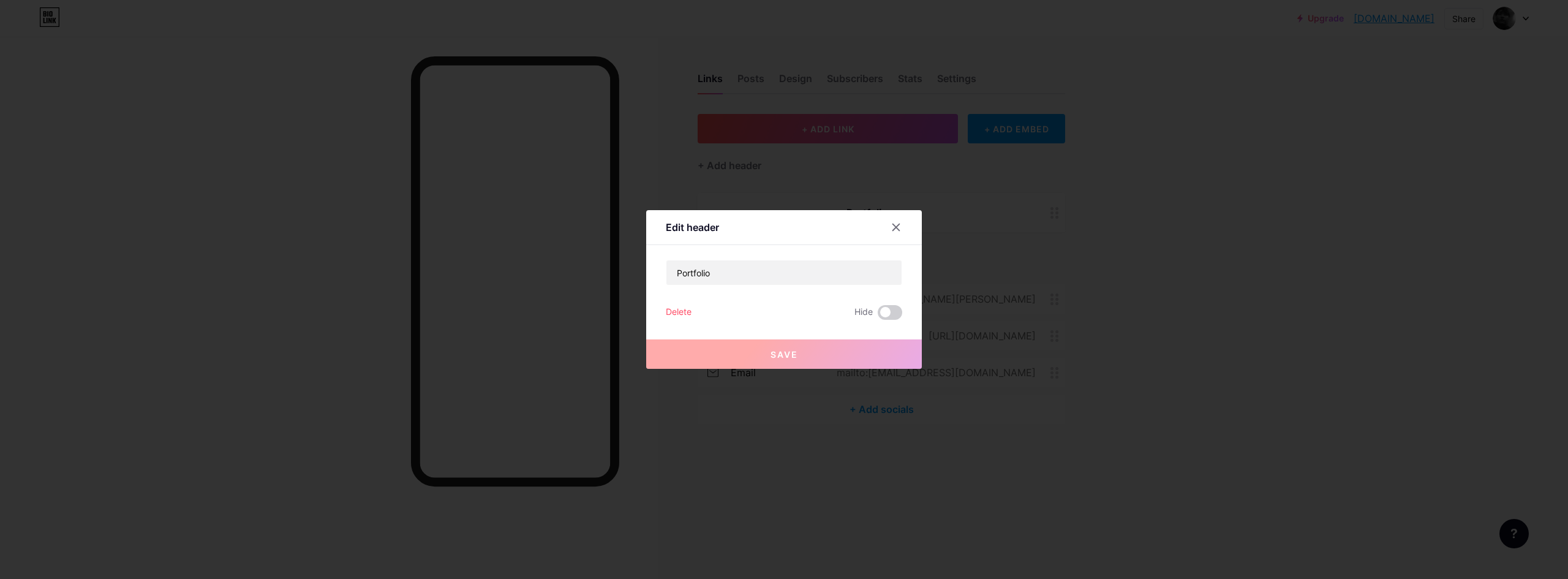
click at [881, 133] on div at bounding box center [784, 290] width 1568 height 579
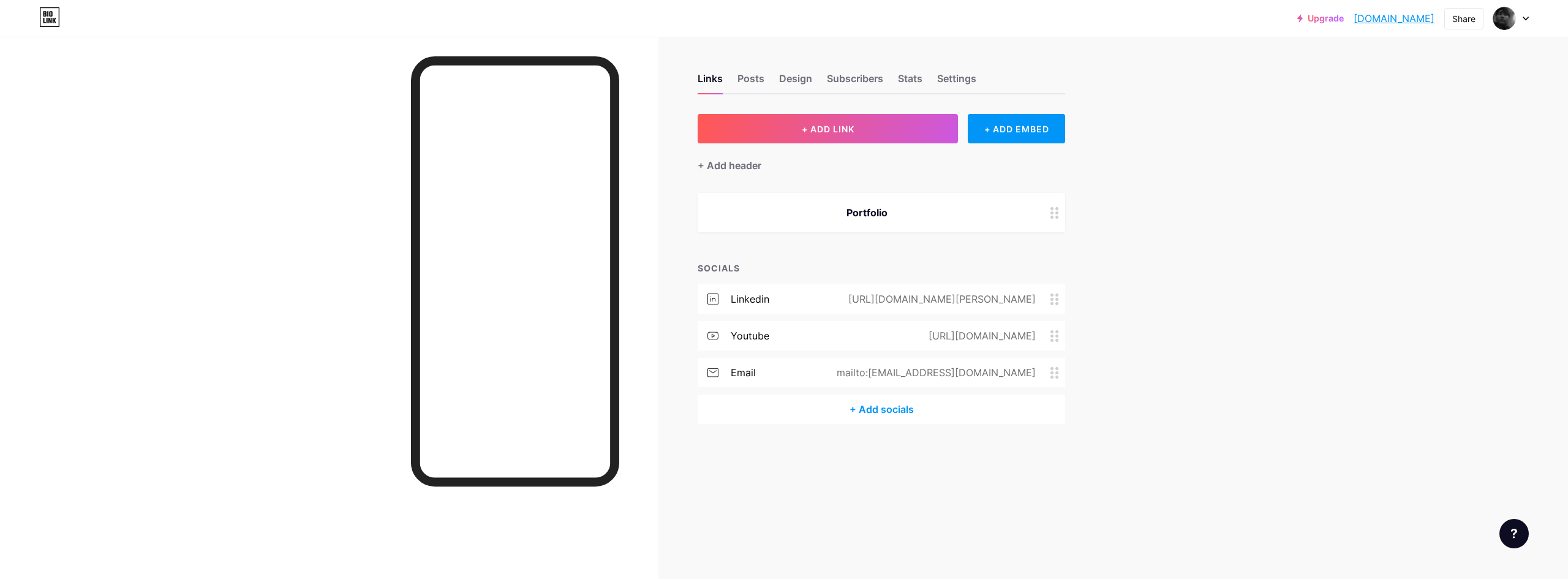
click at [881, 133] on button "+ ADD LINK" at bounding box center [828, 128] width 260 height 29
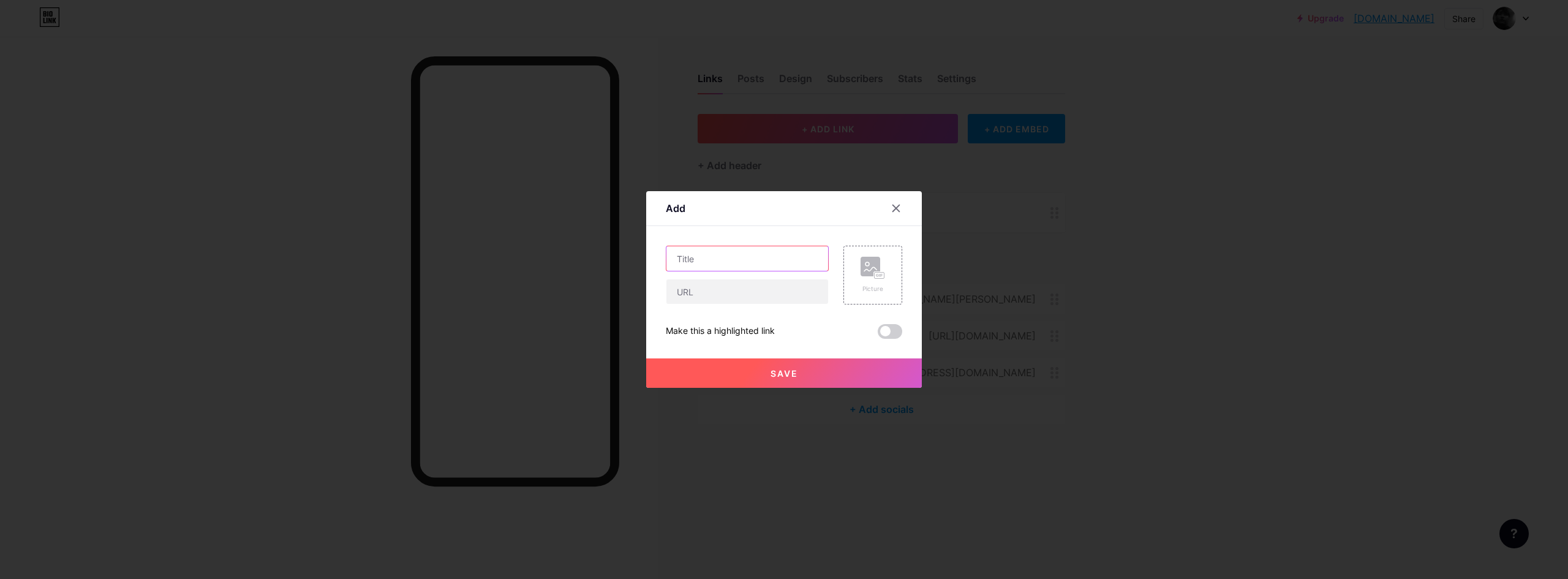
click at [769, 253] on input "text" at bounding box center [747, 258] width 162 height 24
click at [861, 282] on div "Picture" at bounding box center [873, 275] width 24 height 37
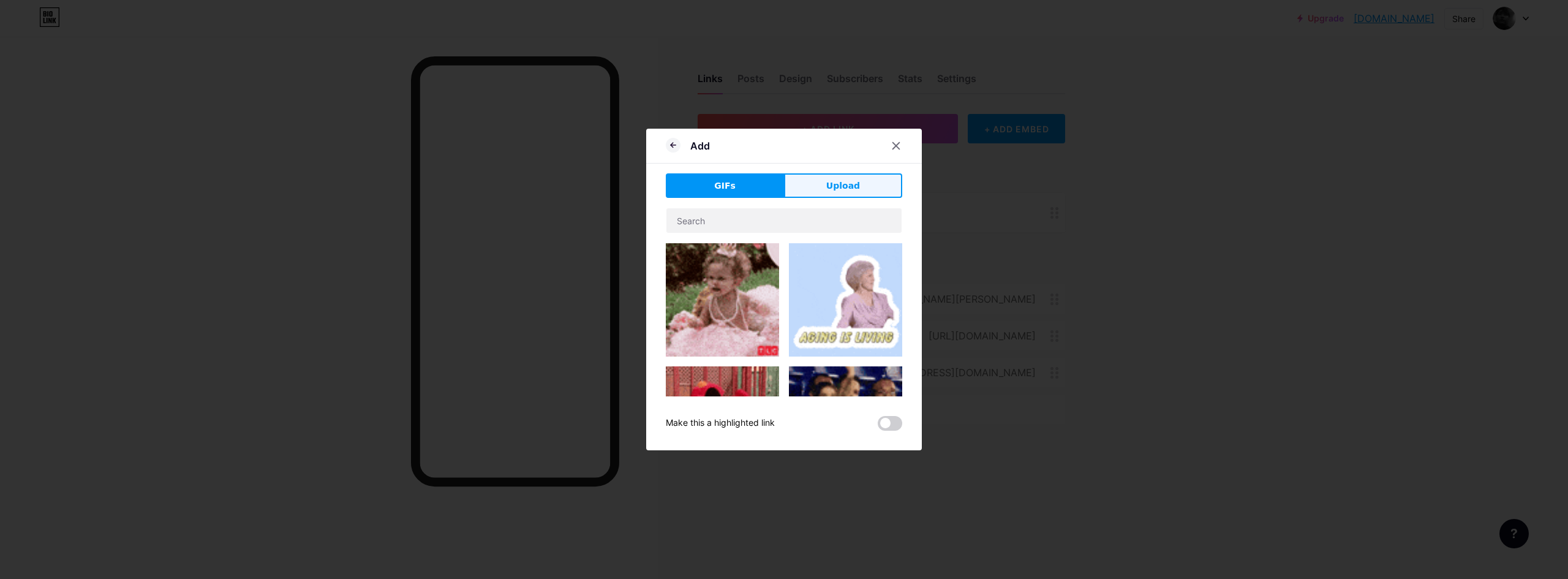
click at [824, 175] on button "Upload" at bounding box center [843, 185] width 118 height 24
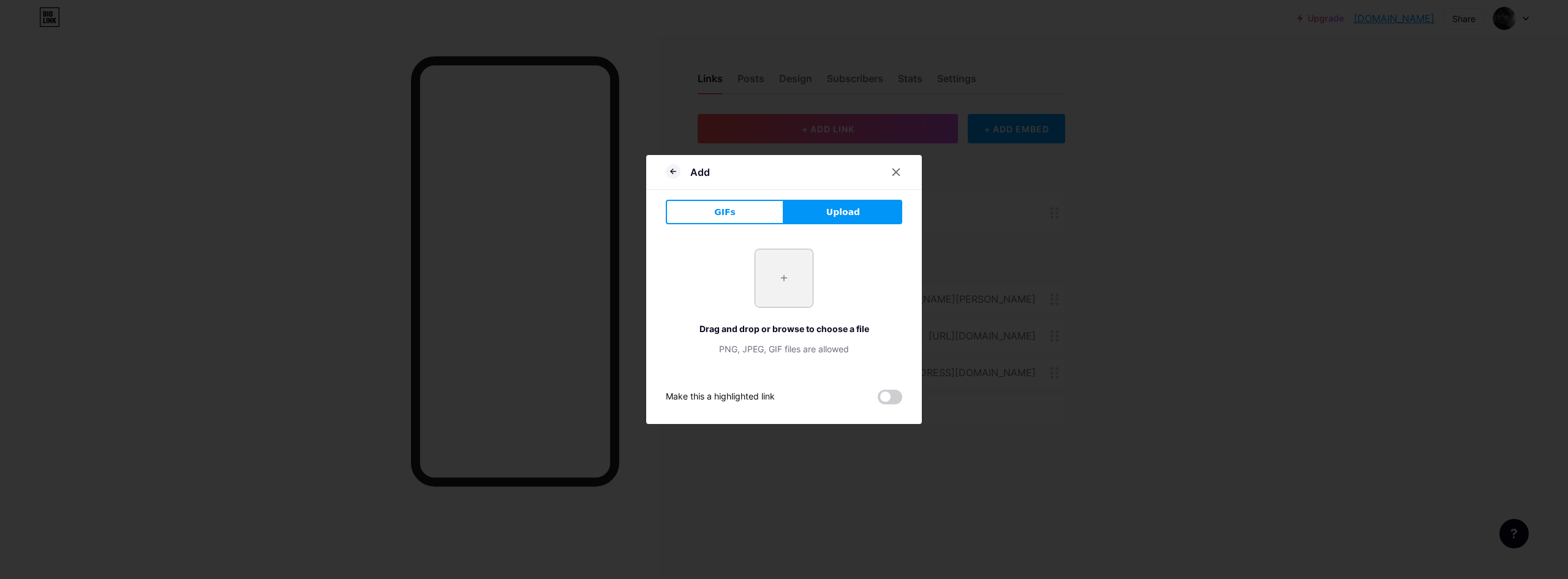
click at [779, 293] on input "file" at bounding box center [784, 278] width 58 height 58
type input "C:\fakepath\Pi7_GIF_CMP (5).gif"
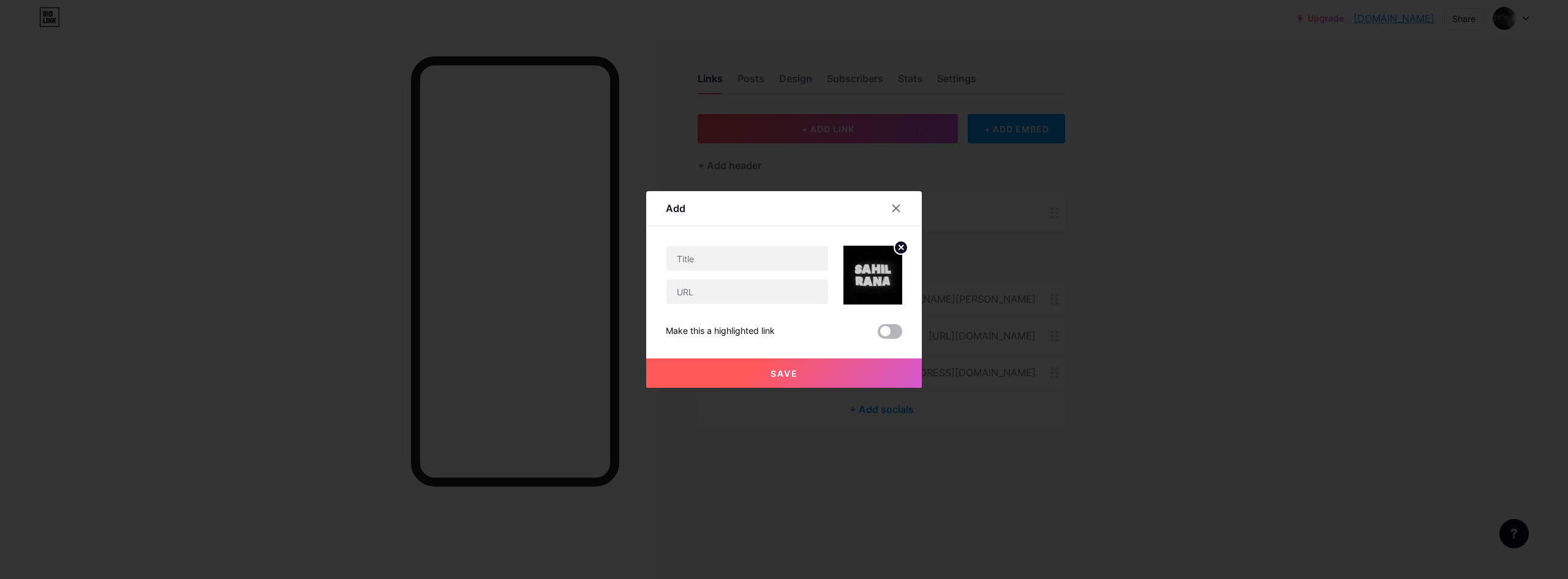
click at [891, 335] on span at bounding box center [890, 331] width 24 height 14
click at [878, 335] on input "checkbox" at bounding box center [878, 335] width 0 height 0
click at [724, 262] on input "text" at bounding box center [747, 258] width 162 height 24
type input "PORTFOLIO"
click at [735, 291] on input "text" at bounding box center [747, 291] width 162 height 24
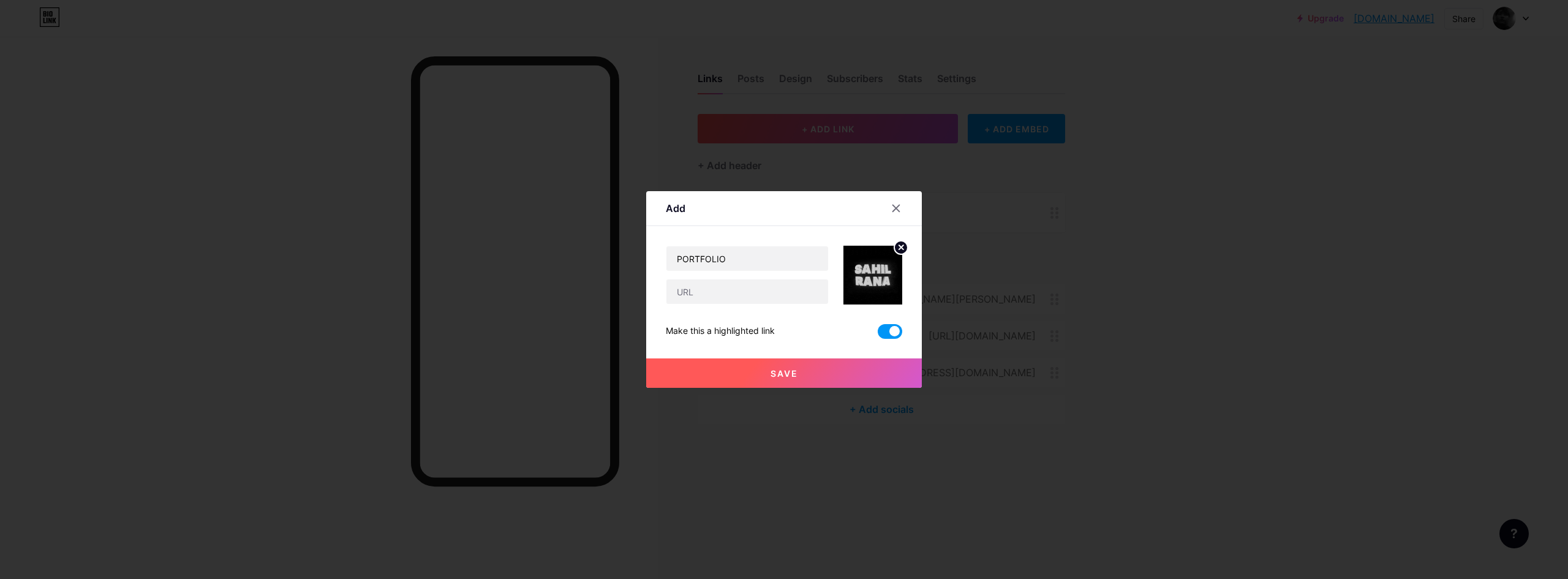
click at [841, 373] on button "Save" at bounding box center [784, 373] width 276 height 29
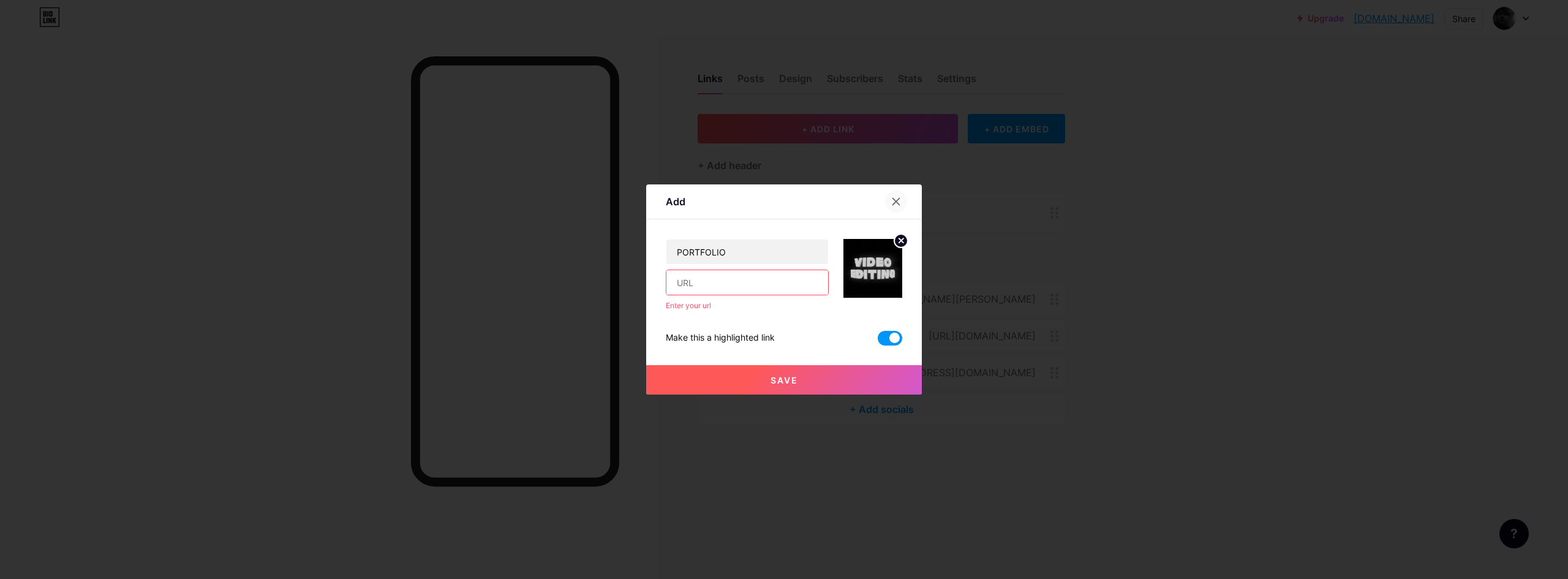
click at [900, 204] on icon at bounding box center [896, 202] width 10 height 10
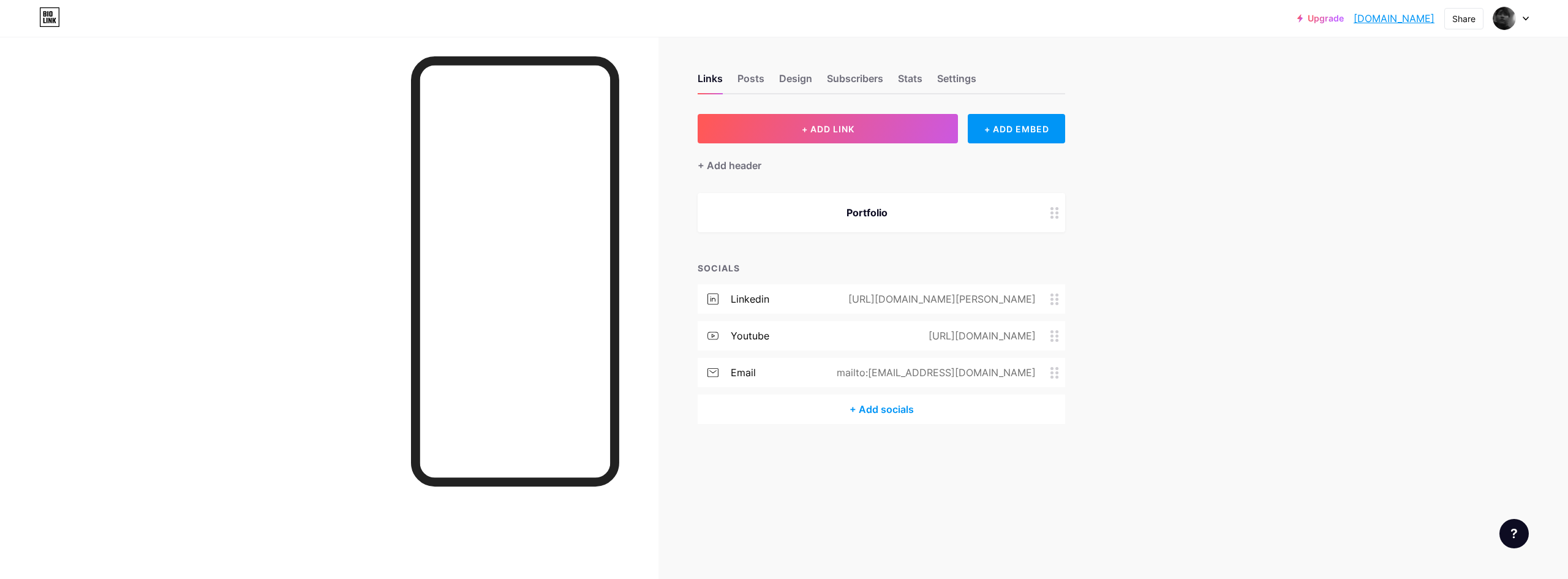
click at [1049, 206] on div at bounding box center [1054, 212] width 21 height 39
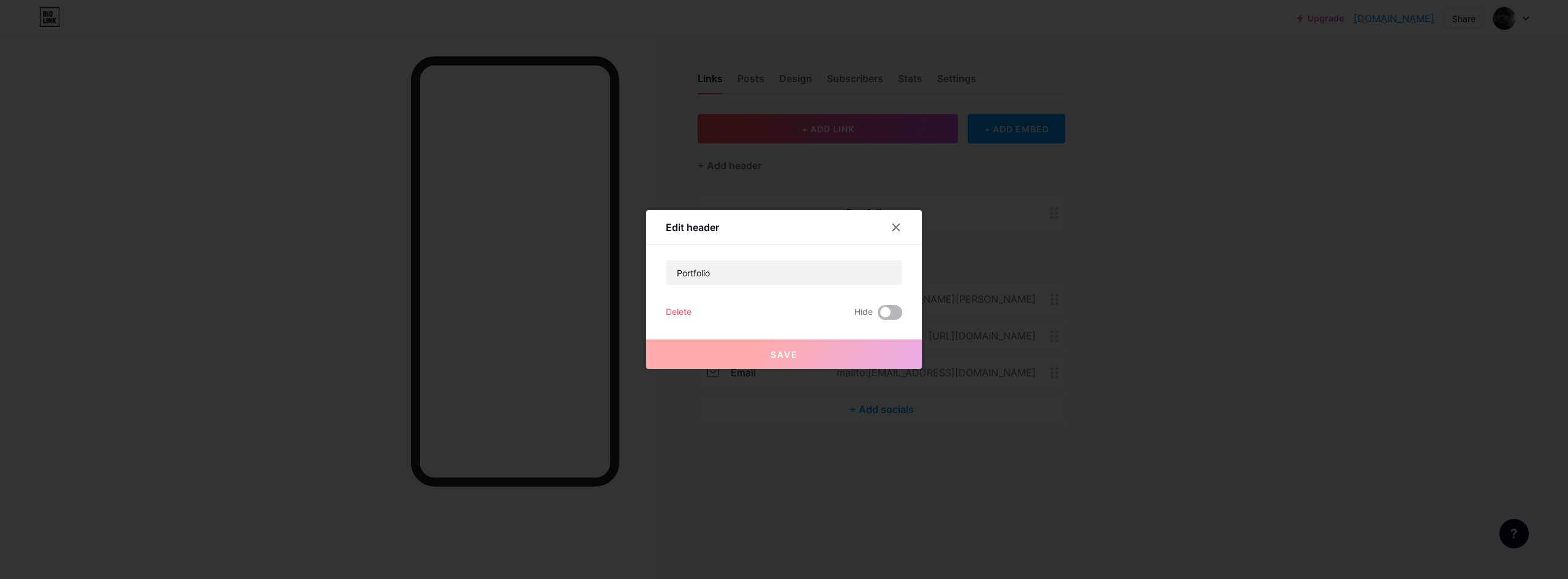
click at [890, 314] on span at bounding box center [890, 312] width 24 height 14
click at [878, 315] on input "checkbox" at bounding box center [878, 315] width 0 height 0
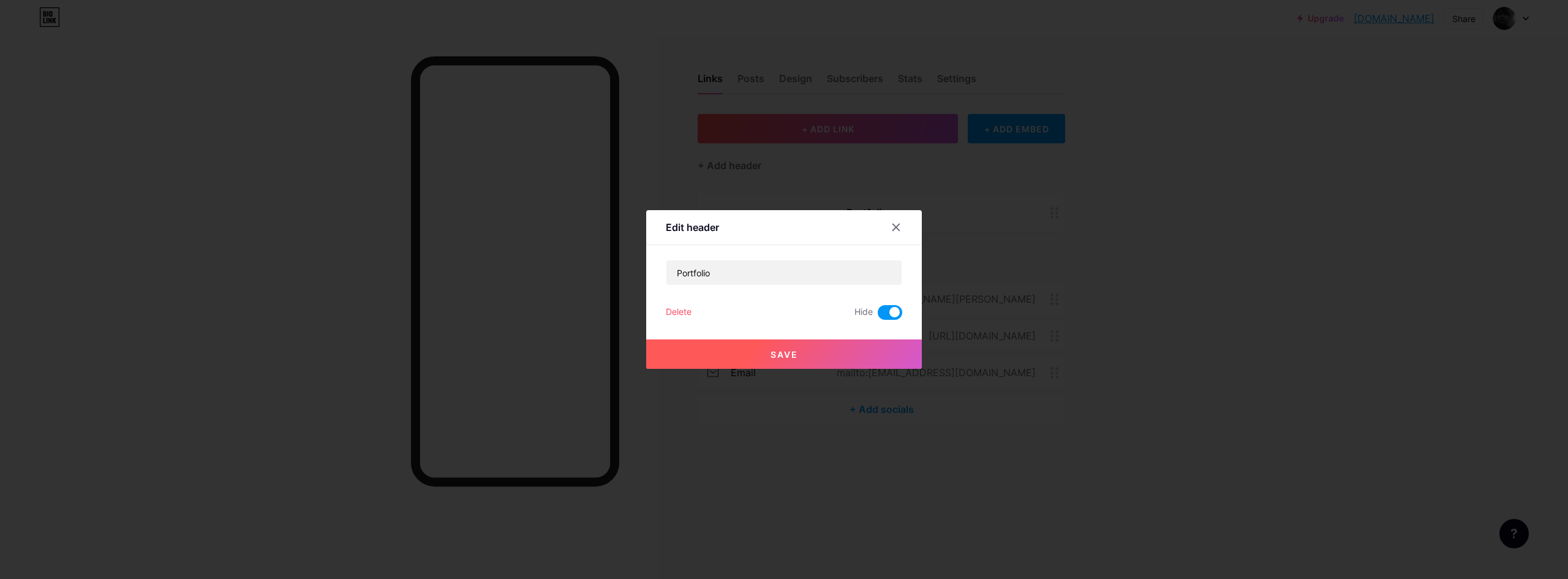
click at [890, 314] on span at bounding box center [890, 312] width 24 height 14
click at [878, 315] on input "checkbox" at bounding box center [878, 315] width 0 height 0
click at [675, 313] on div "Delete" at bounding box center [678, 312] width 26 height 14
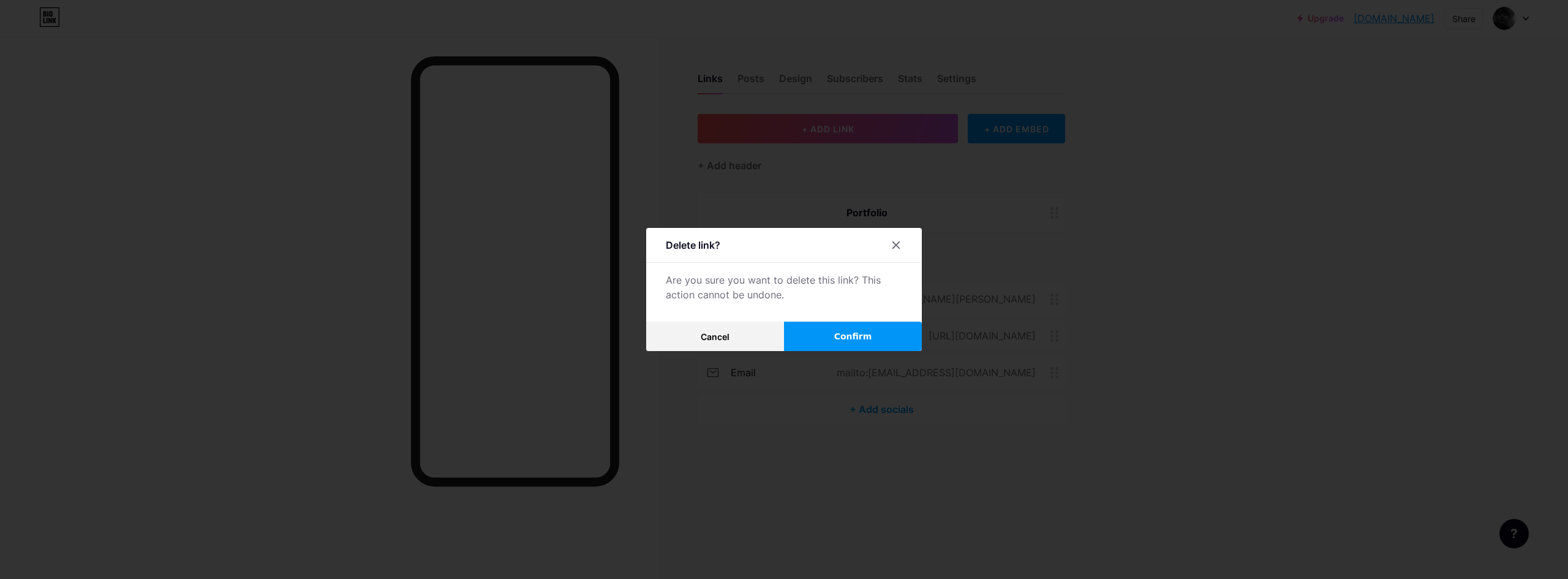
click at [843, 333] on span "Confirm" at bounding box center [853, 336] width 38 height 13
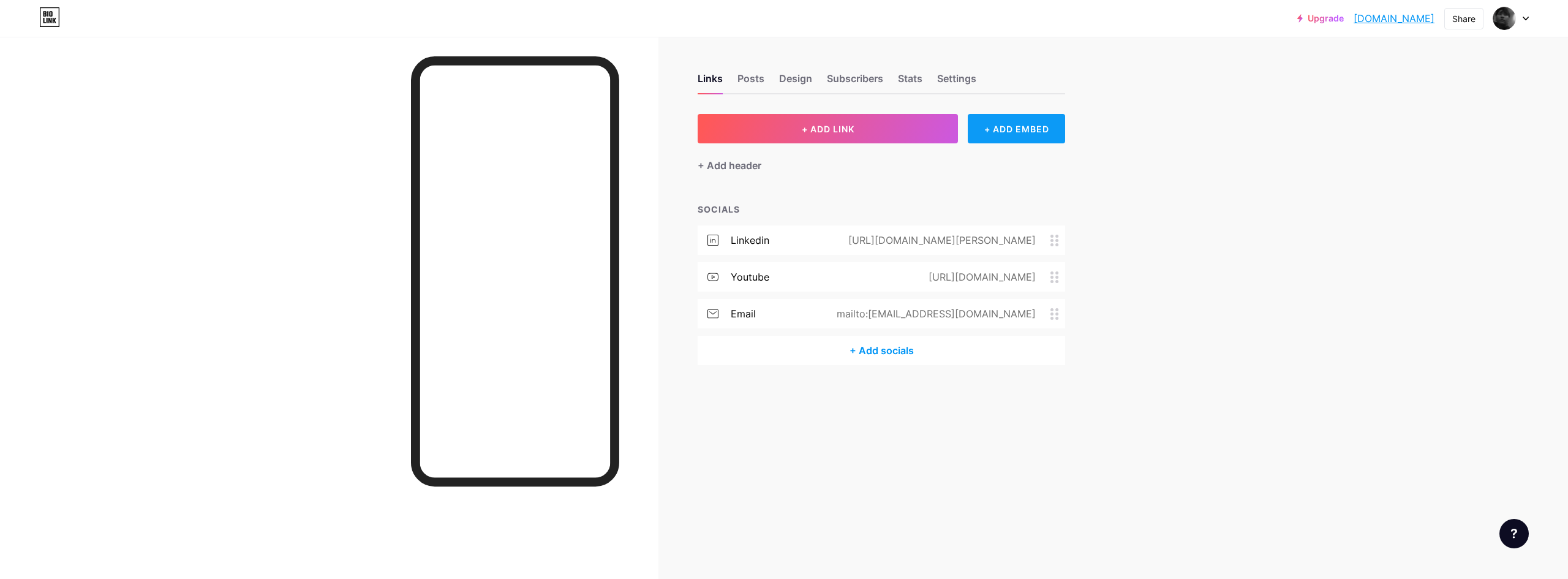
click at [1000, 120] on div "+ ADD EMBED" at bounding box center [1016, 128] width 97 height 29
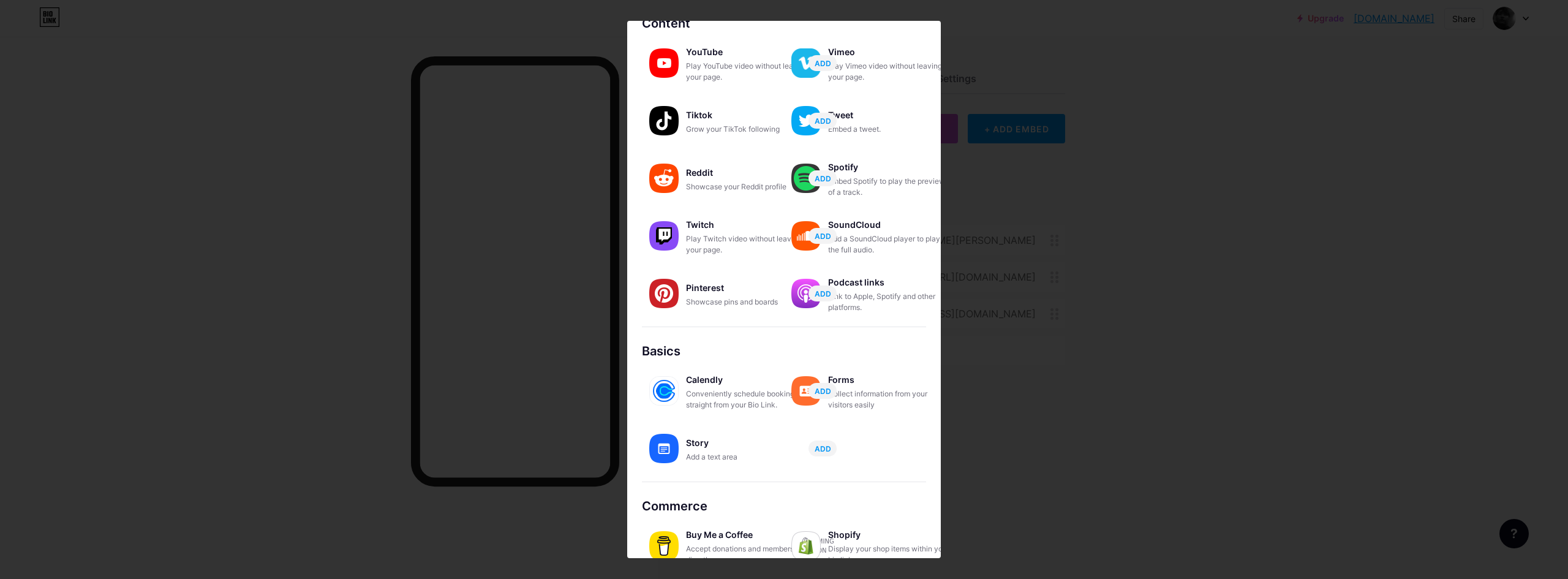
scroll to position [87, 0]
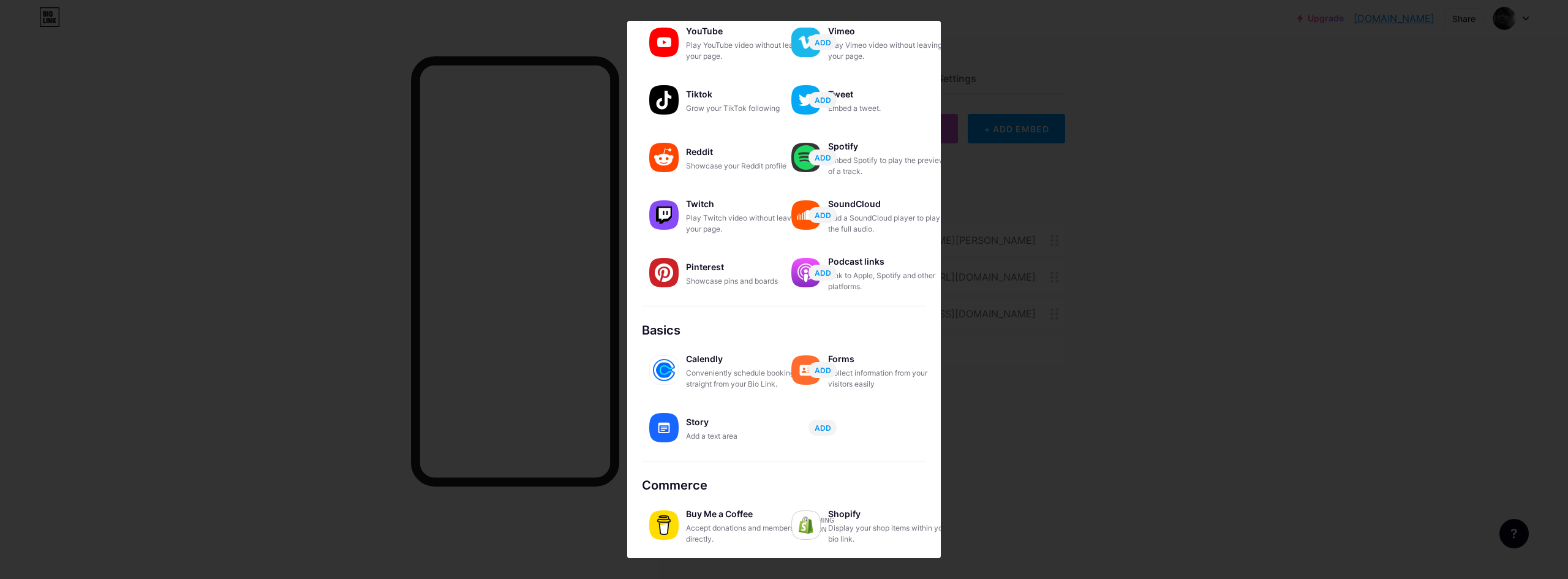
click at [866, 526] on div "Display your shop items within your bio link." at bounding box center [890, 533] width 123 height 22
click at [816, 499] on div "Buy Me a Coffee Accept donations and memberships directly. Coming soon Shopify …" at bounding box center [784, 523] width 284 height 58
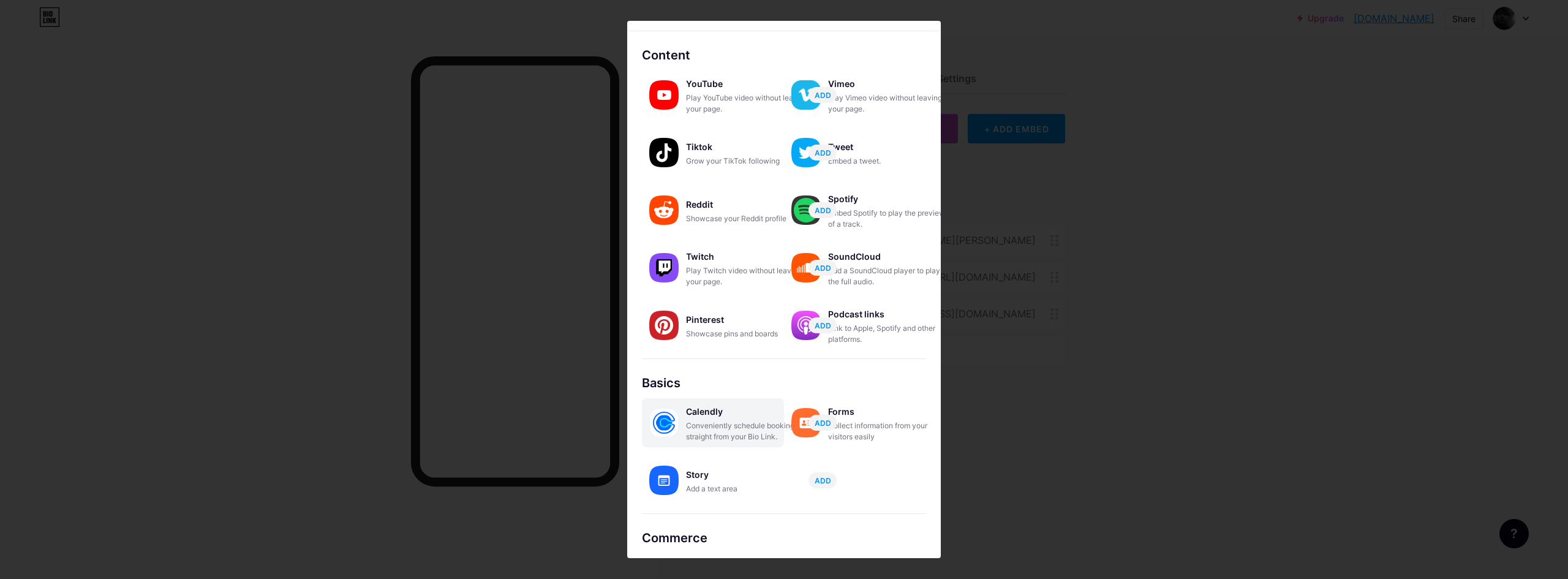
scroll to position [0, 0]
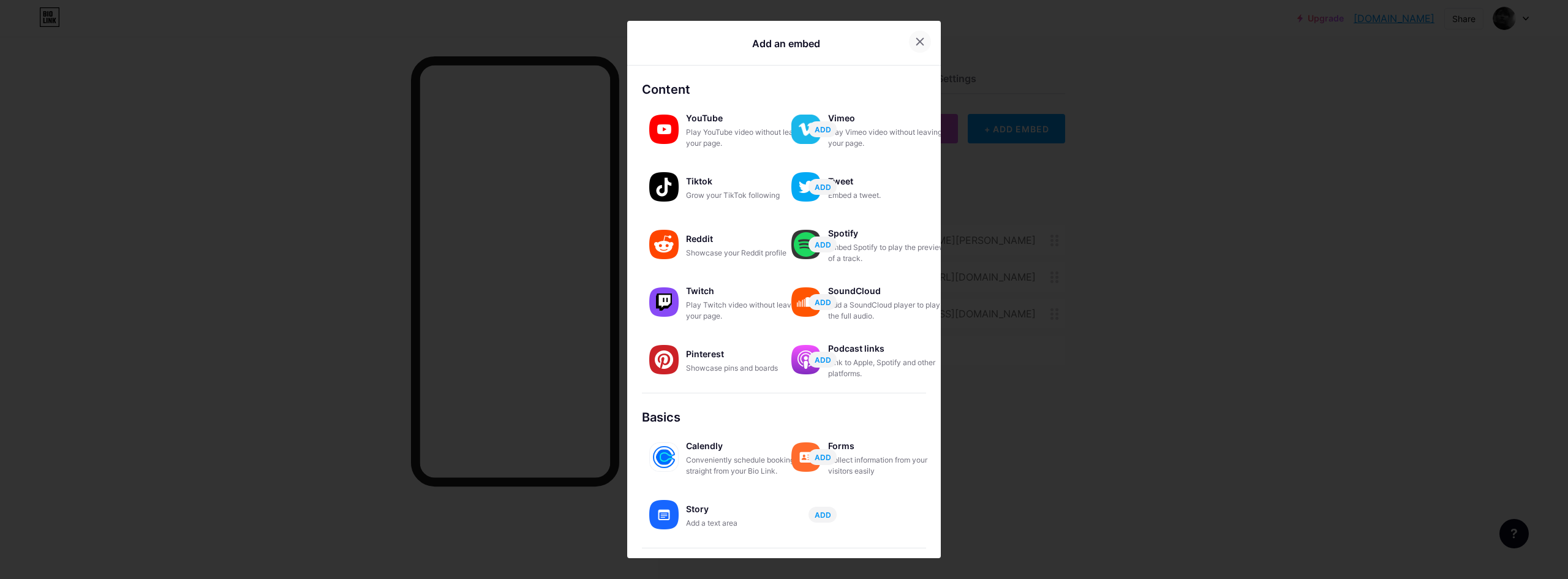
click at [916, 48] on div at bounding box center [920, 41] width 22 height 22
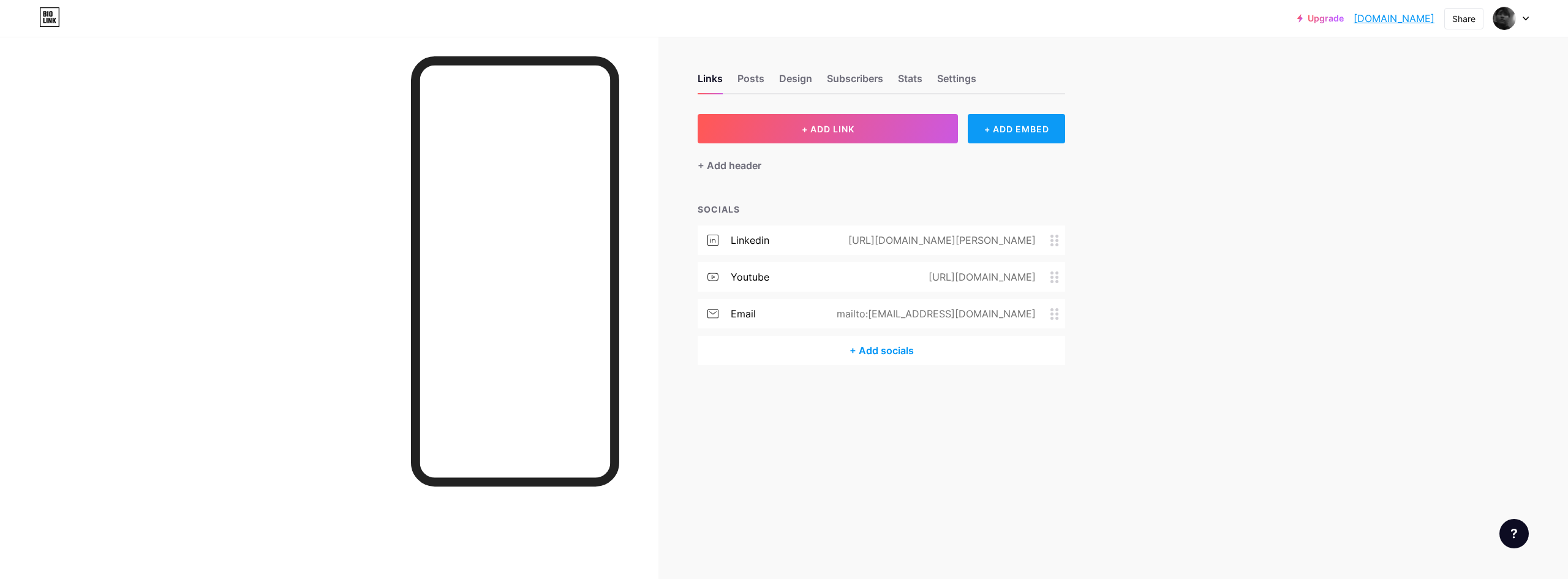
click at [987, 132] on div "+ ADD EMBED" at bounding box center [1016, 128] width 97 height 29
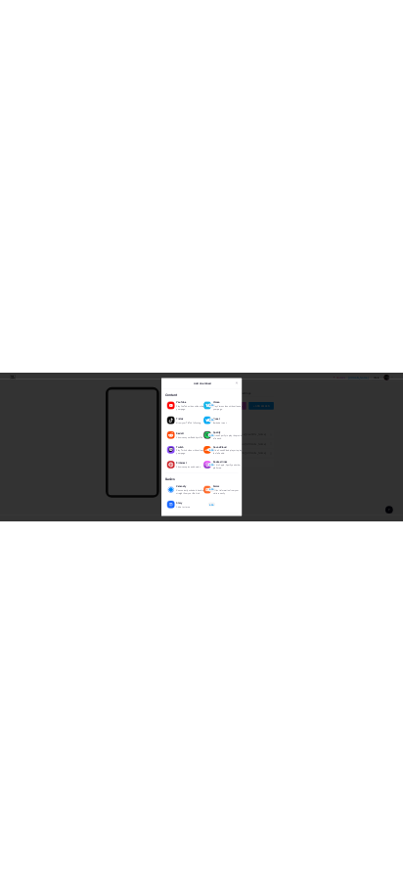
scroll to position [139, 0]
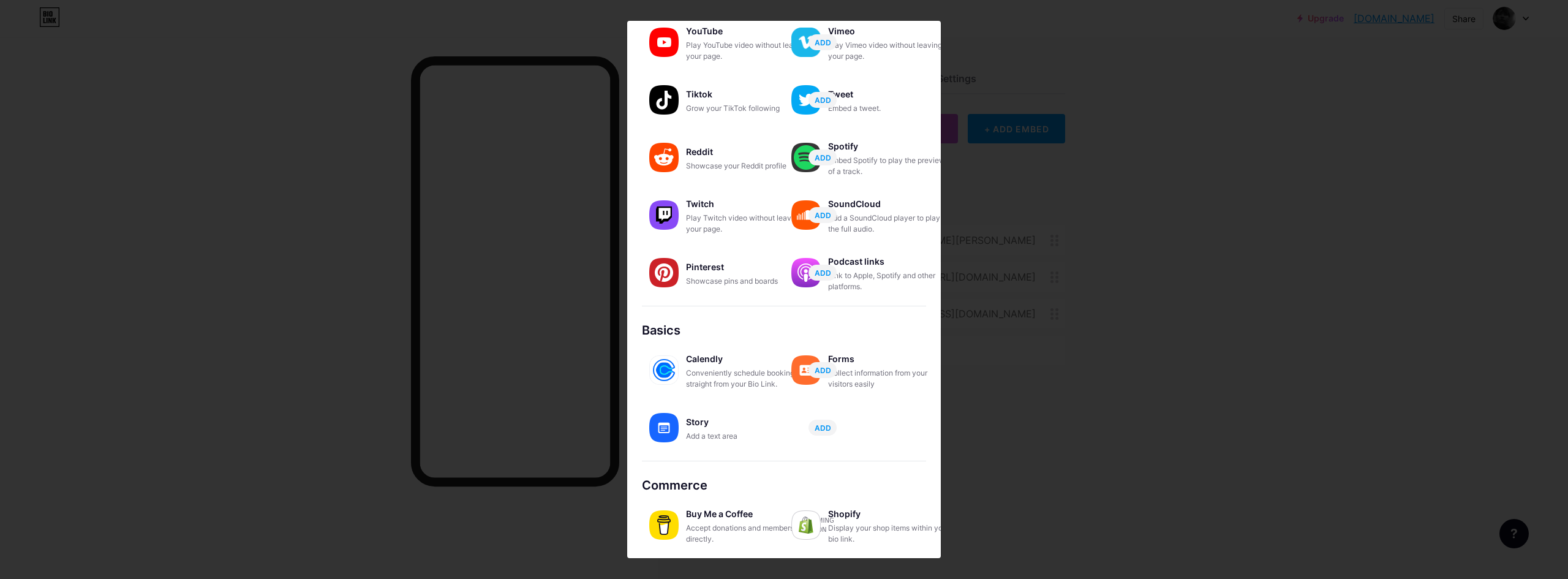
click at [659, 487] on div "Commerce" at bounding box center [784, 485] width 284 height 18
click at [707, 517] on div "Buy Me a Coffee" at bounding box center [747, 514] width 123 height 17
click at [688, 524] on div "Accept donations and memberships directly." at bounding box center [747, 533] width 123 height 22
click at [665, 531] on img at bounding box center [663, 524] width 29 height 29
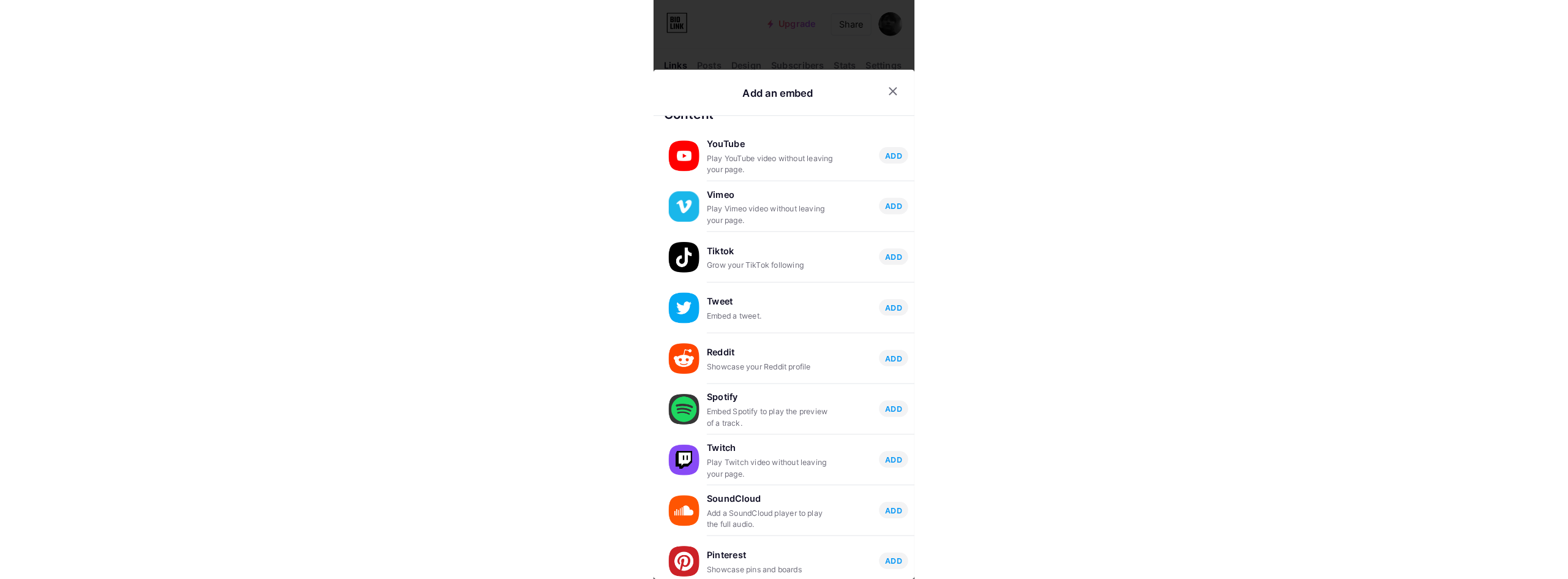
scroll to position [1, 0]
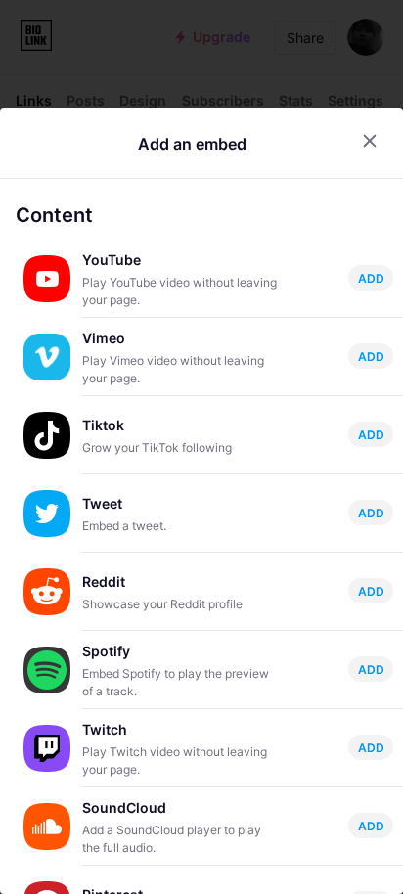
click at [368, 143] on icon at bounding box center [370, 140] width 11 height 11
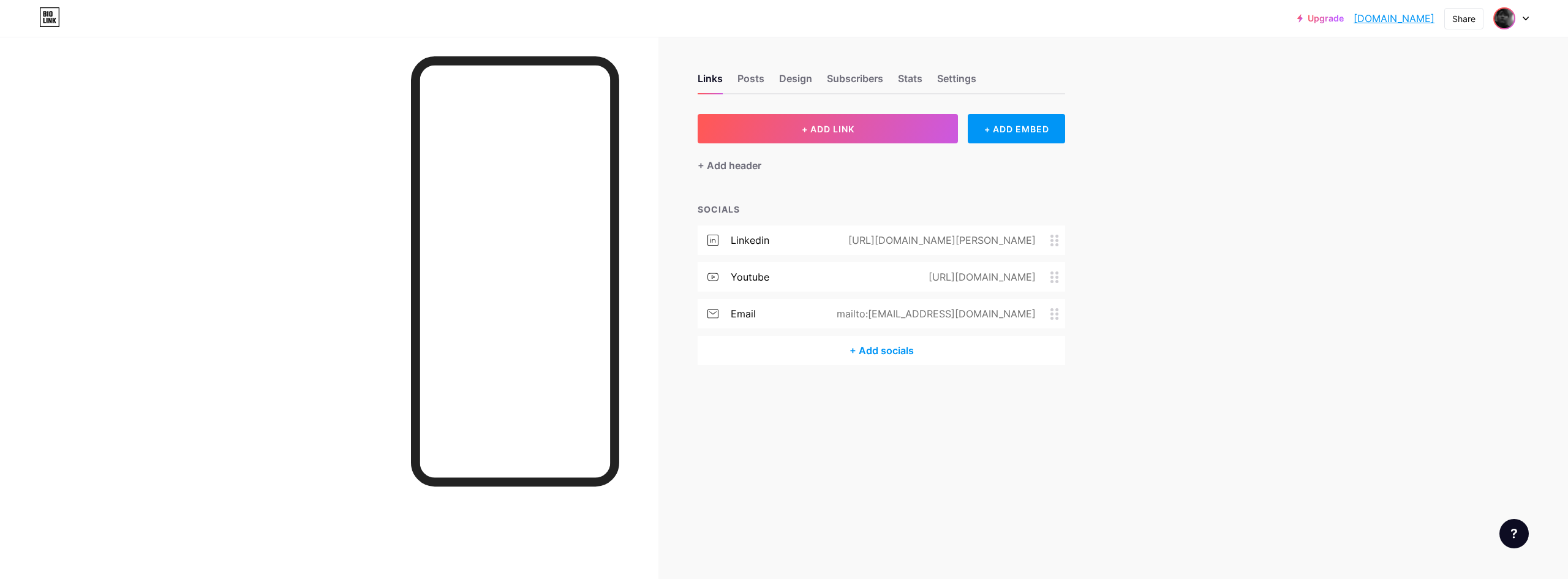
click at [1513, 21] on img at bounding box center [1503, 18] width 19 height 19
